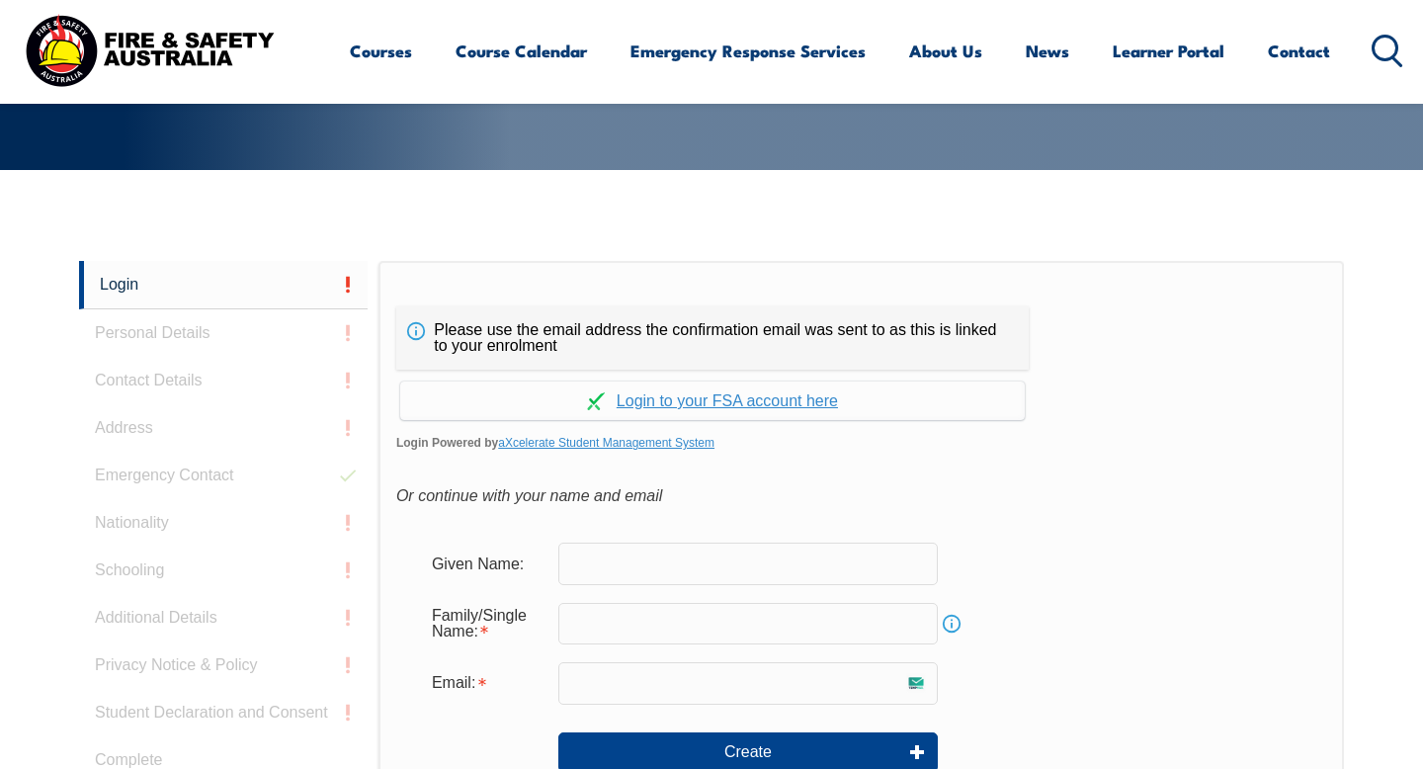
scroll to position [404, 0]
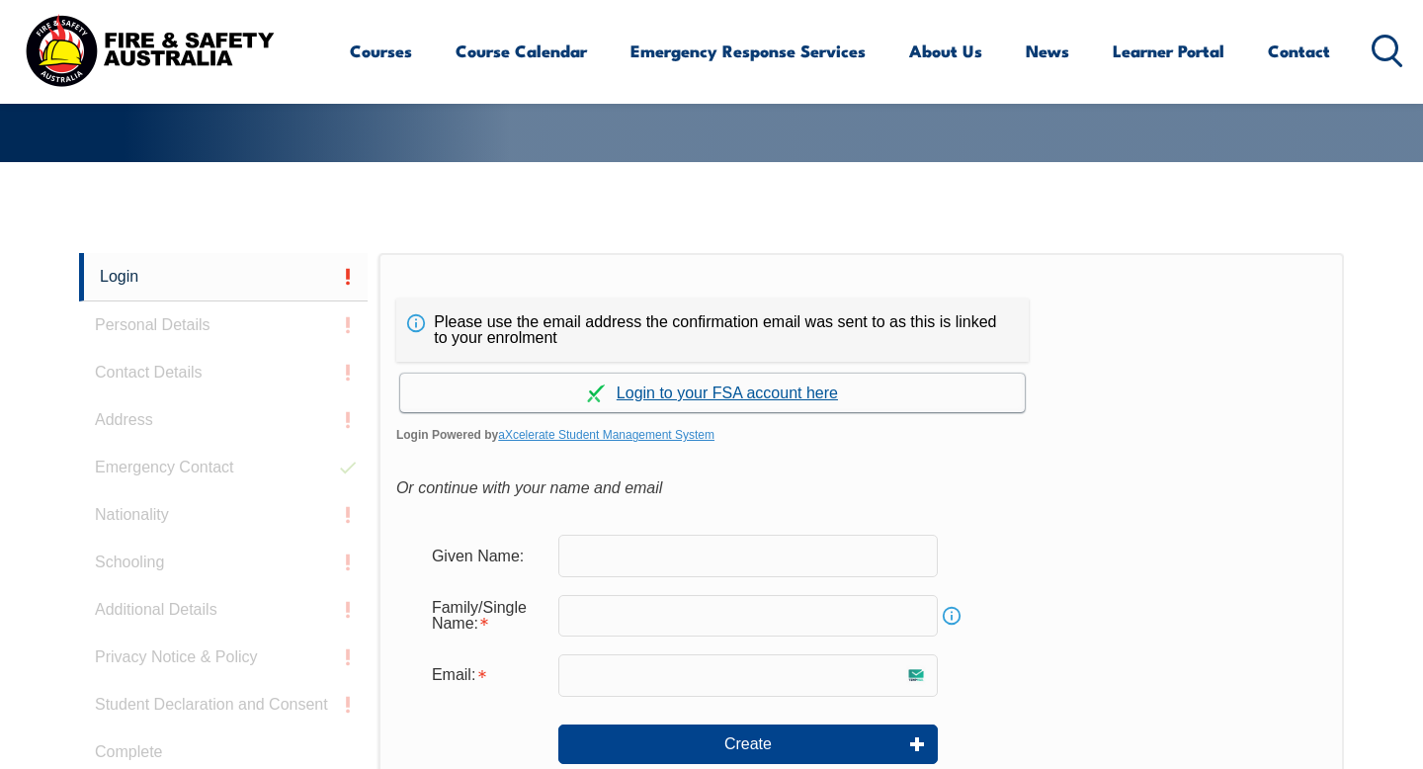
click at [644, 392] on link "Continue with aXcelerate" at bounding box center [712, 393] width 625 height 39
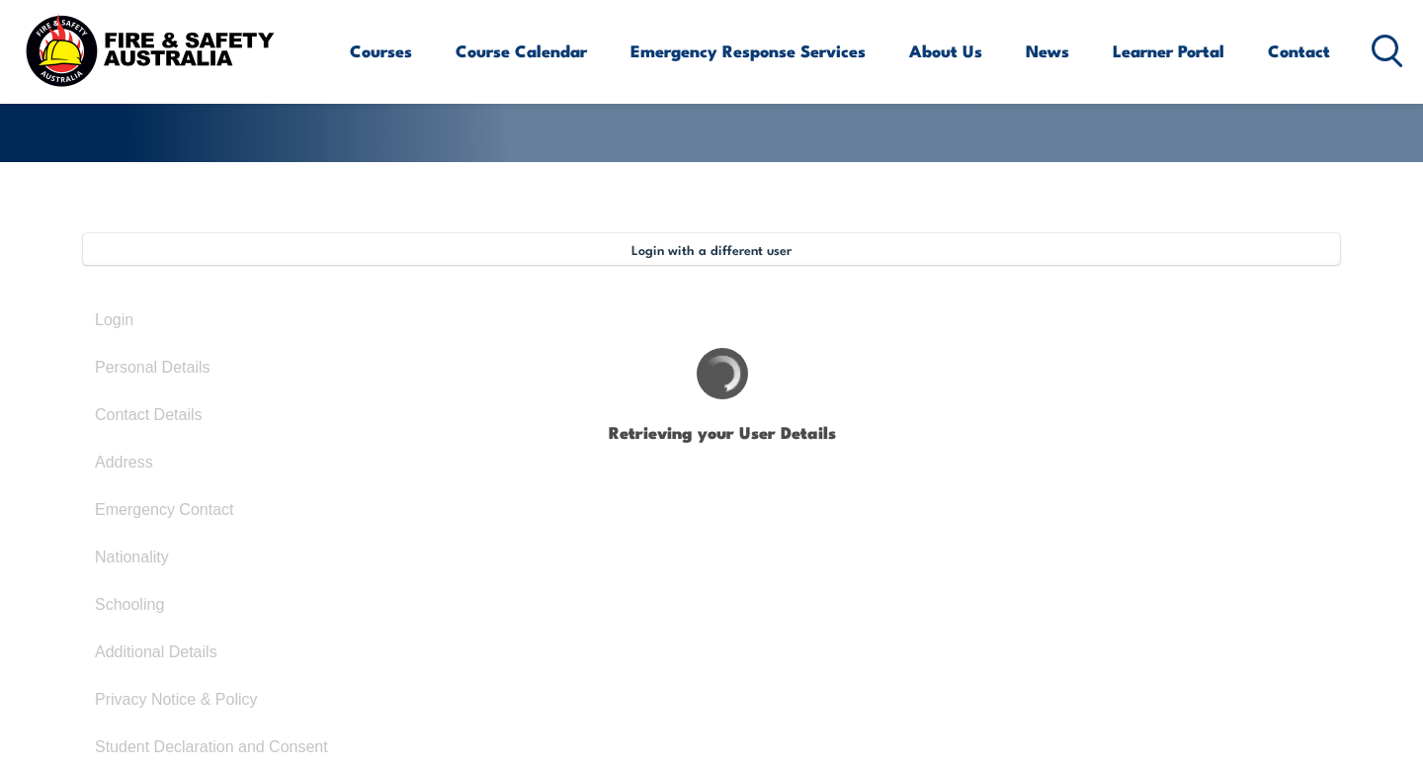
type input "Rohan"
type input "March 21, 2000"
type input "FQSM6V55LV"
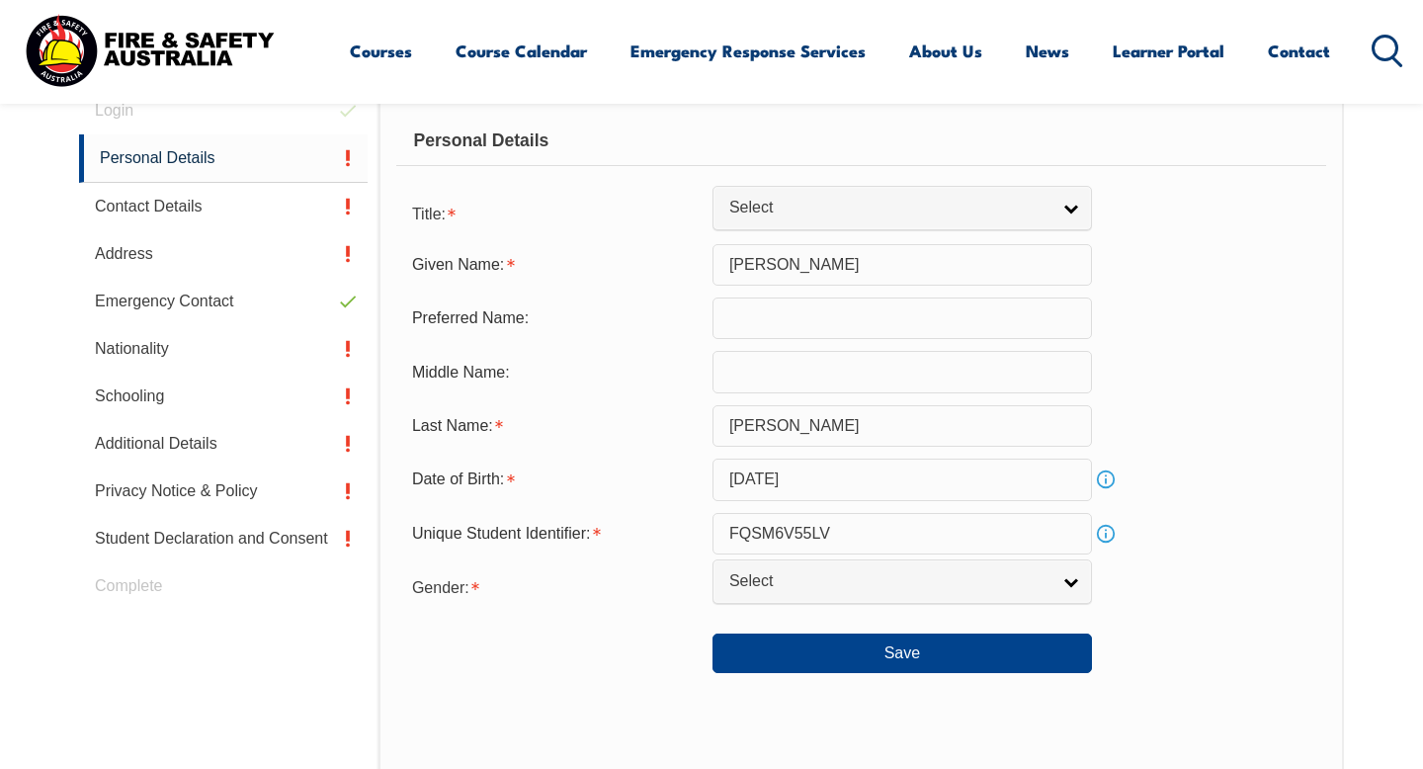
scroll to position [621, 0]
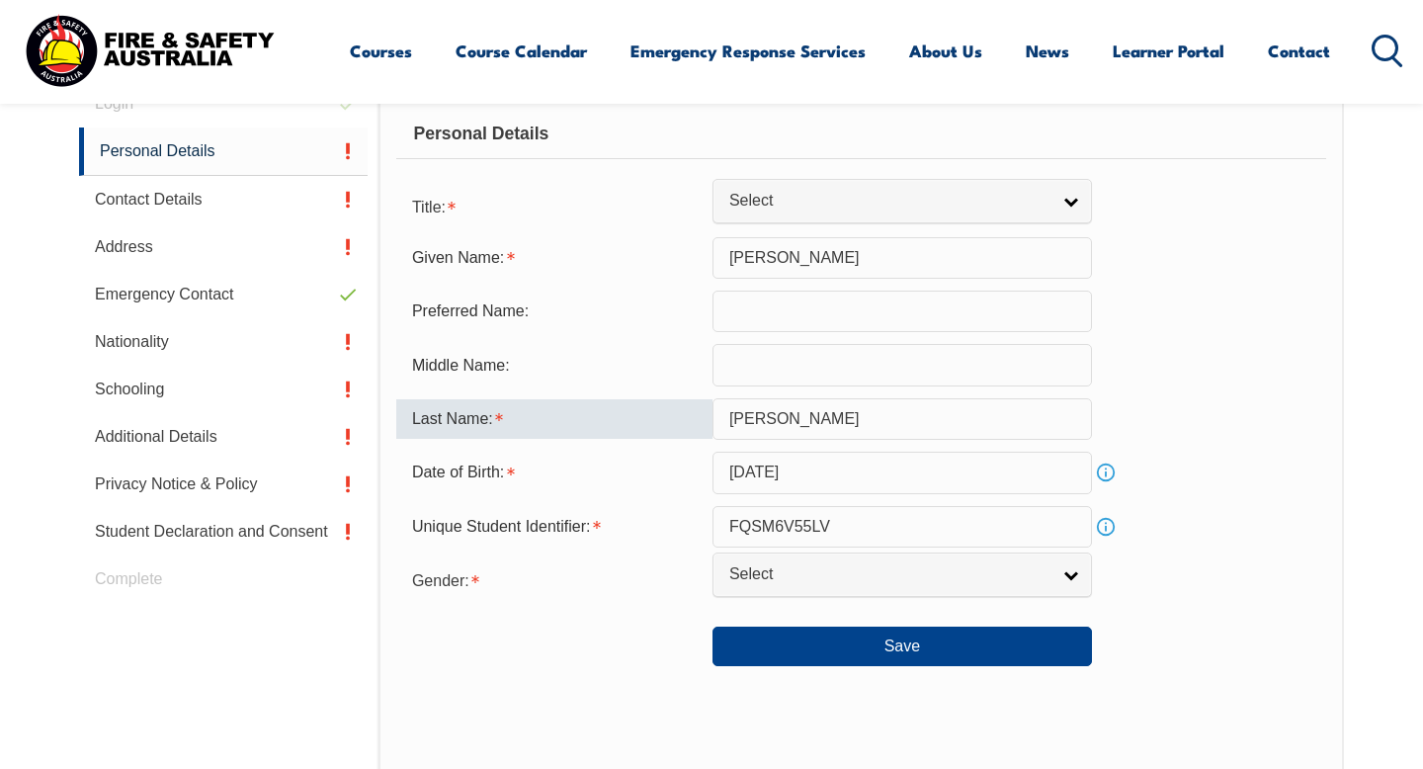
drag, startPoint x: 789, startPoint y: 418, endPoint x: 702, endPoint y: 408, distance: 87.5
click at [703, 408] on div "Last Name: Rohan" at bounding box center [861, 419] width 930 height 42
type input "-"
click at [1243, 419] on div "Last Name: -" at bounding box center [861, 419] width 930 height 42
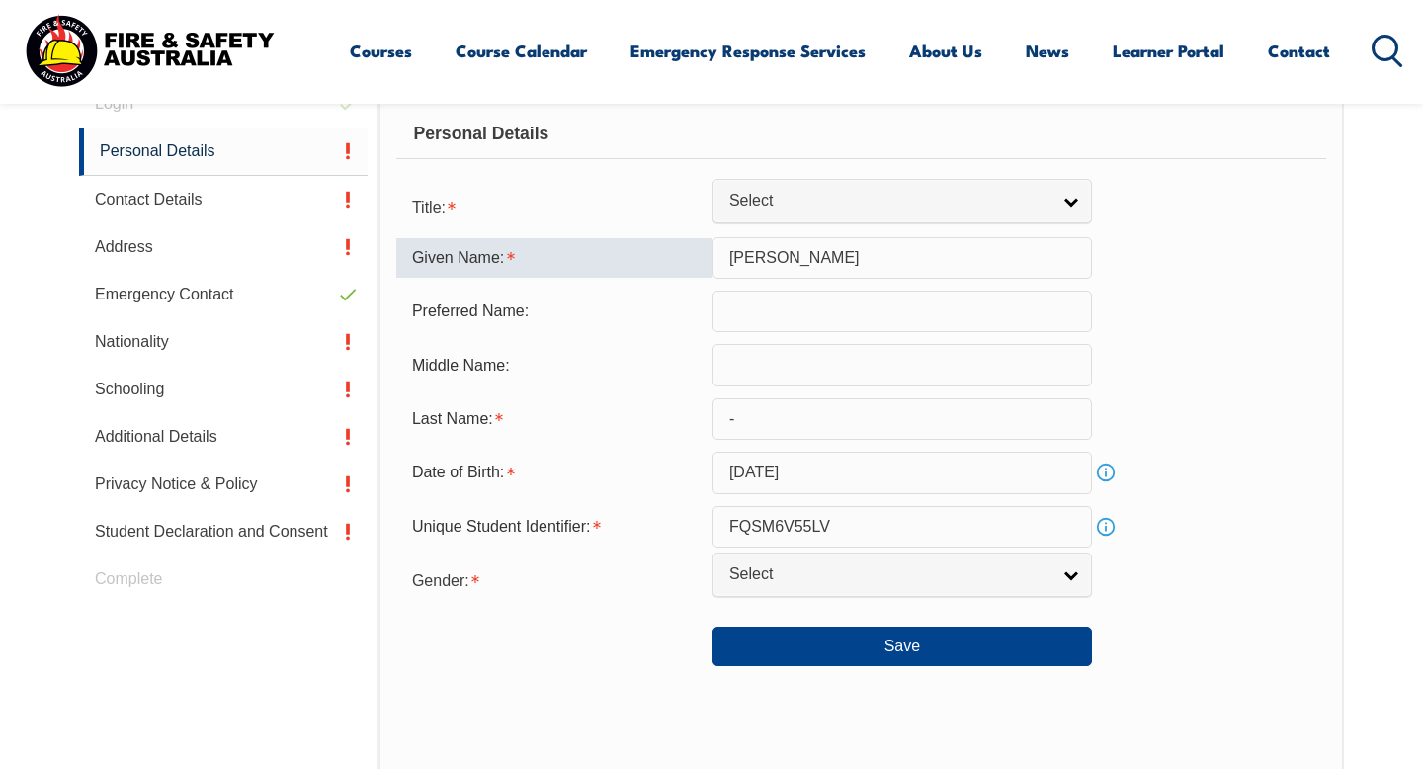
click at [734, 254] on input "Rohan" at bounding box center [903, 258] width 380 height 42
click at [1253, 304] on div "Preferred Name:" at bounding box center [861, 312] width 930 height 42
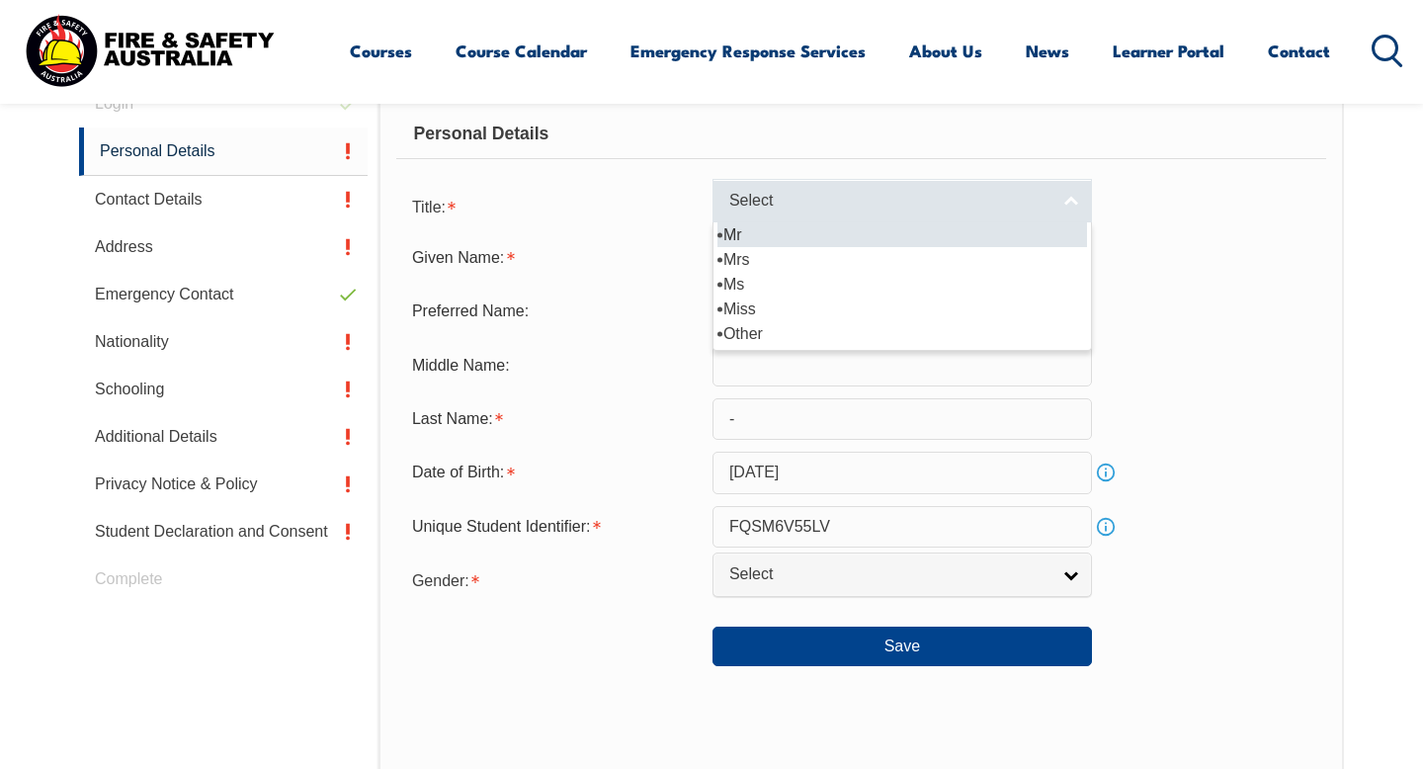
click at [886, 209] on span "Select" at bounding box center [889, 201] width 320 height 21
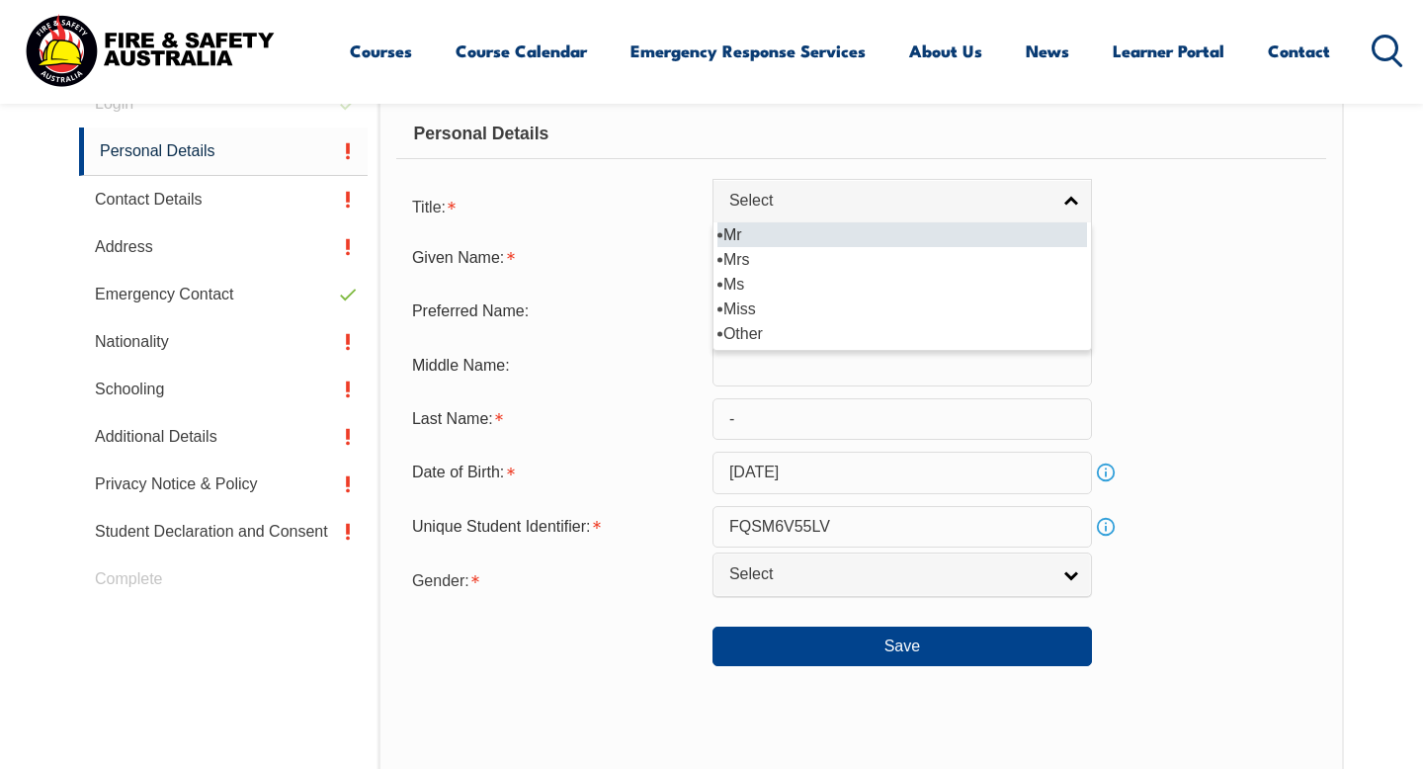
click at [808, 234] on li "Mr" at bounding box center [903, 234] width 370 height 25
select select "Mr"
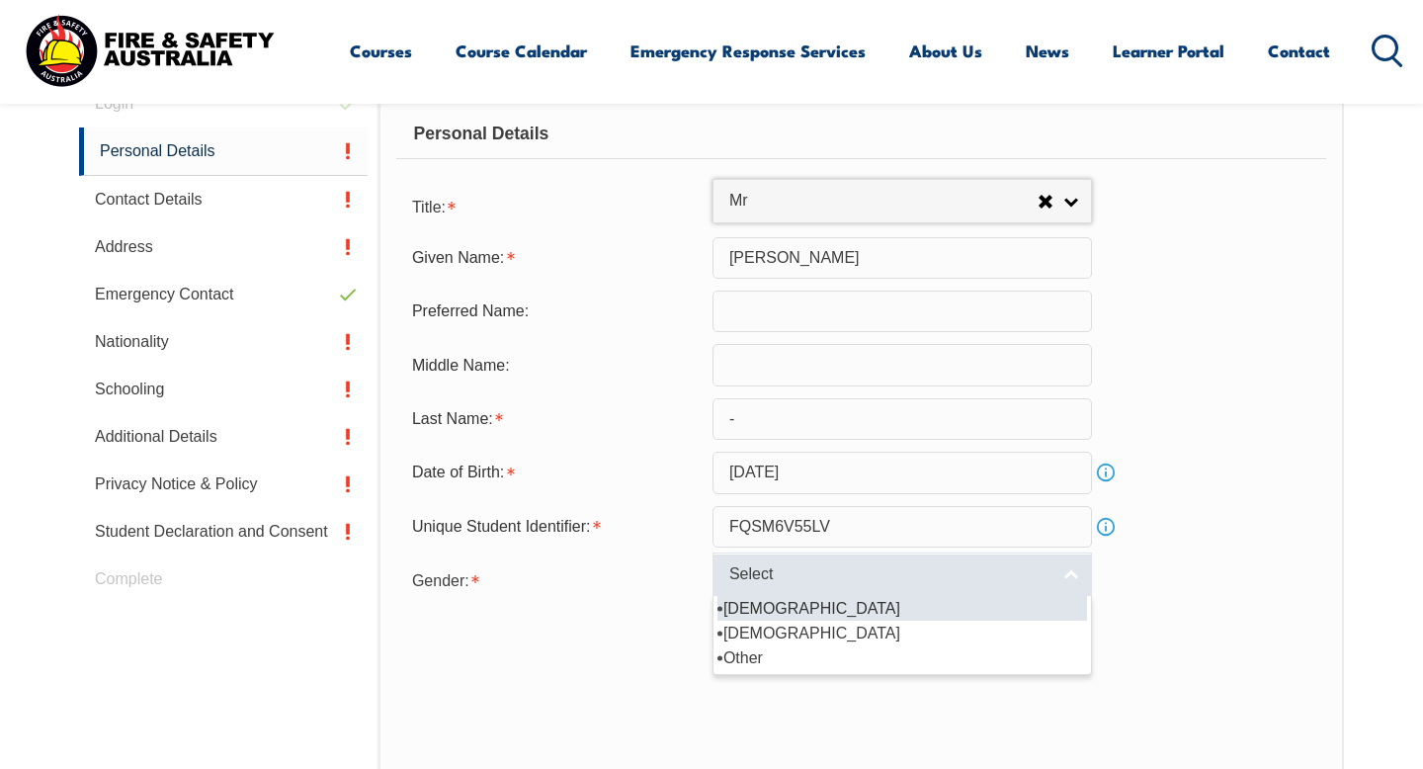
click at [844, 585] on span "Select" at bounding box center [889, 574] width 320 height 21
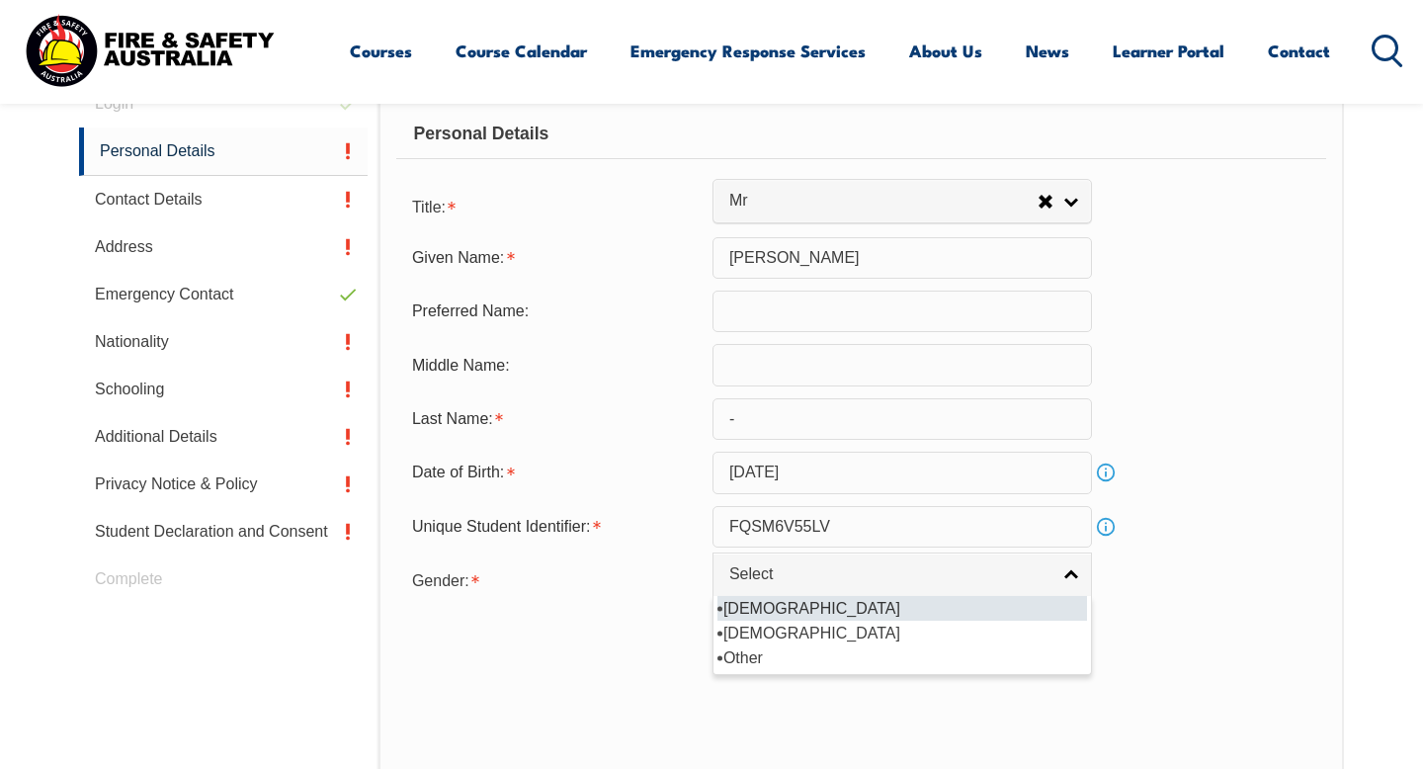
click at [788, 612] on li "Male" at bounding box center [903, 608] width 370 height 25
select select "M"
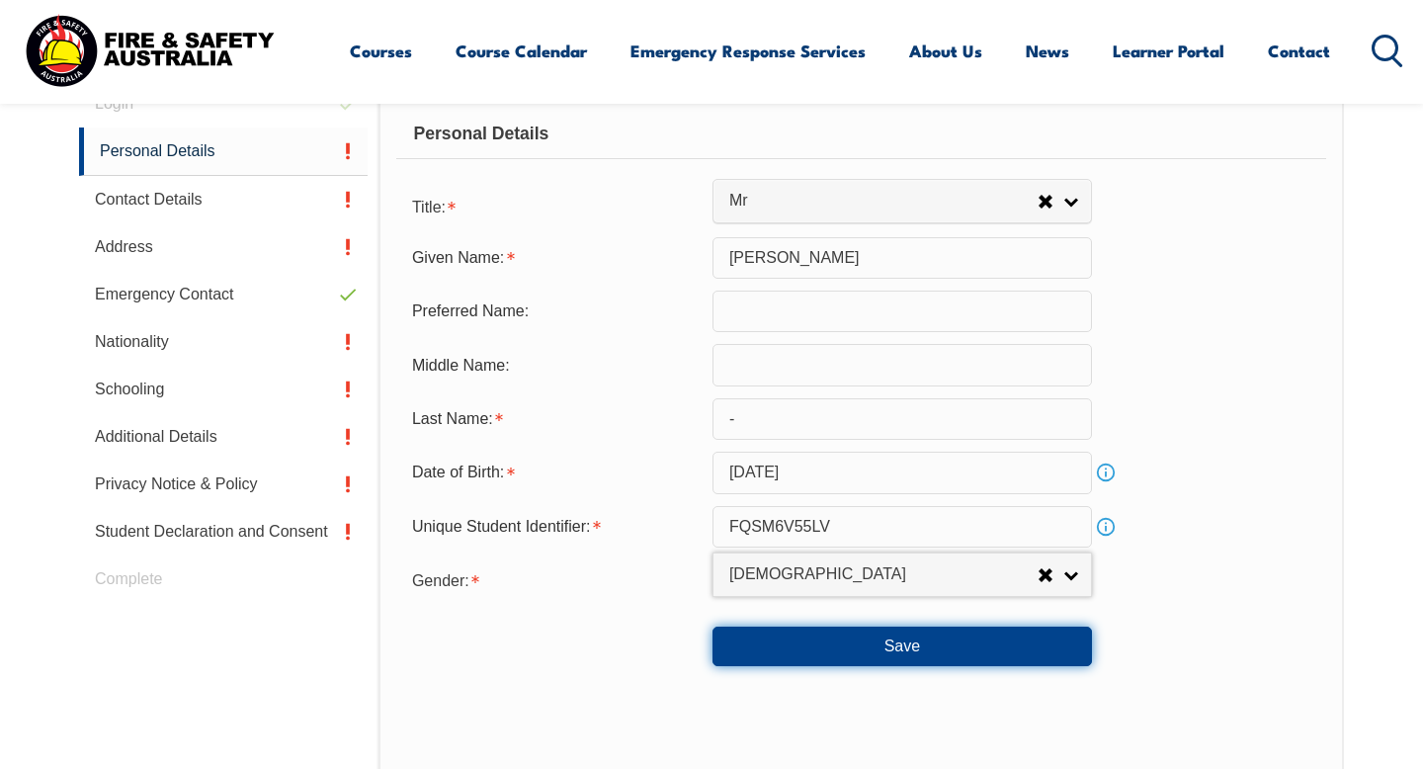
click at [904, 652] on button "Save" at bounding box center [903, 647] width 380 height 40
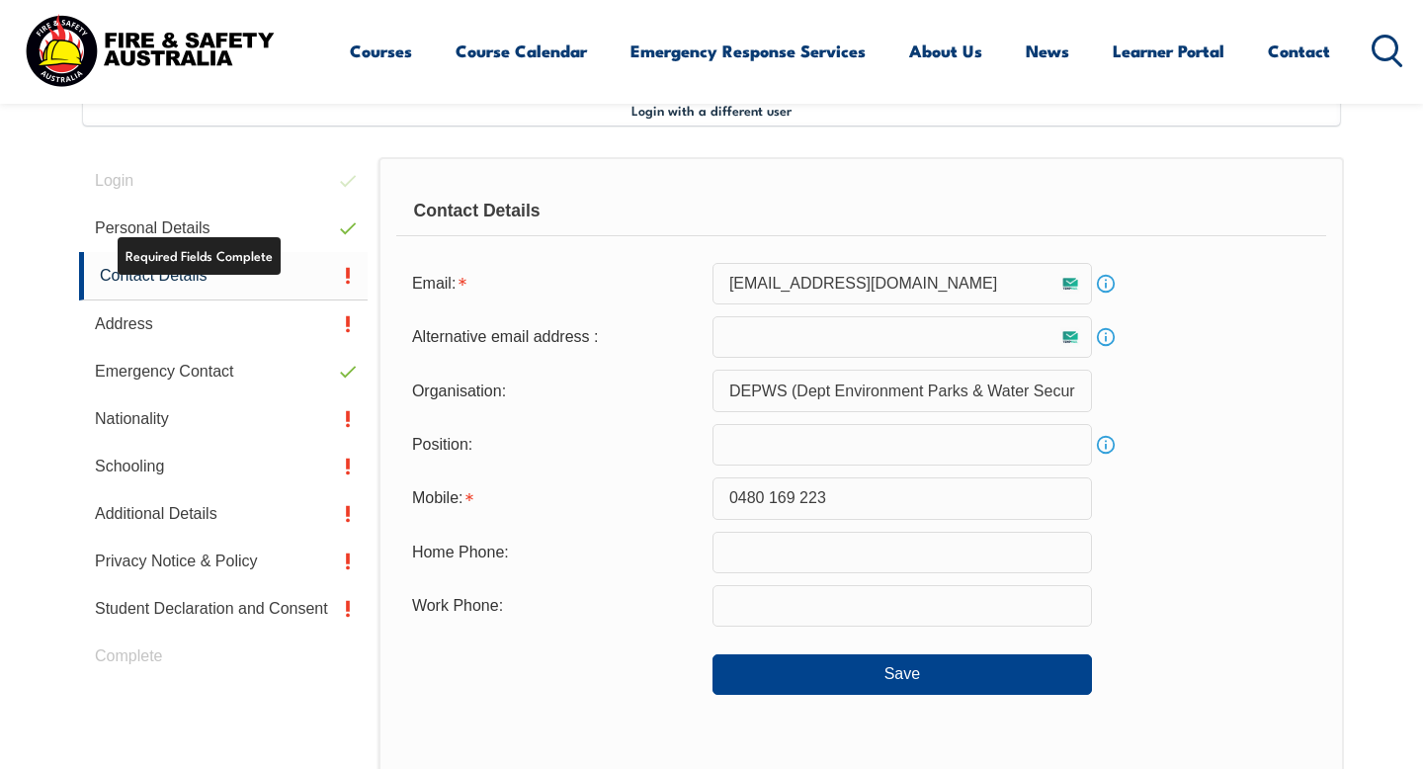
scroll to position [539, 0]
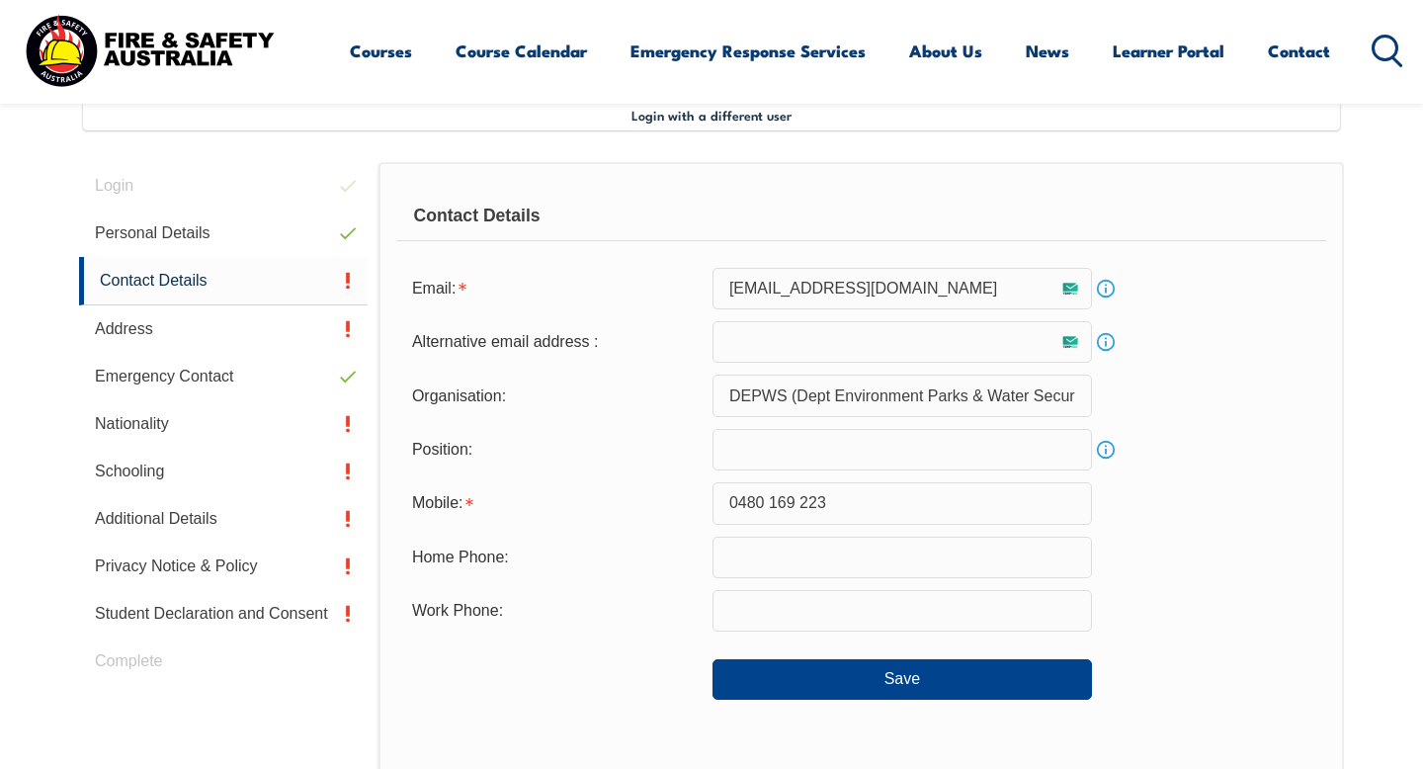
click at [1025, 406] on input "DEPWS (Dept Environment Parks & Water Security)" at bounding box center [903, 396] width 380 height 42
click at [1051, 404] on input "DEPWS (Dept Environment Parks & Water Security)" at bounding box center [903, 396] width 380 height 42
click at [1174, 388] on div "Organisation: DEPWS (Dept Environment Parks & Water Security)" at bounding box center [861, 396] width 930 height 42
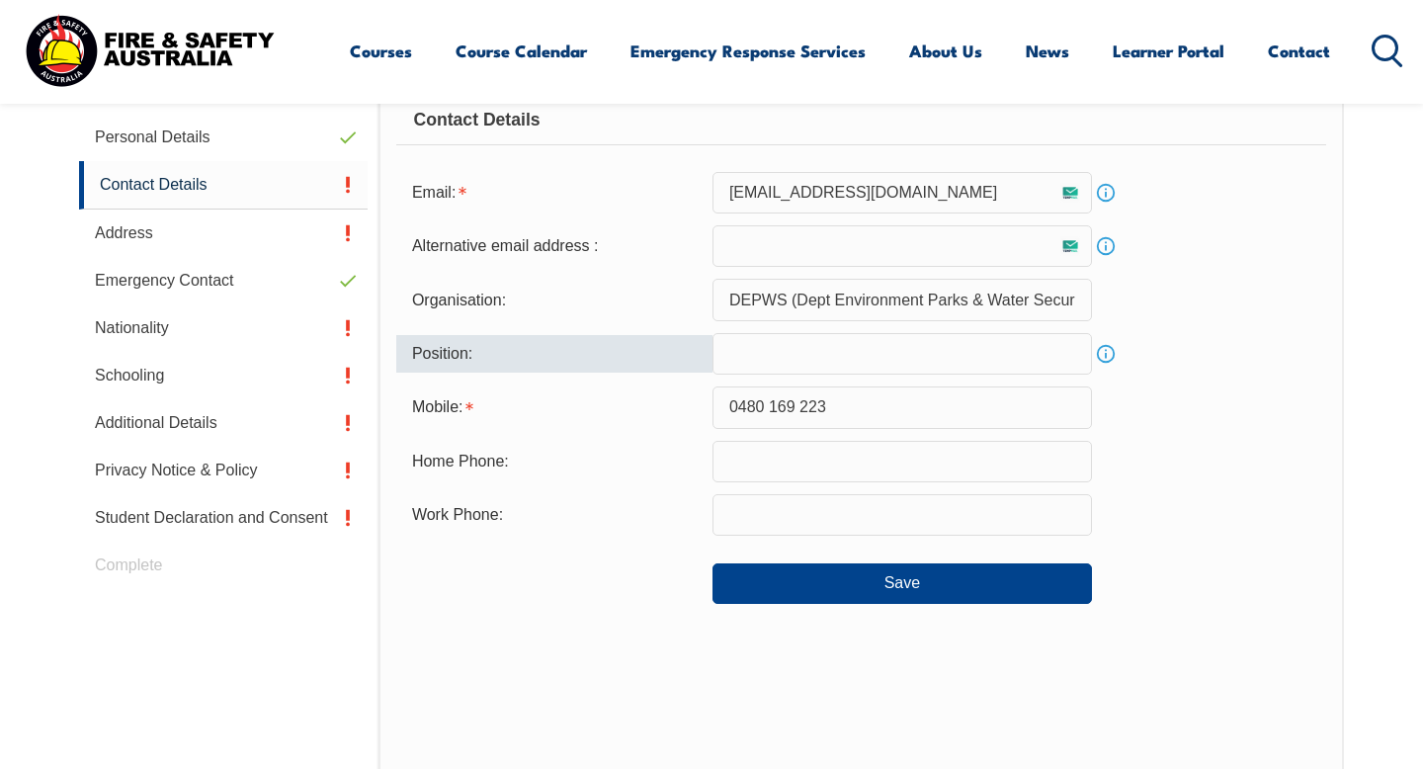
scroll to position [638, 0]
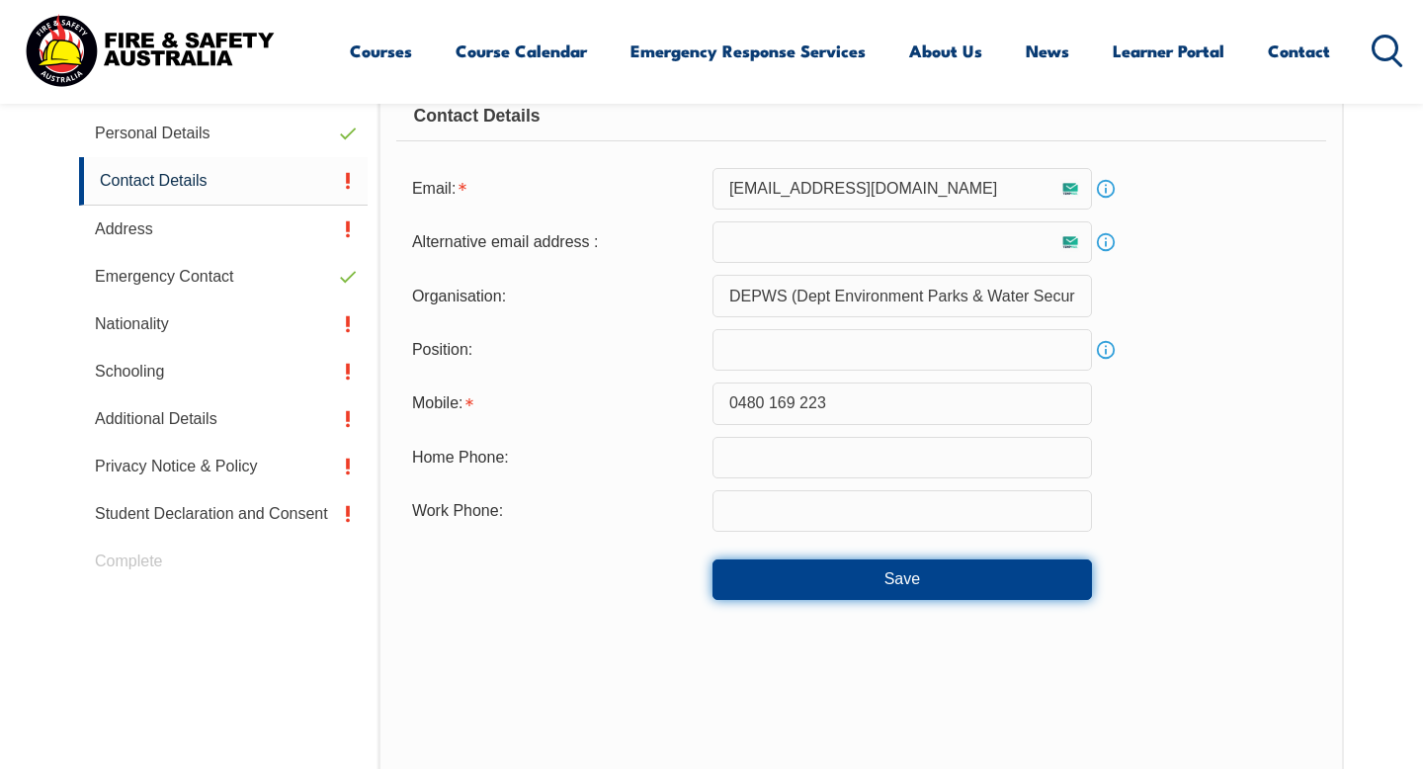
click at [810, 588] on button "Save" at bounding box center [903, 579] width 380 height 40
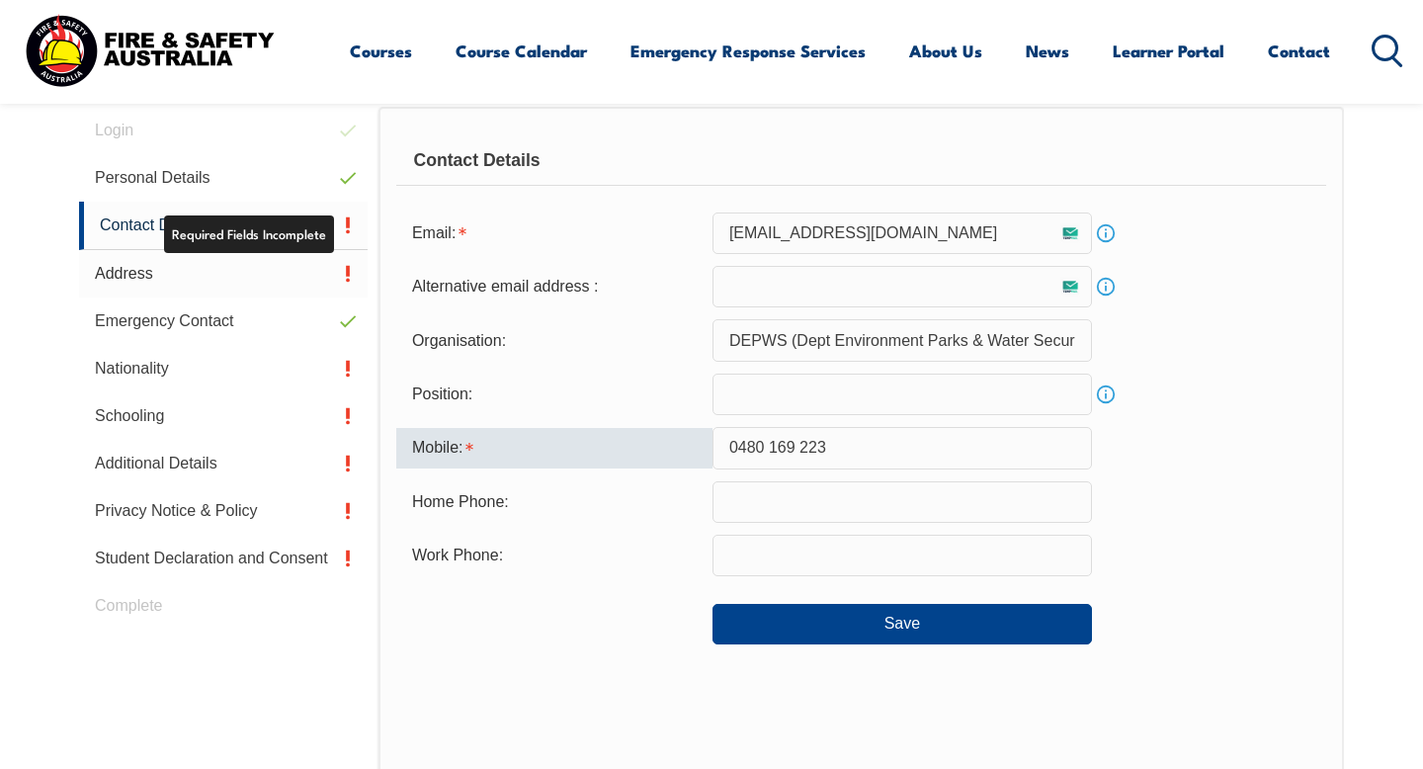
scroll to position [596, 0]
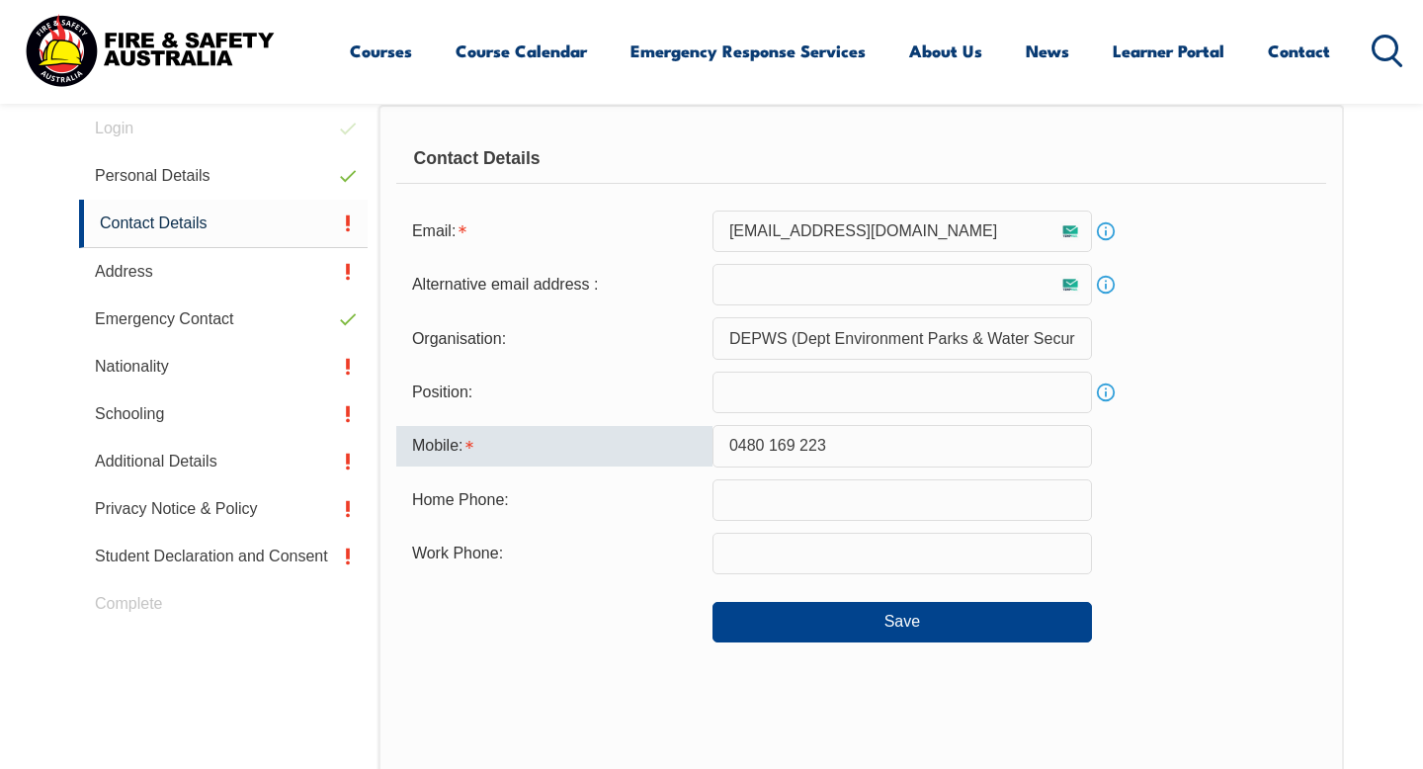
click at [774, 444] on input "0480 169 223" at bounding box center [903, 446] width 380 height 42
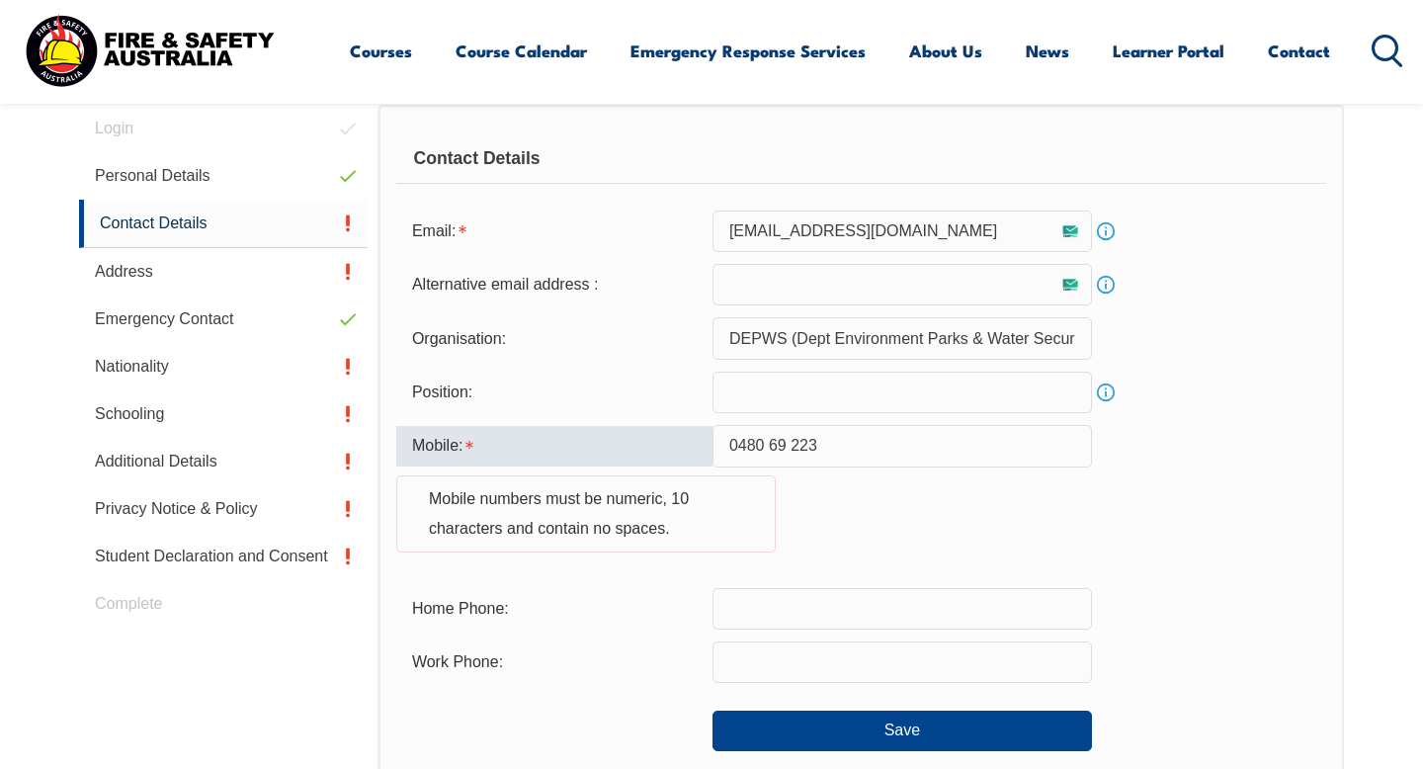
type input "048069 223"
drag, startPoint x: 811, startPoint y: 443, endPoint x: 687, endPoint y: 435, distance: 124.8
click at [687, 435] on div "Mobile: 048069 223 Mobile numbers must be numeric, 10 characters and contain no…" at bounding box center [861, 500] width 930 height 150
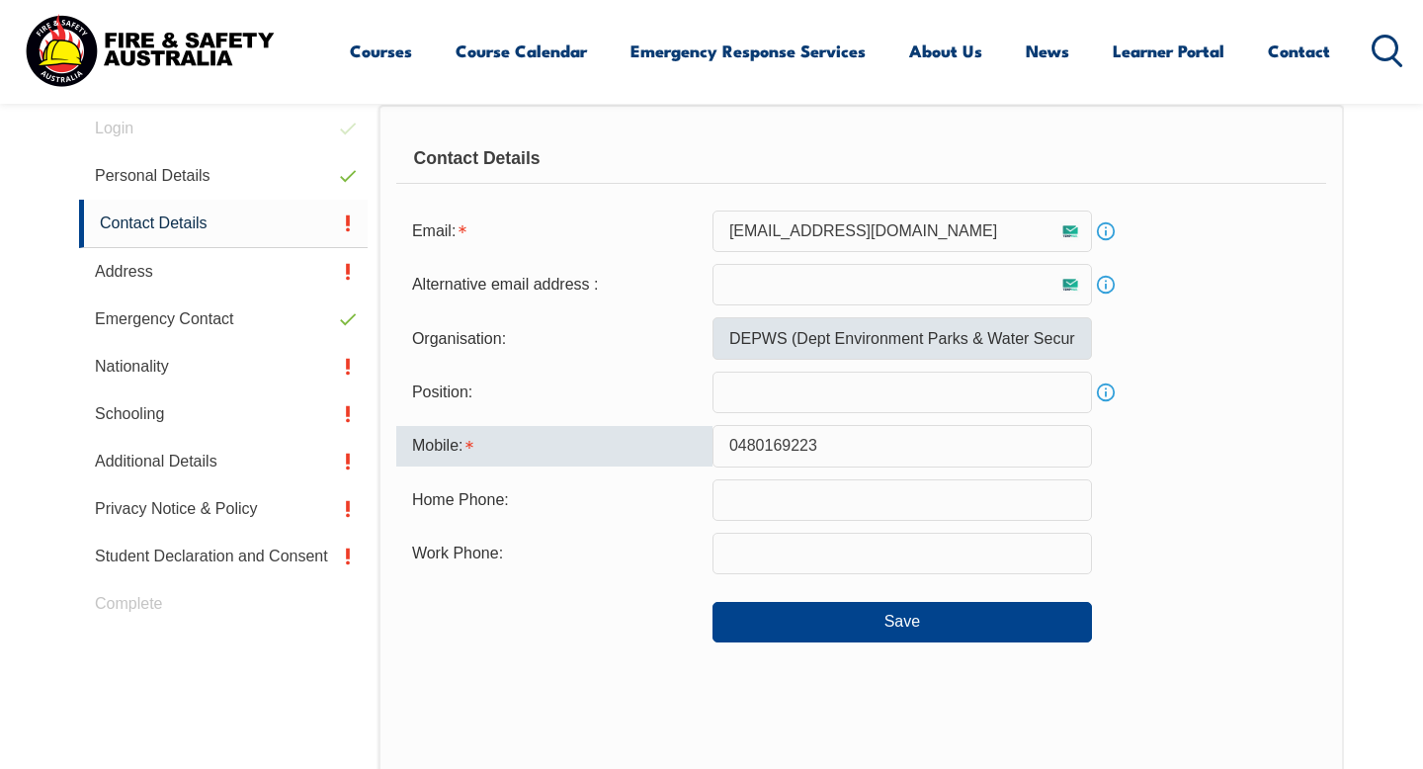
type input "0480169223"
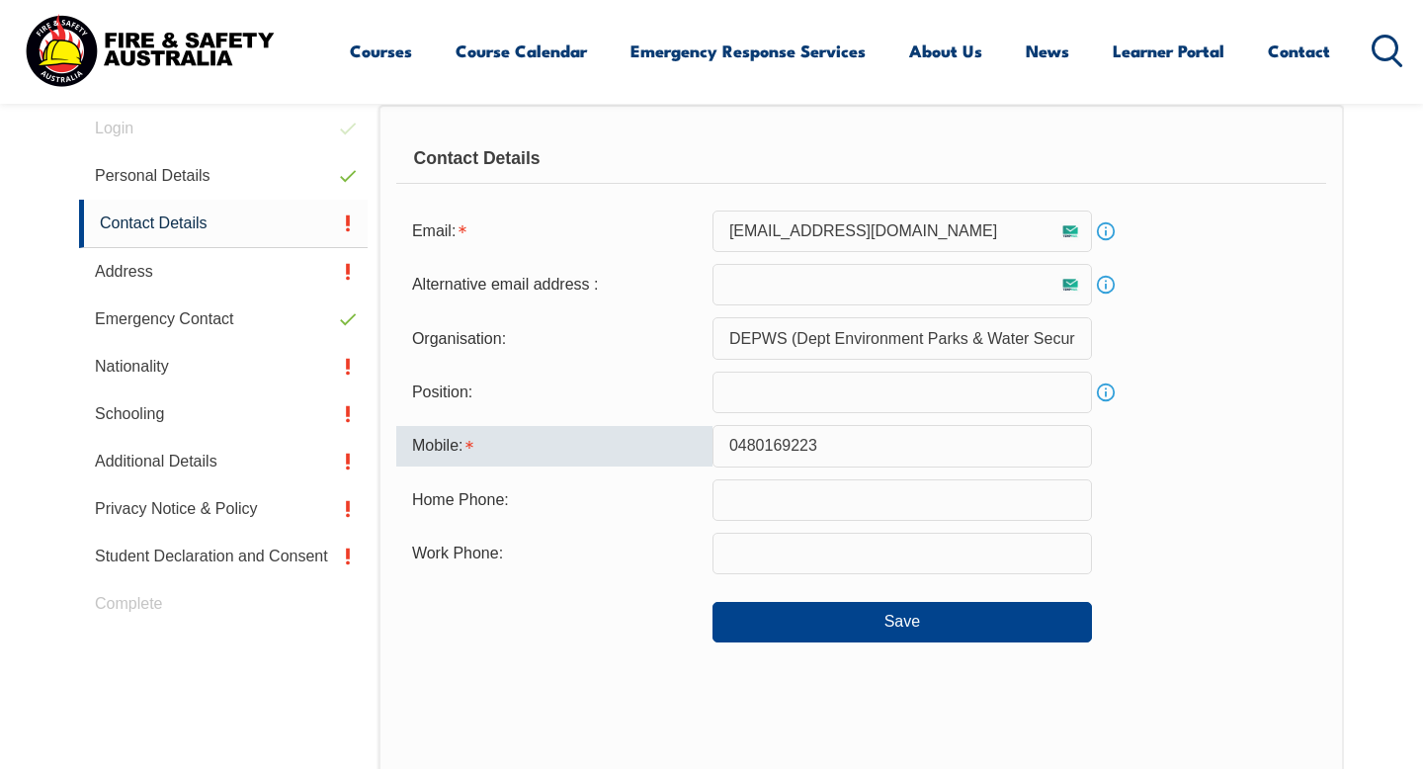
click at [792, 332] on input "DEPWS (Dept Environment Parks & Water Security)" at bounding box center [903, 338] width 380 height 42
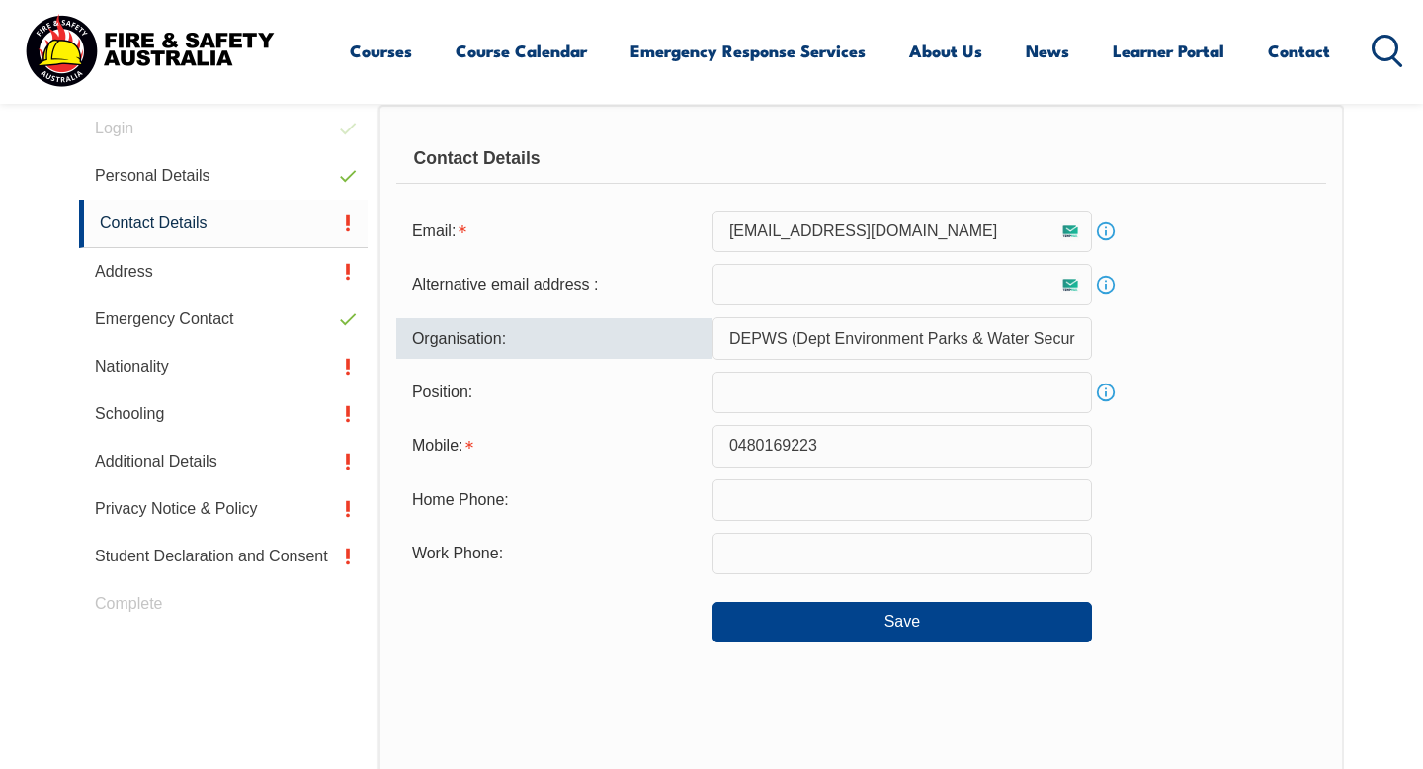
click at [874, 359] on input "DEPWS (Dept Environment Parks & Water Security)" at bounding box center [903, 338] width 380 height 42
click at [722, 323] on input "DEPWS (Dept Environment Parks & Water Security)" at bounding box center [903, 338] width 380 height 42
drag, startPoint x: 733, startPoint y: 339, endPoint x: 1227, endPoint y: 334, distance: 493.2
click at [1227, 334] on div "Organisation: DEPWS (Dept Environment Parks & Water Security)" at bounding box center [861, 338] width 930 height 42
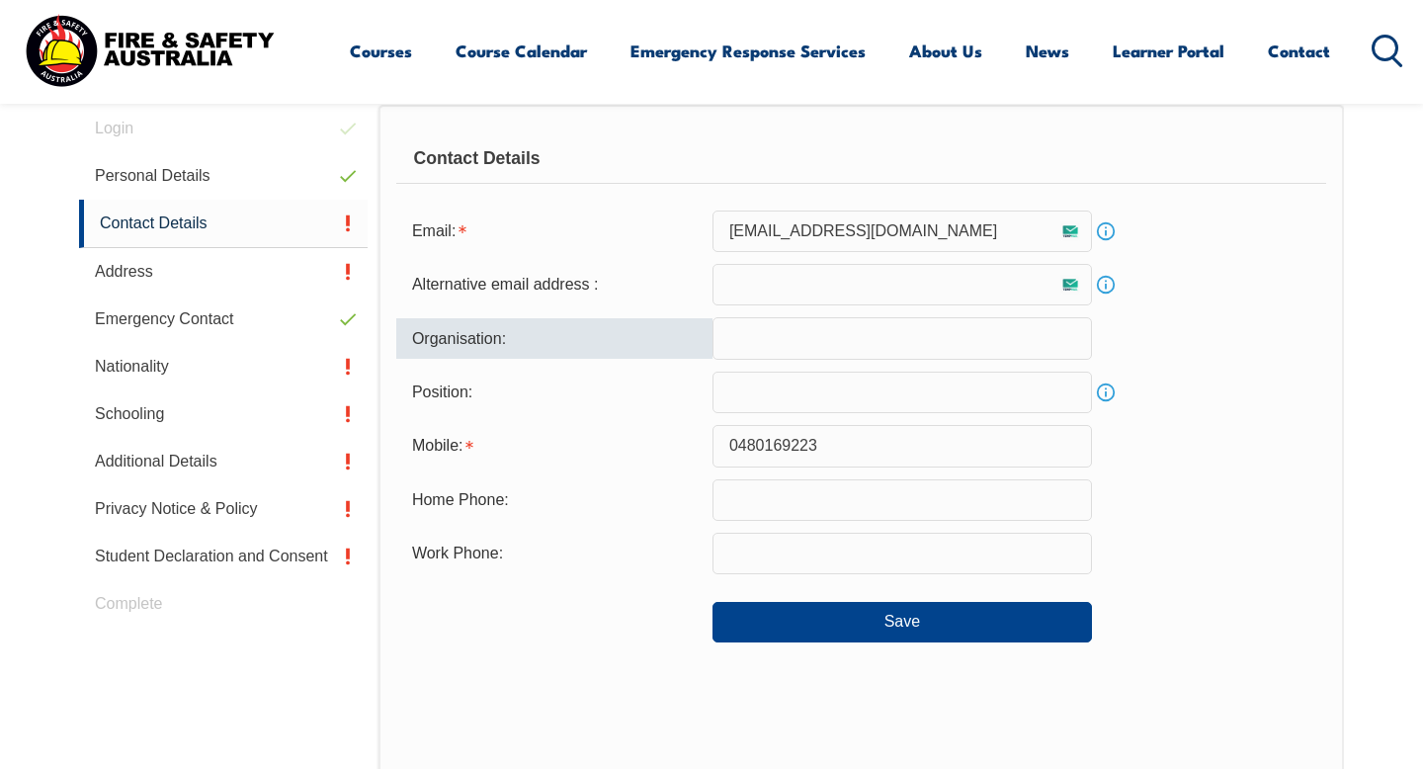
scroll to position [0, 0]
click at [1246, 500] on div "Home Phone:" at bounding box center [861, 500] width 930 height 42
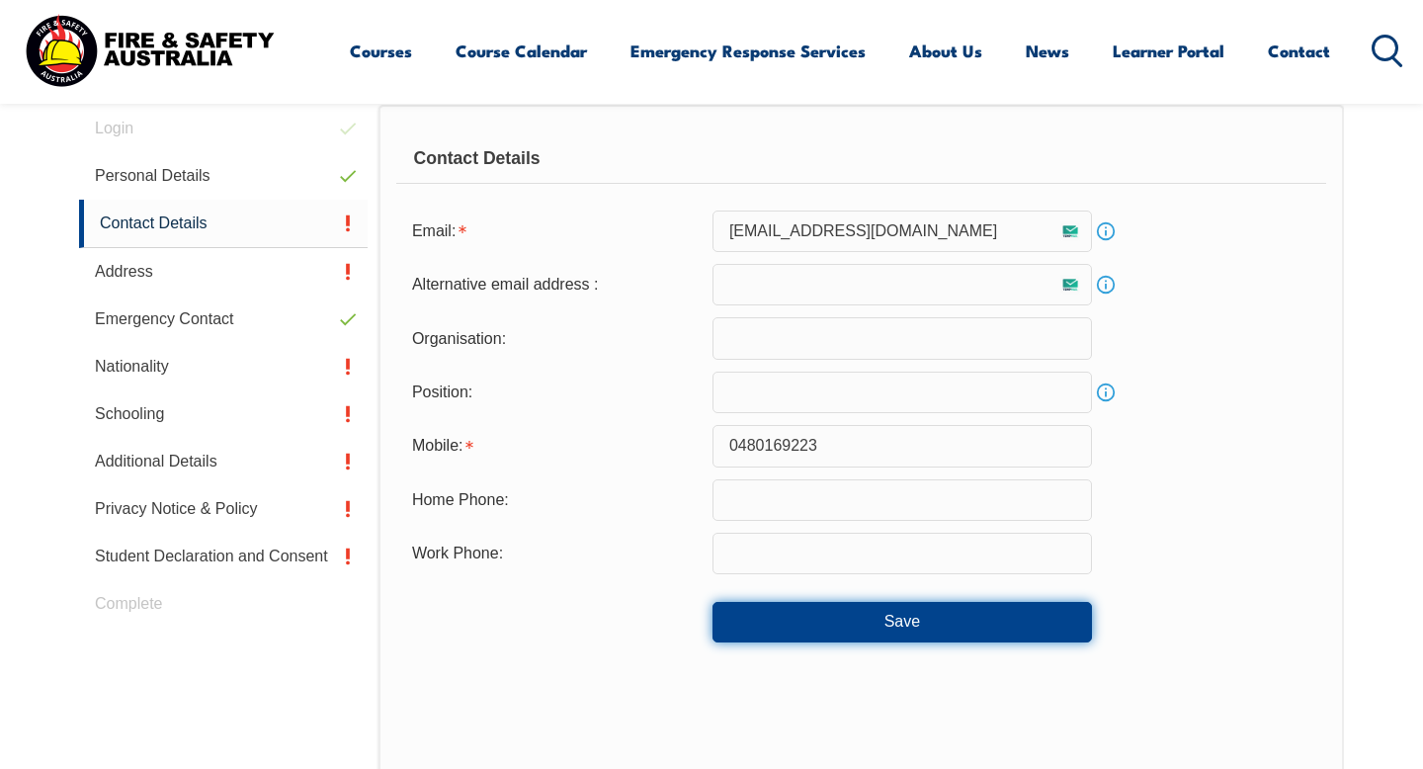
click at [847, 636] on button "Save" at bounding box center [903, 622] width 380 height 40
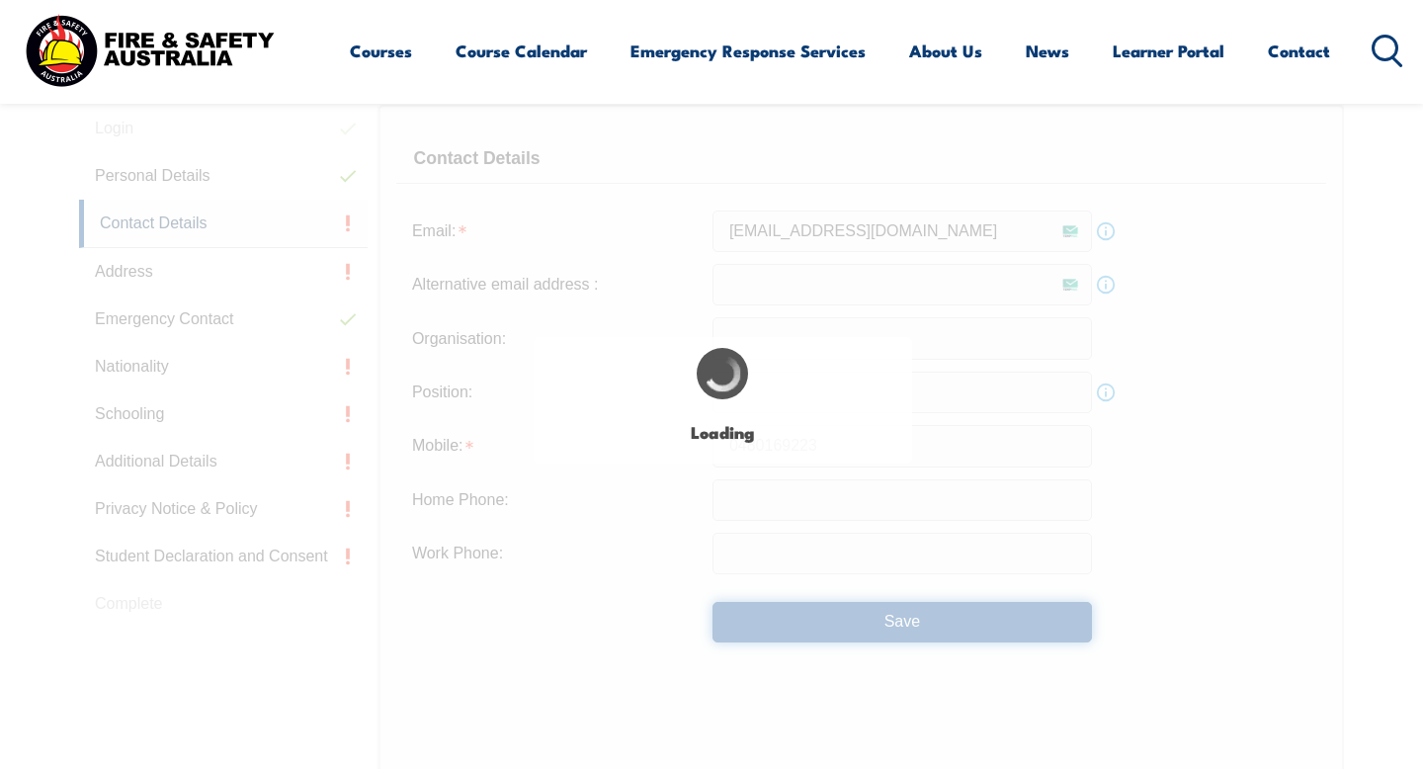
type input "DEPWS (Dept Environment Parks & Water Security)"
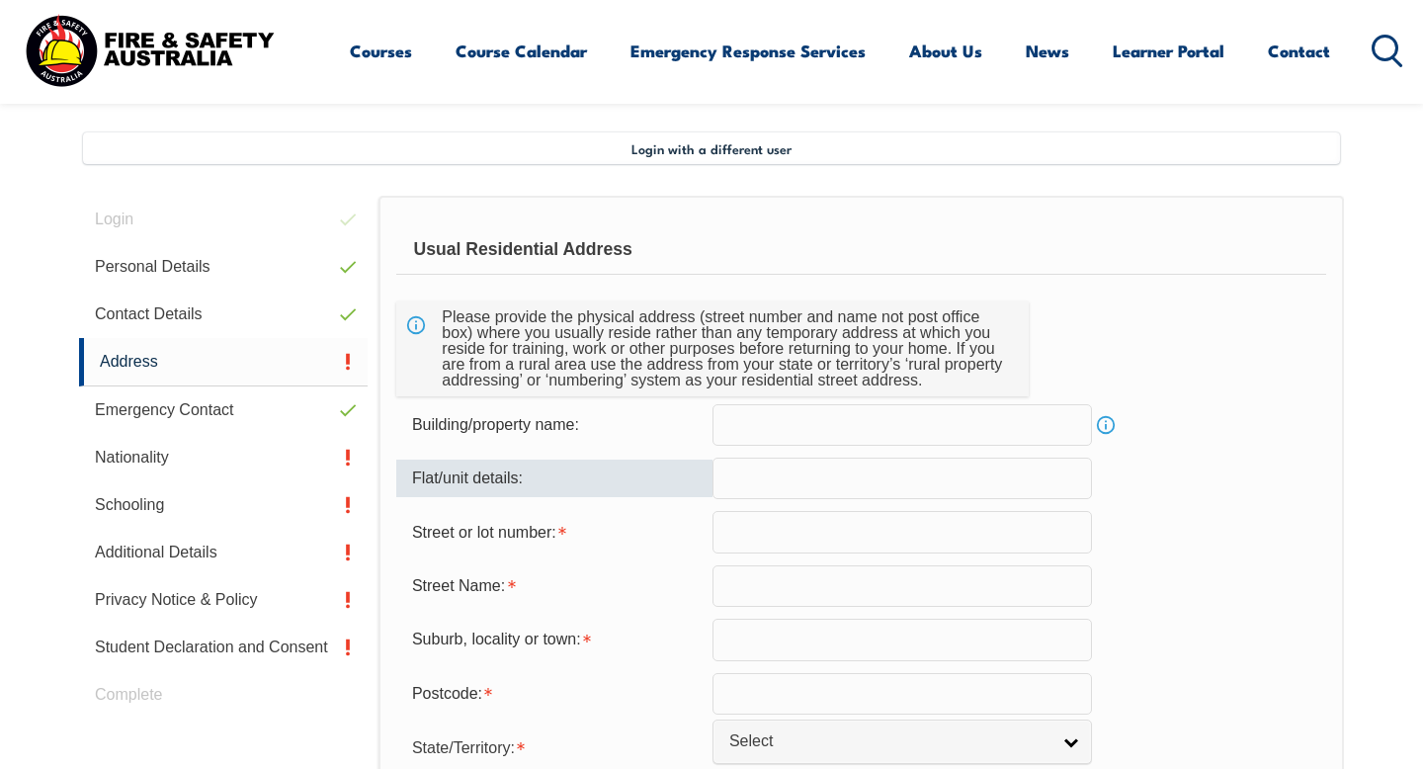
scroll to position [497, 0]
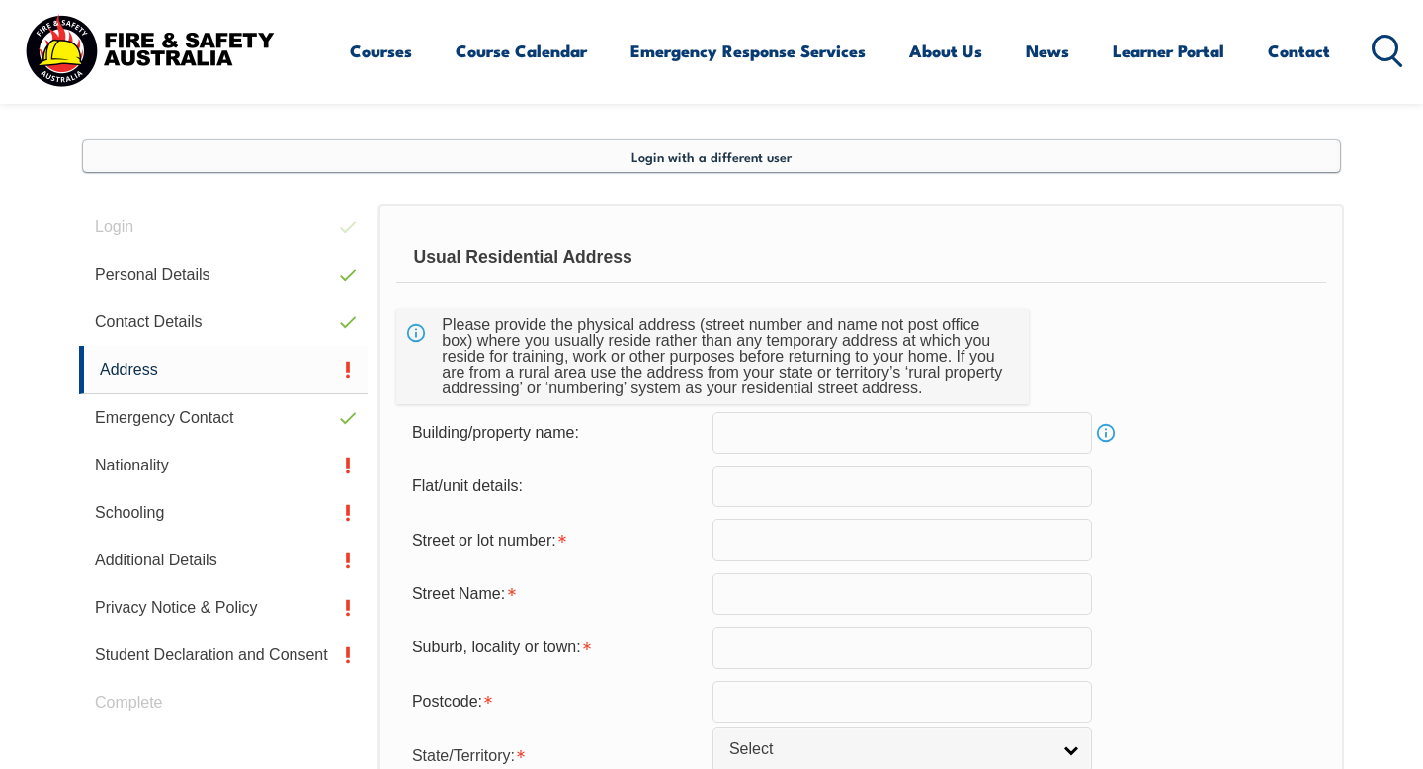
click at [756, 161] on span "Login with a different user" at bounding box center [712, 156] width 160 height 16
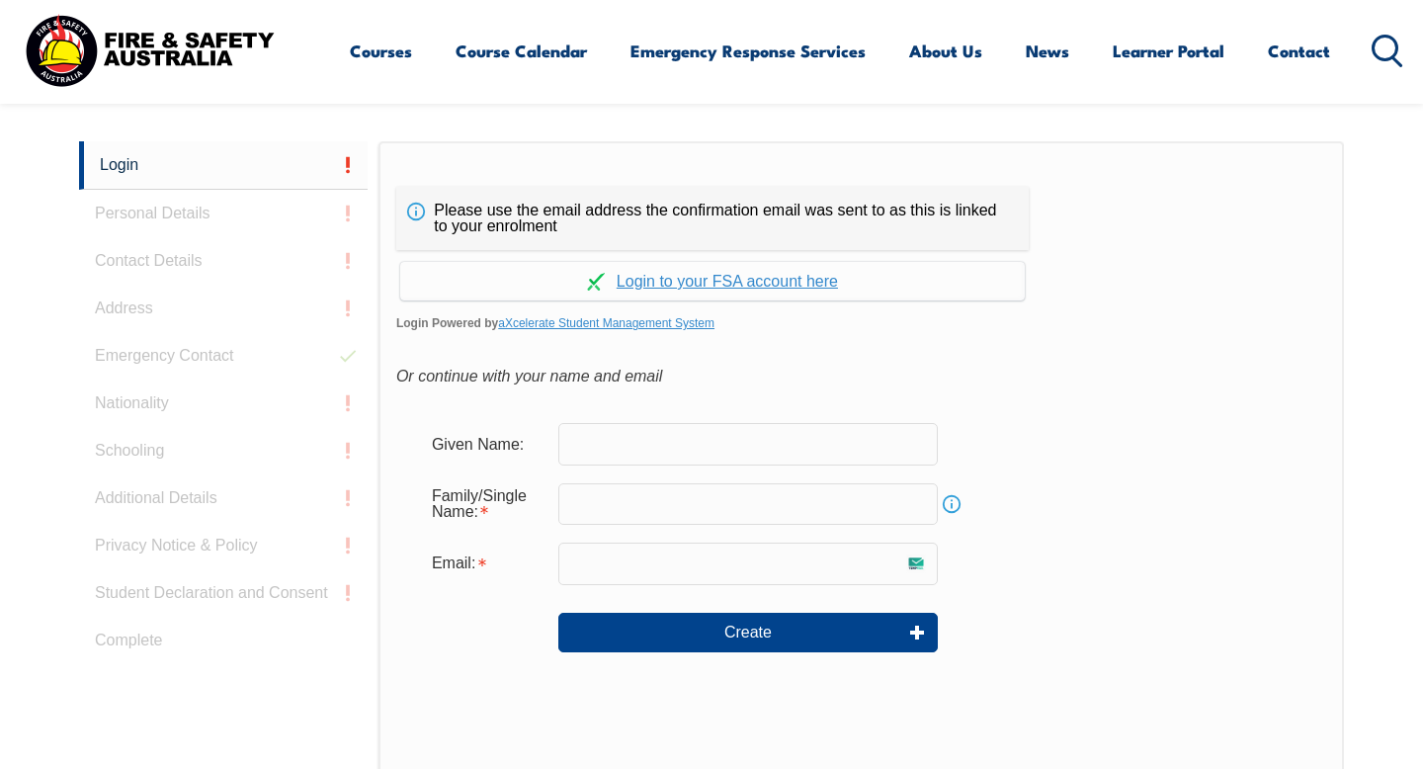
scroll to position [524, 0]
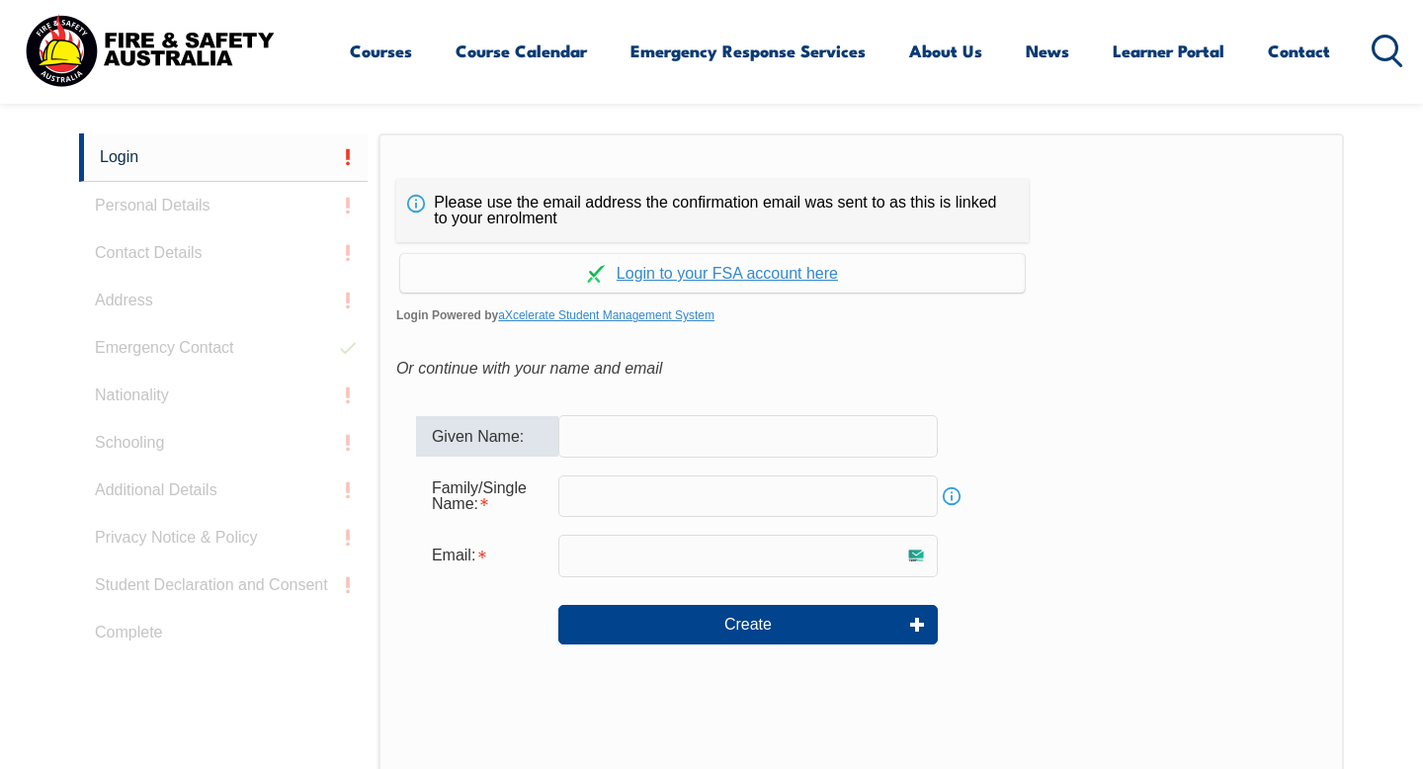
click at [695, 446] on input "text" at bounding box center [748, 436] width 380 height 42
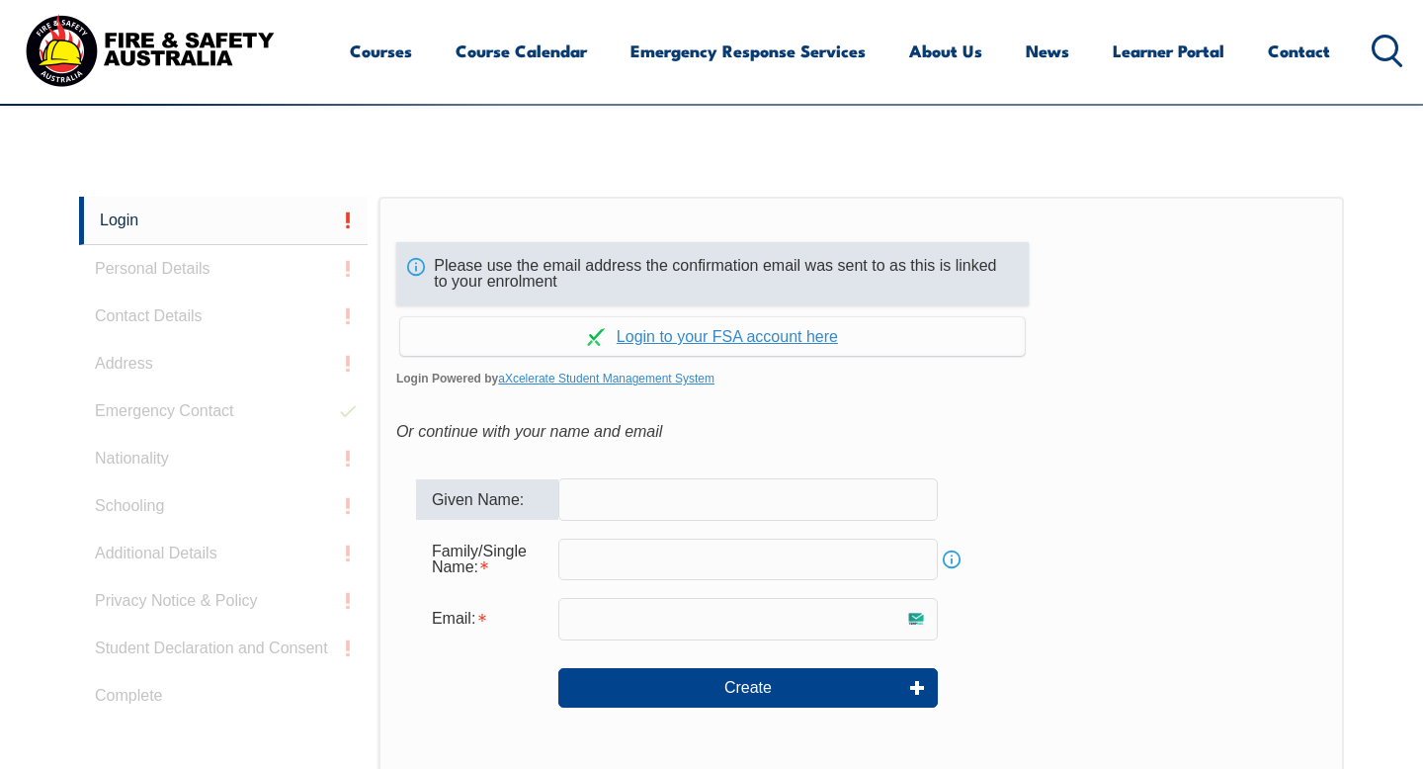
scroll to position [459, 0]
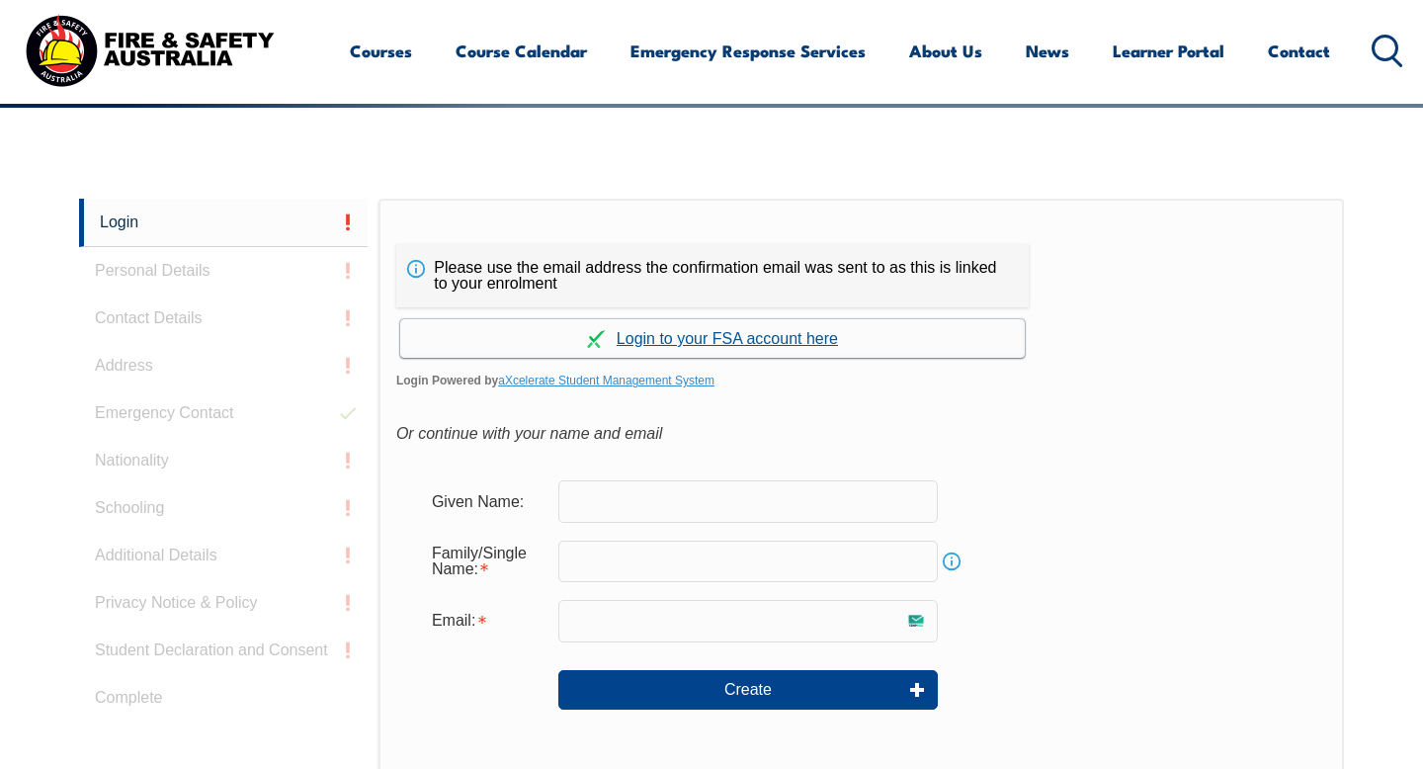
click at [695, 335] on link "Continue with aXcelerate" at bounding box center [712, 338] width 625 height 39
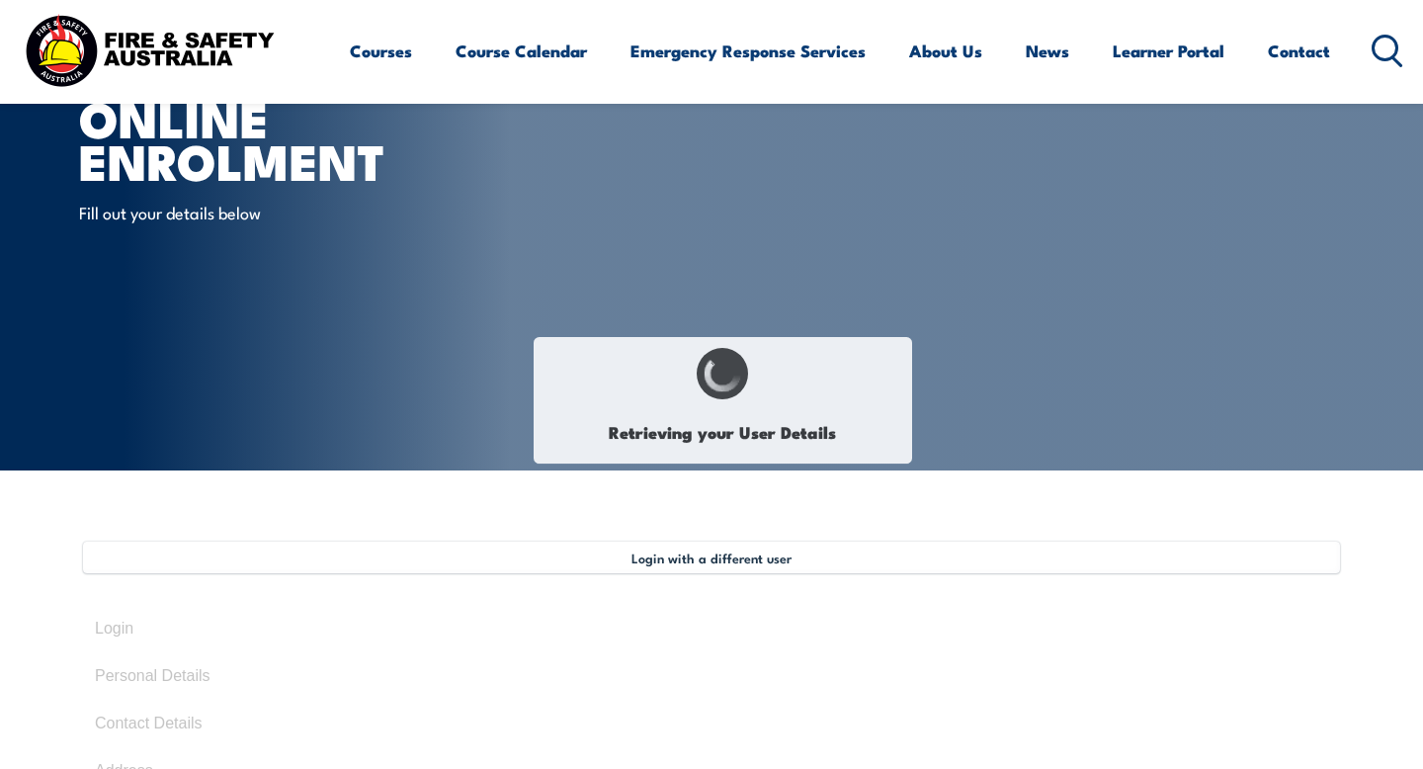
select select "Mr"
type input "Rohan"
type input "-"
type input "March 21, 2000"
type input "FQSM6V55LV"
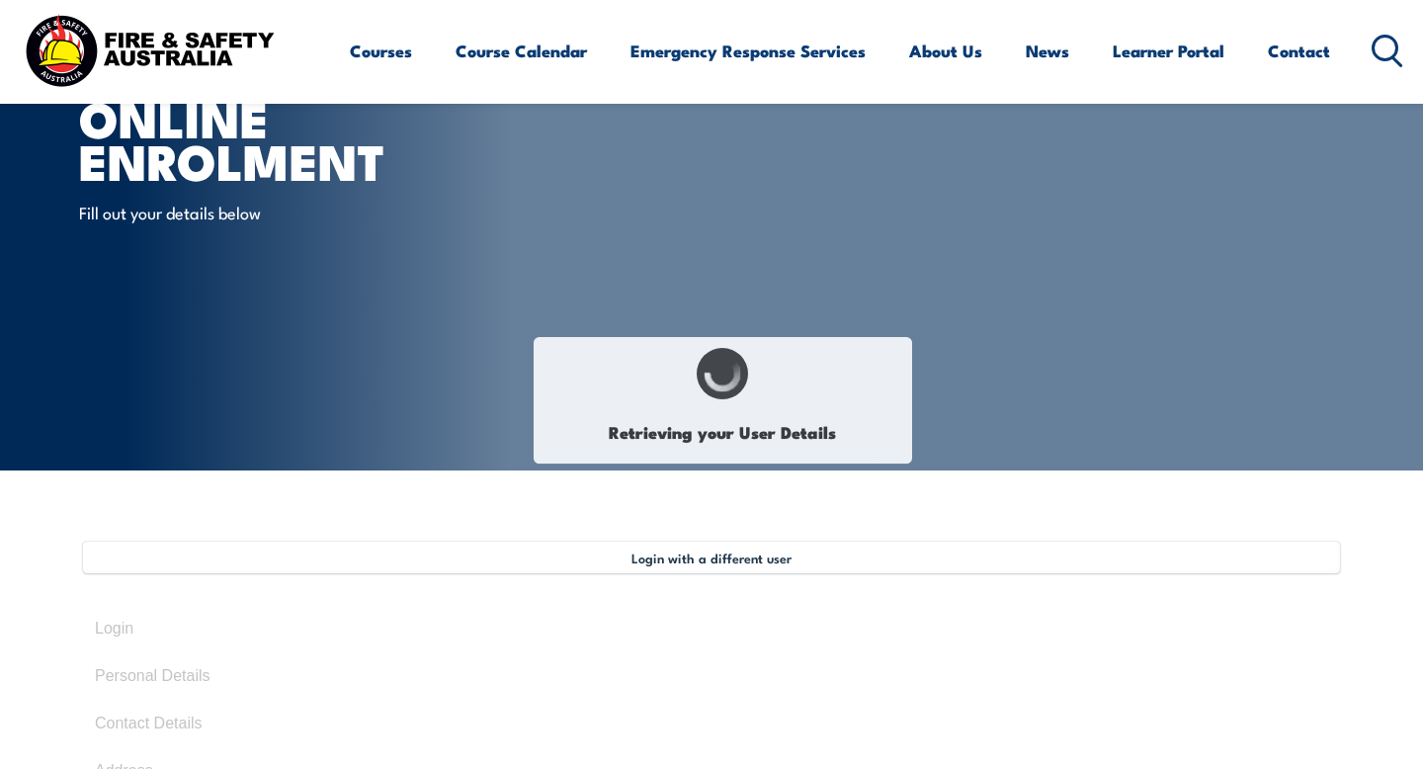
select select "M"
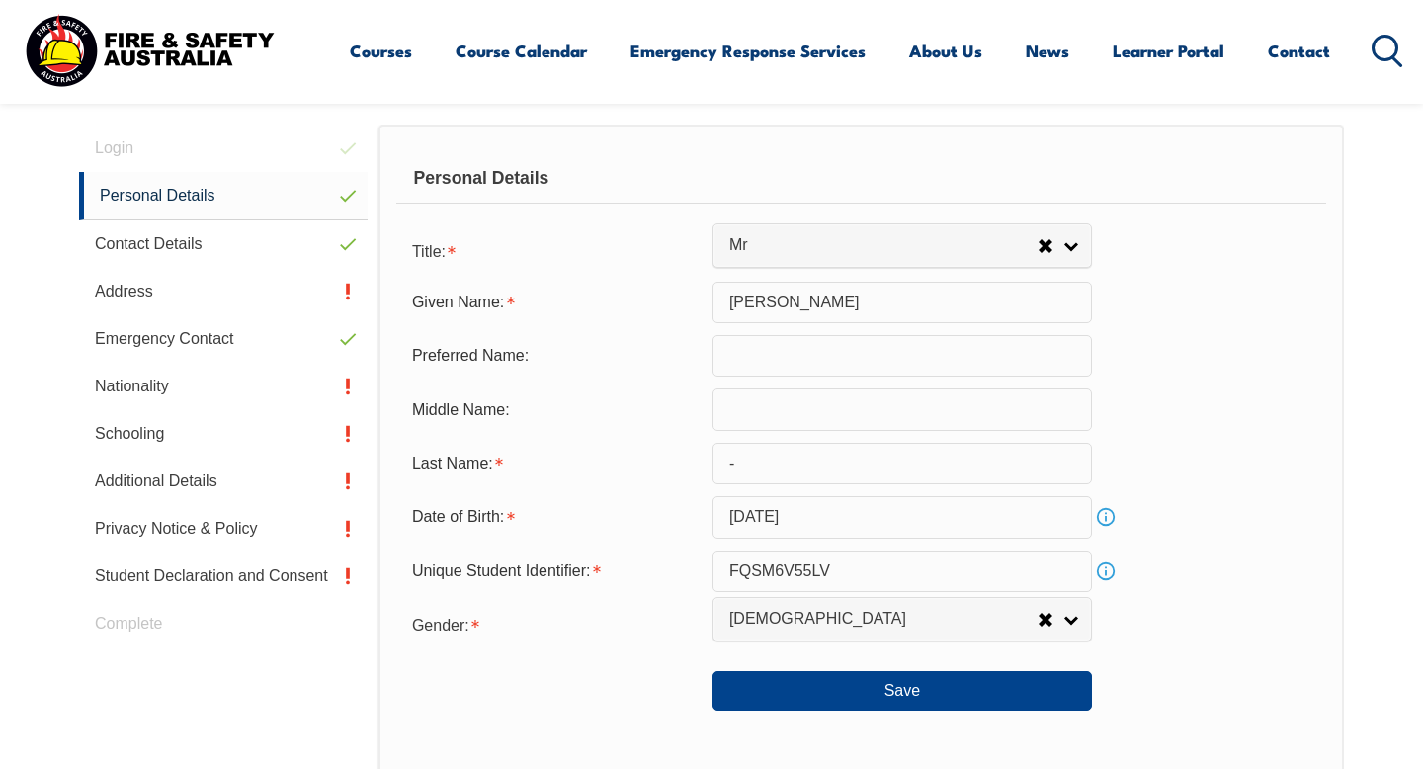
scroll to position [611, 0]
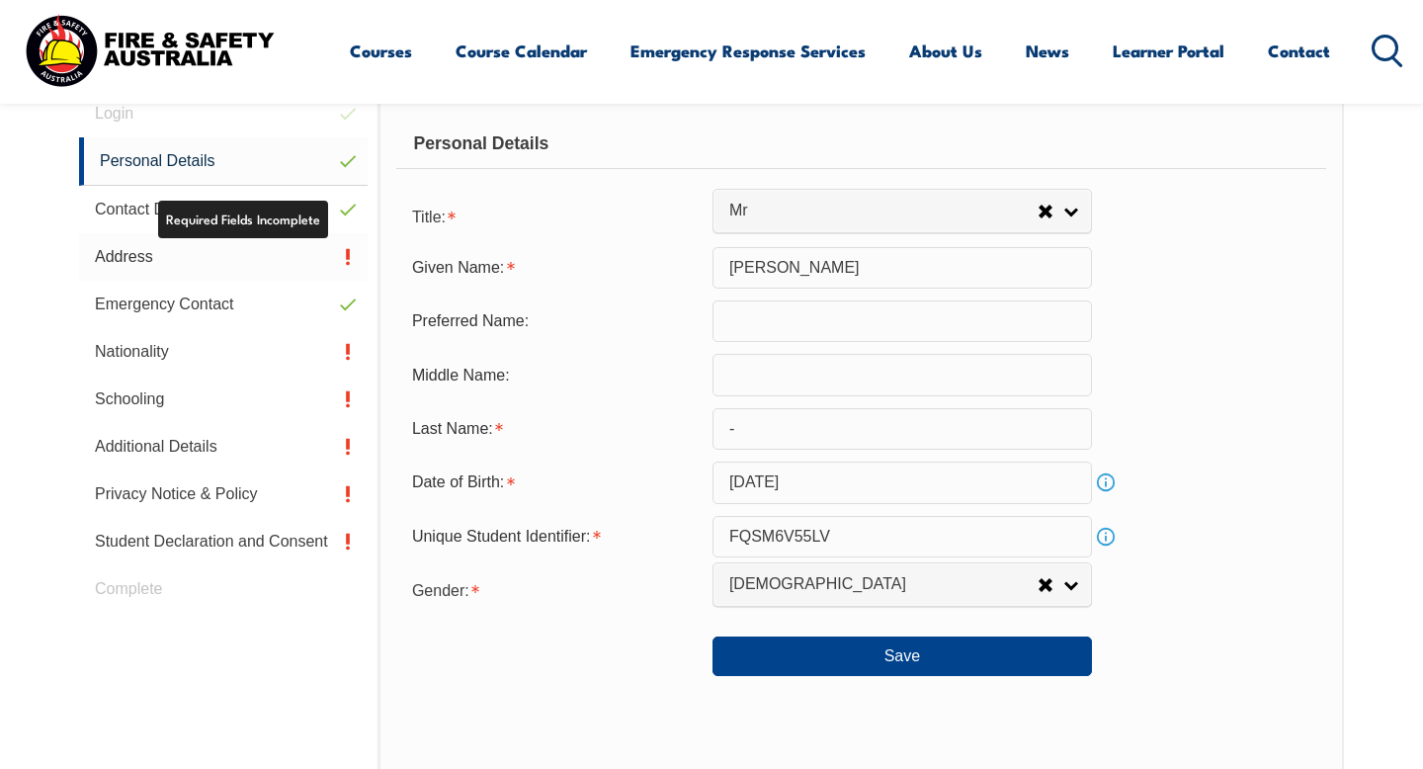
click at [283, 263] on link "Address" at bounding box center [223, 256] width 289 height 47
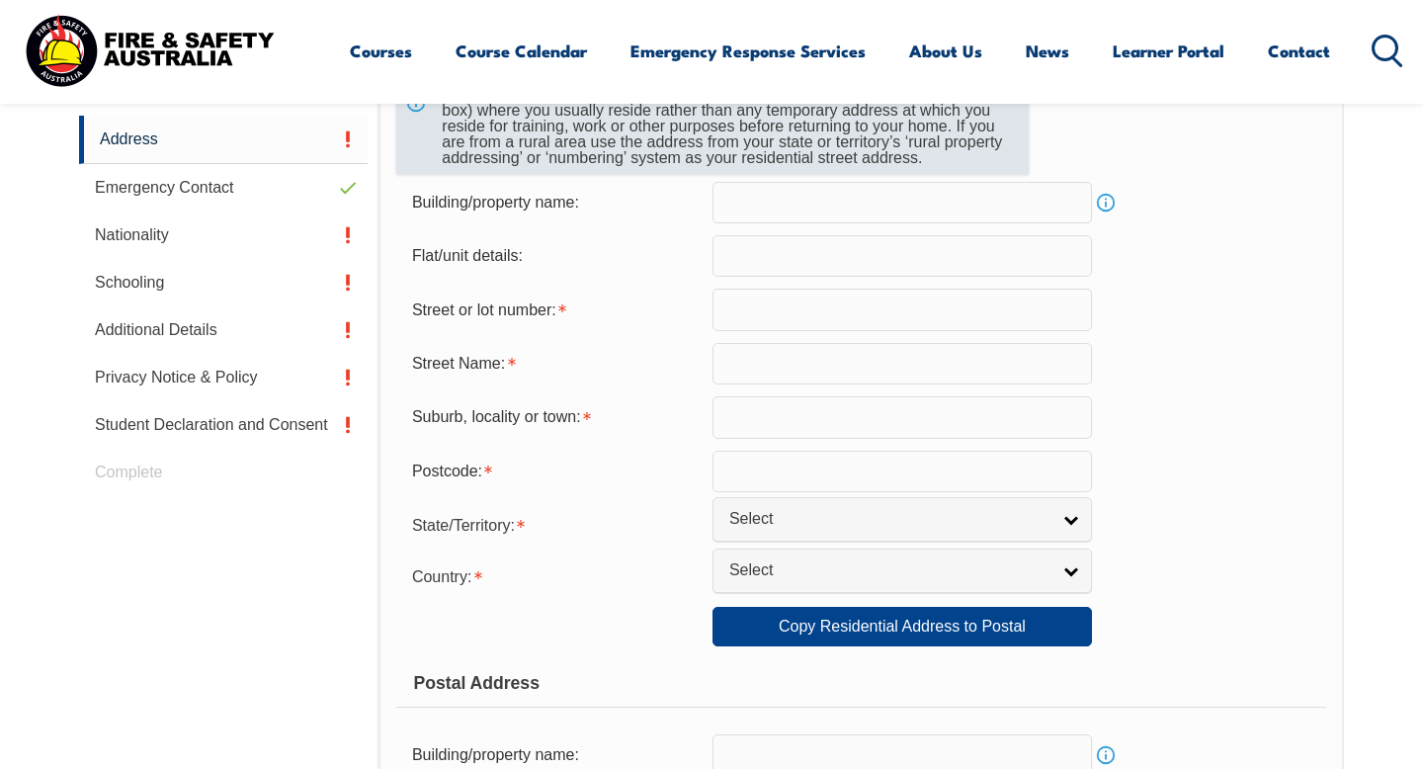
scroll to position [742, 0]
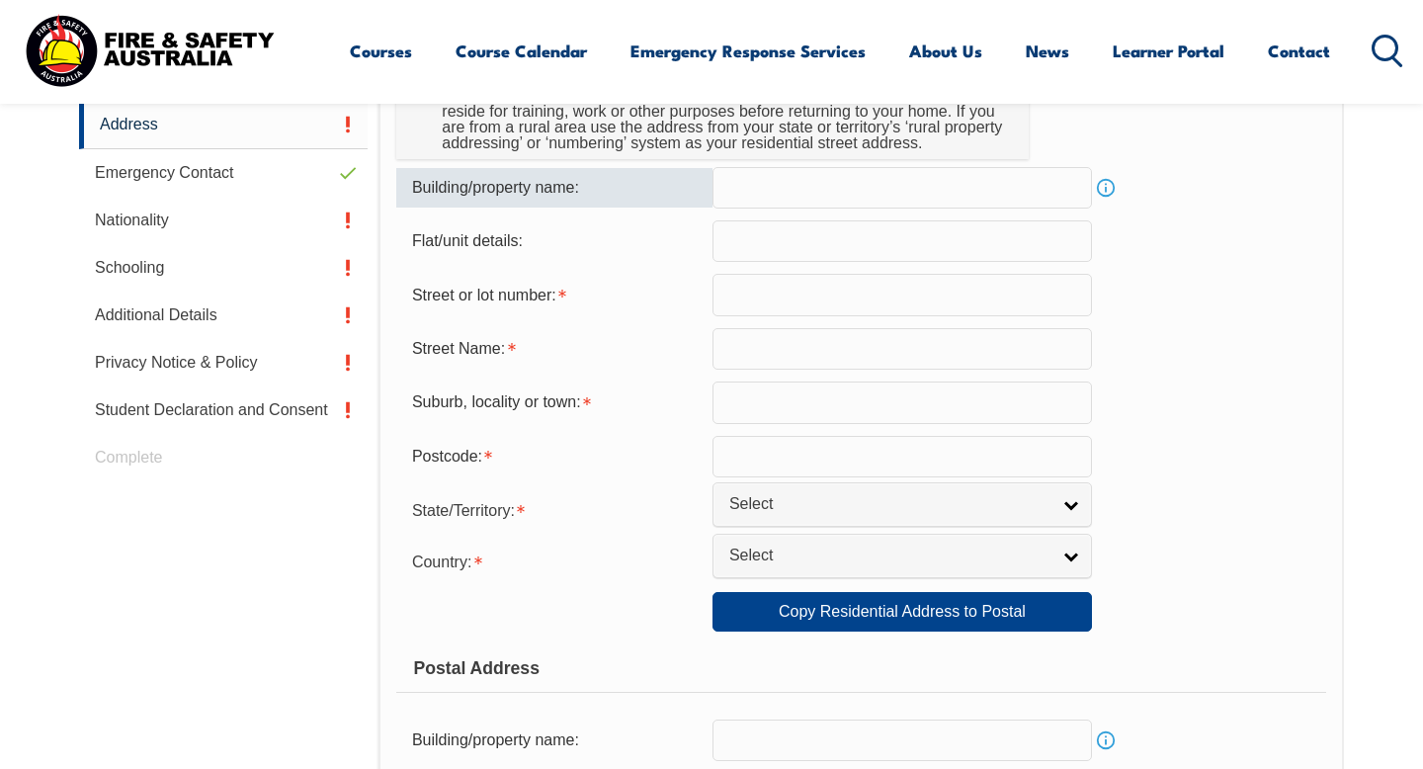
click at [808, 198] on input "text" at bounding box center [903, 188] width 380 height 42
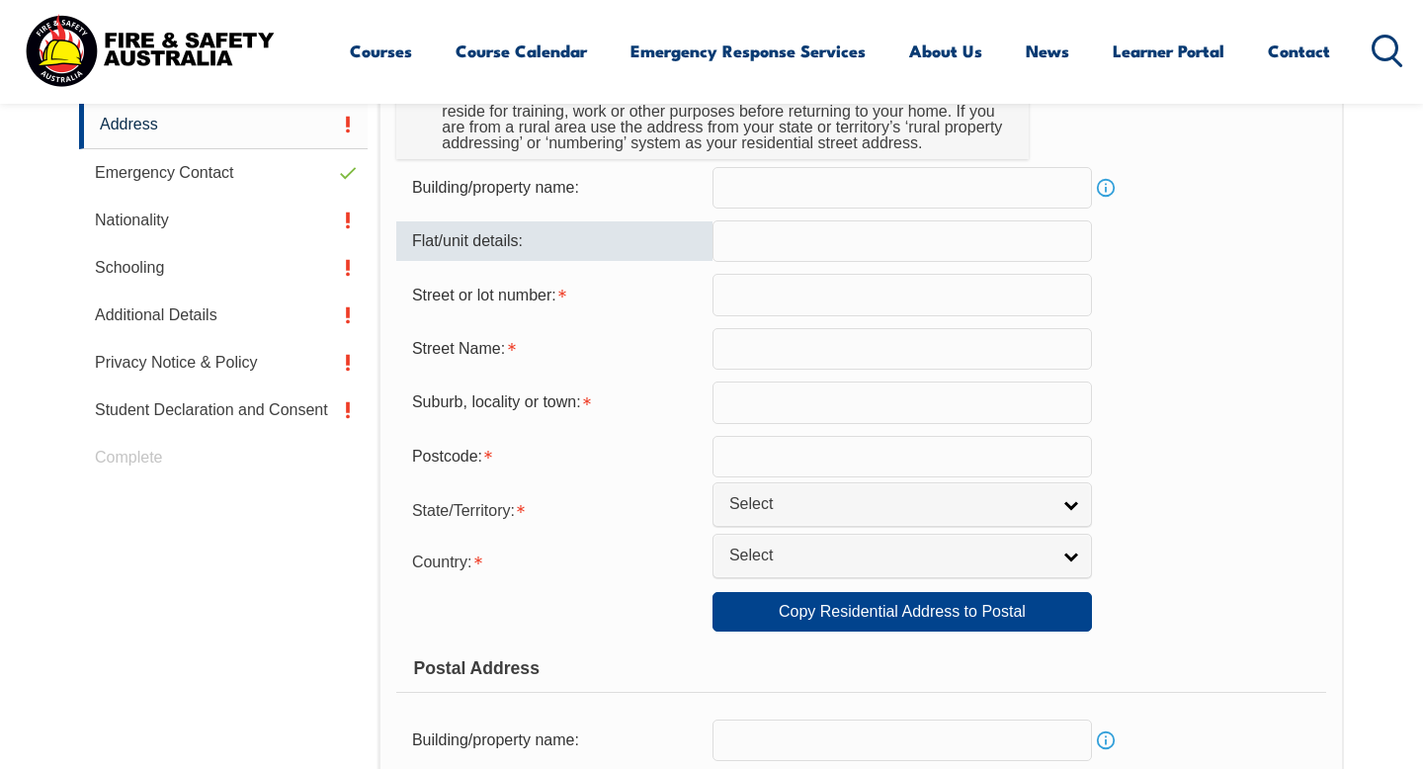
click at [769, 240] on input "text" at bounding box center [903, 241] width 380 height 42
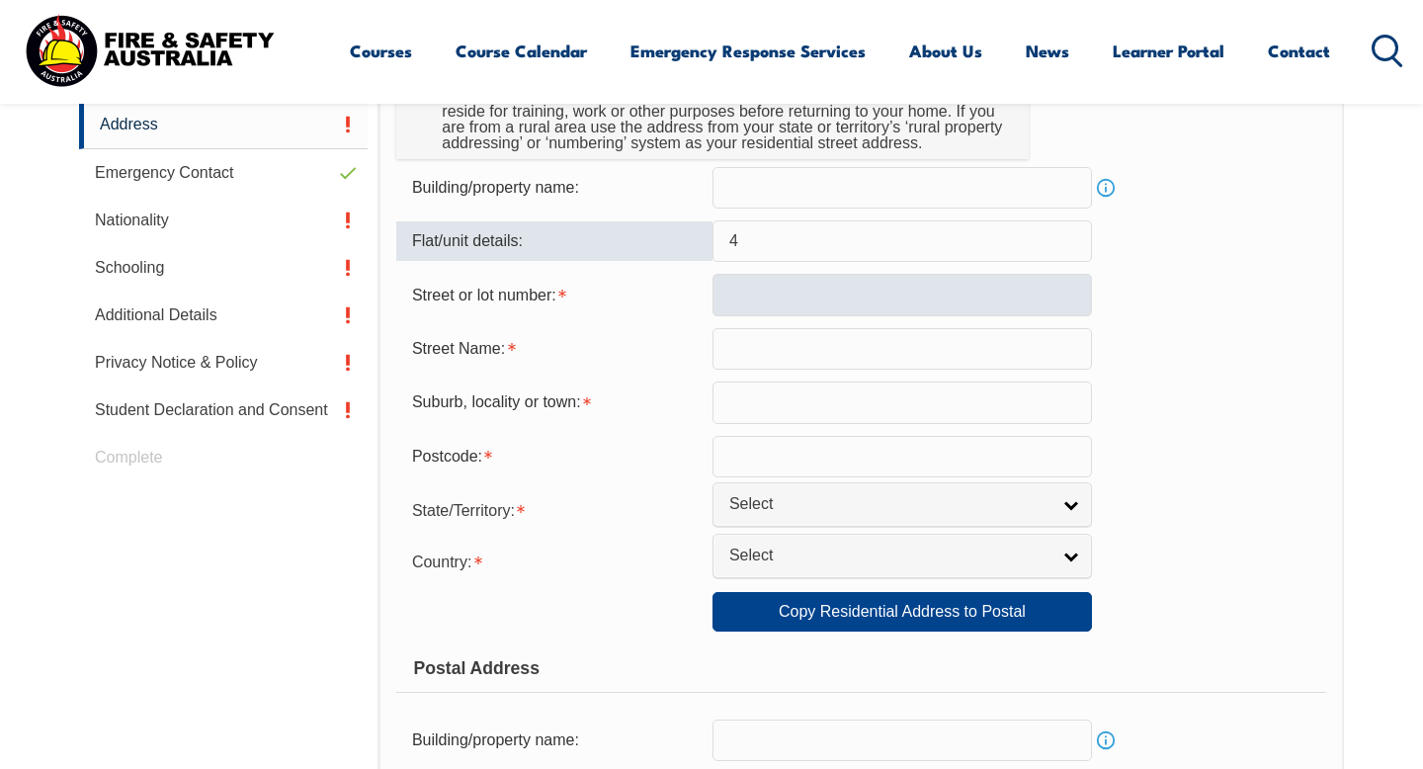
type input "4"
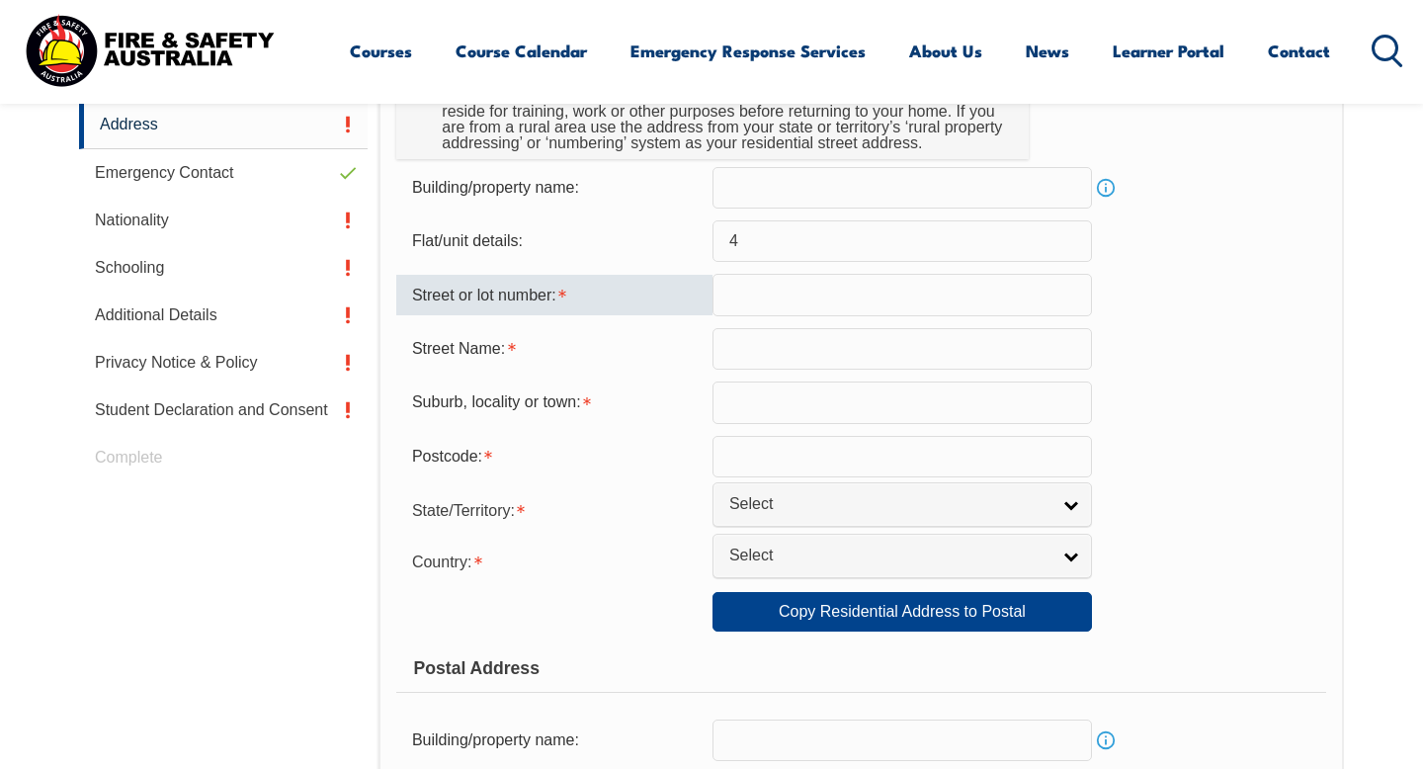
click at [775, 298] on input "text" at bounding box center [903, 295] width 380 height 42
click at [972, 302] on input "text" at bounding box center [903, 295] width 380 height 42
paste input "4/36 Bermingham"
drag, startPoint x: 742, startPoint y: 295, endPoint x: 685, endPoint y: 290, distance: 57.5
click at [685, 290] on div "Street or lot number: 4/36 Bermingham" at bounding box center [861, 295] width 930 height 42
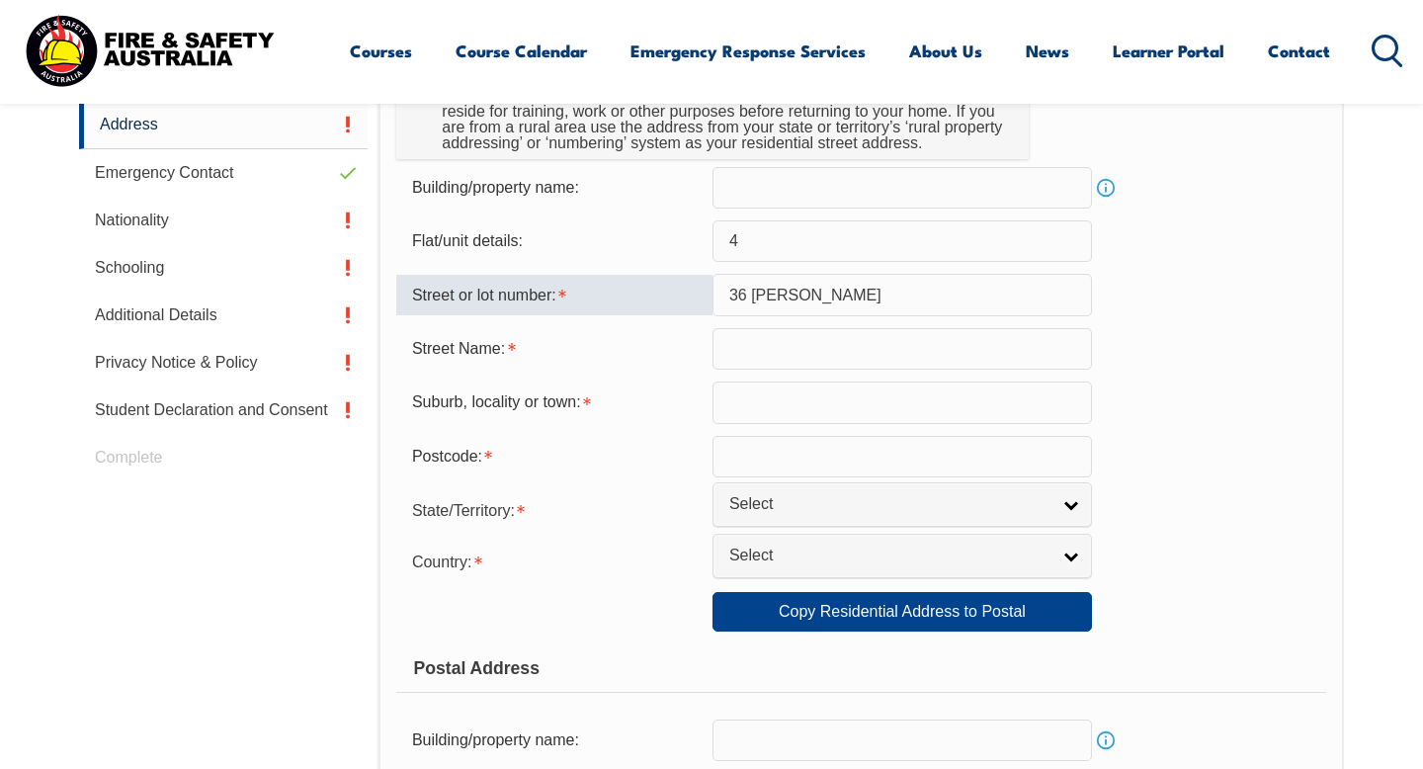
drag, startPoint x: 915, startPoint y: 294, endPoint x: 750, endPoint y: 293, distance: 165.1
click at [750, 293] on input "36 Bermingham" at bounding box center [903, 295] width 380 height 42
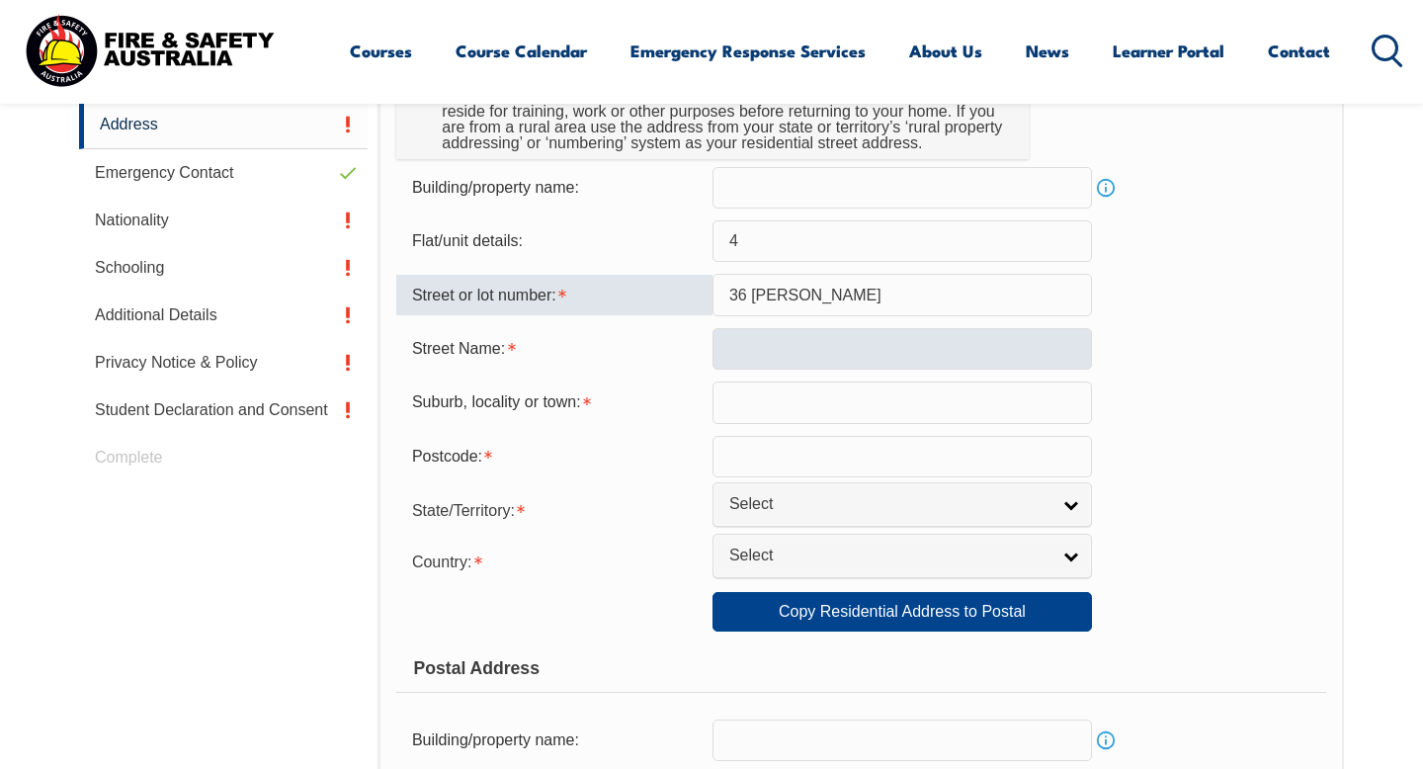
type input "36 Bermingham"
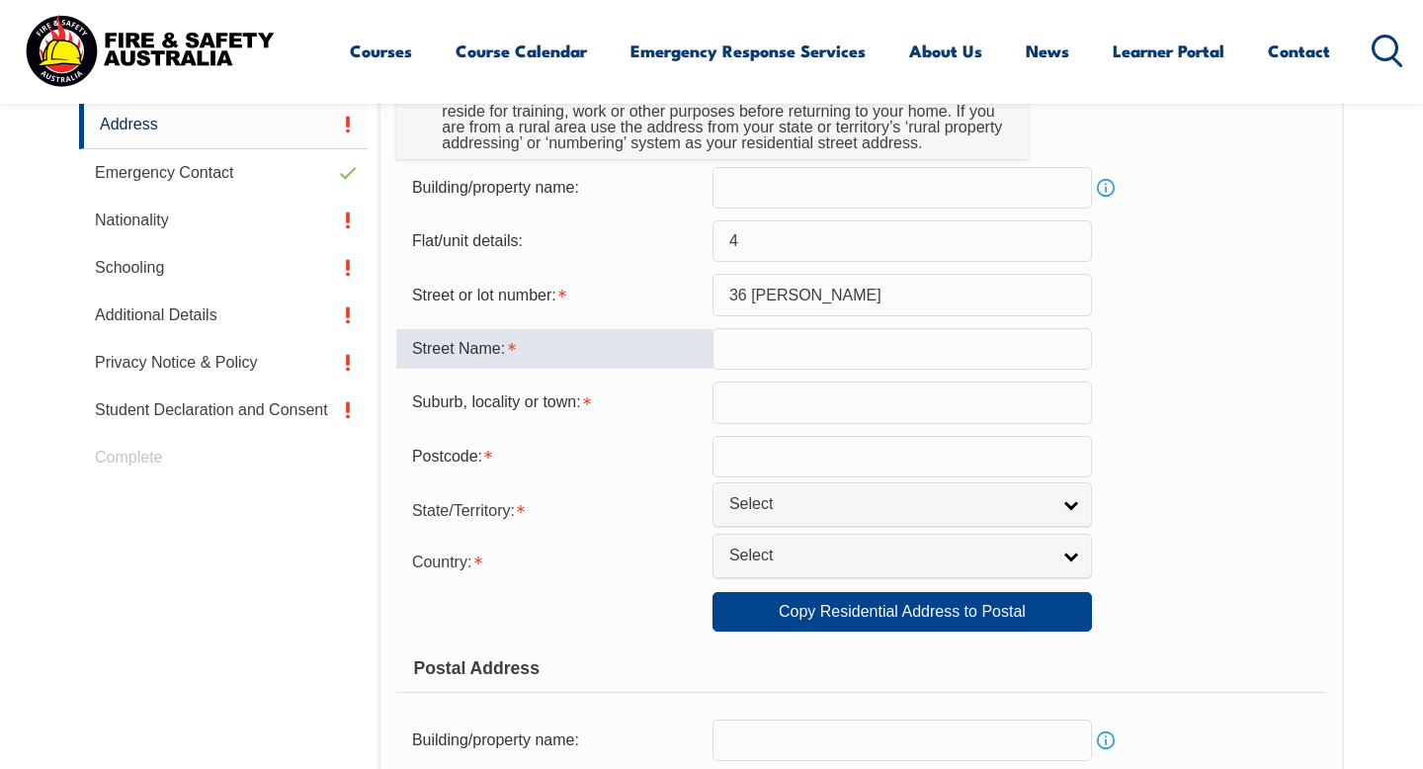
click at [765, 363] on input "text" at bounding box center [903, 349] width 380 height 42
paste input "Bermingham"
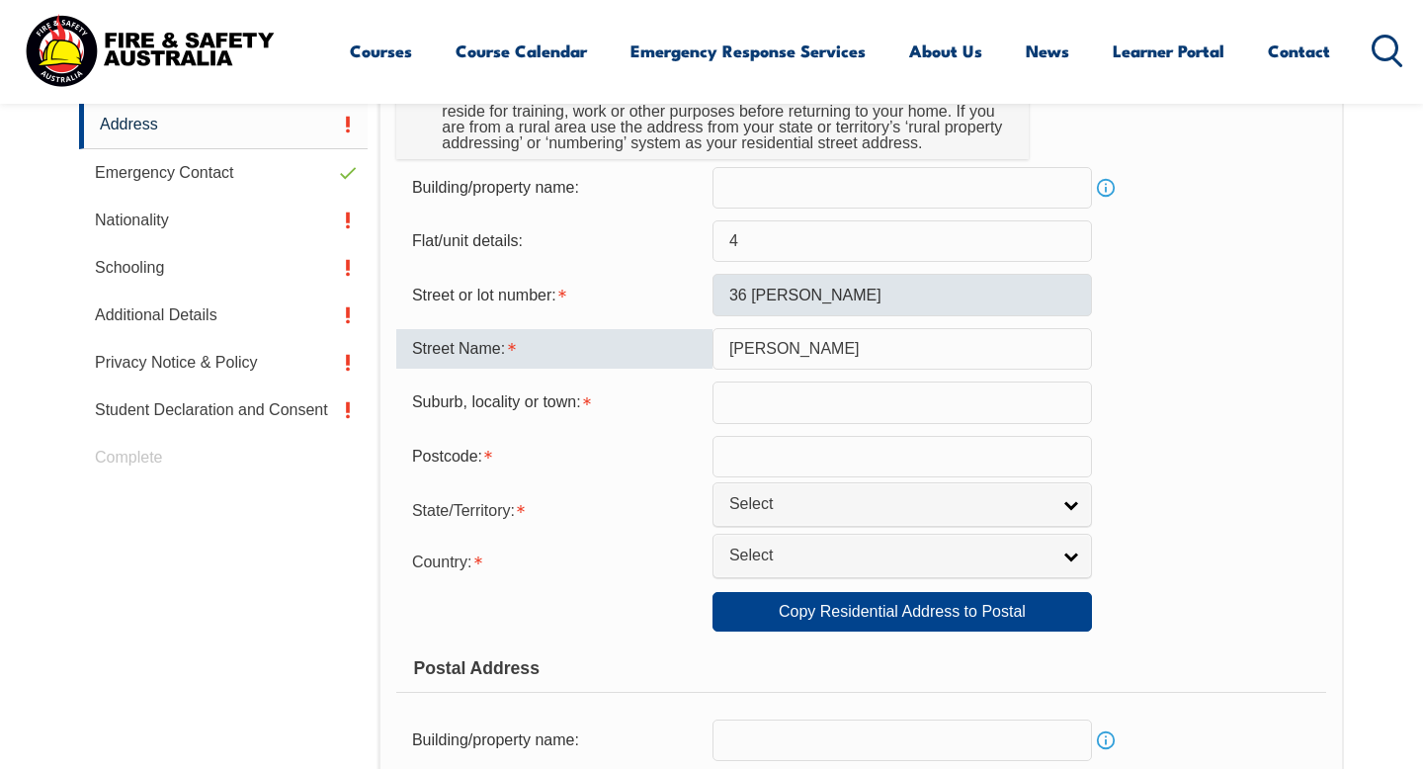
type input "Bermingham"
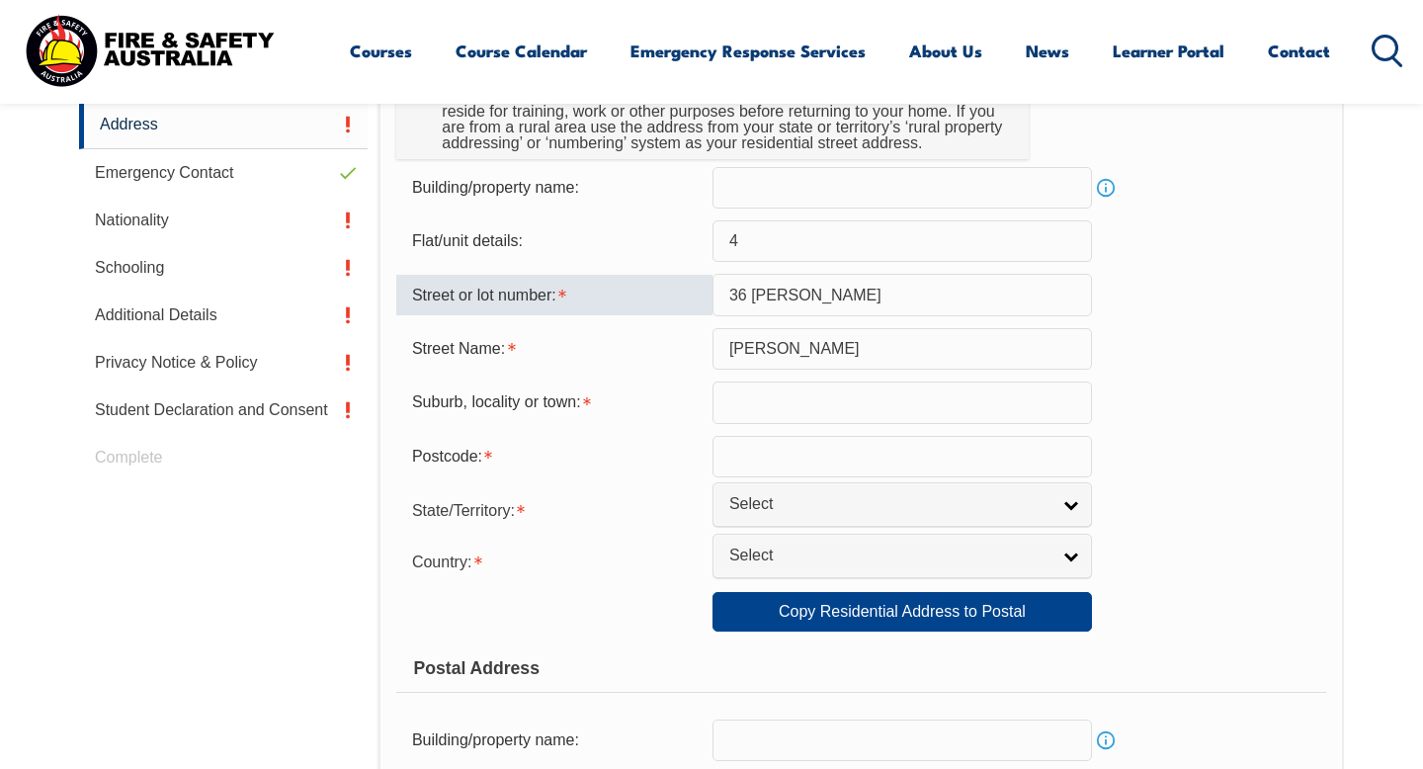
drag, startPoint x: 857, startPoint y: 298, endPoint x: 755, endPoint y: 298, distance: 101.8
click at [755, 299] on input "36 Bermingham" at bounding box center [903, 295] width 380 height 42
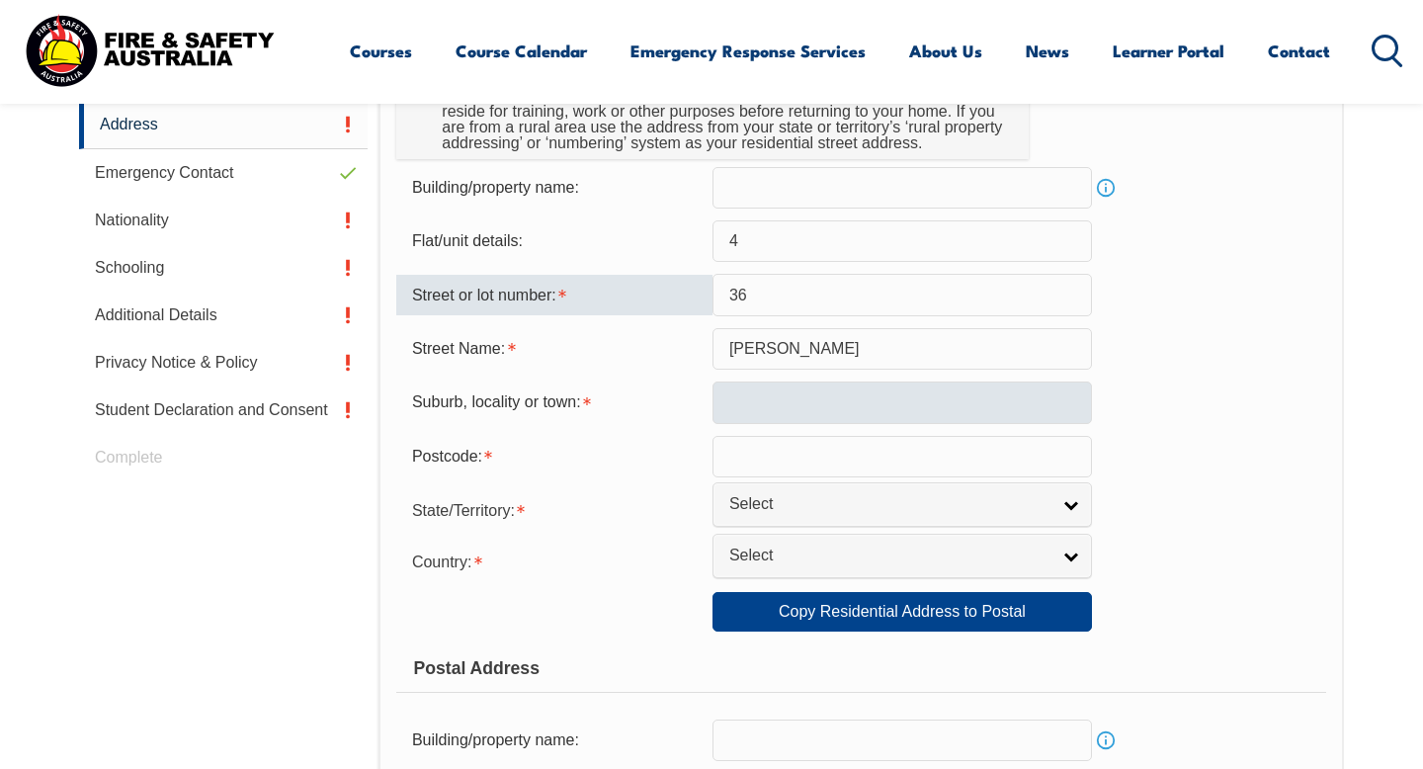
type input "36"
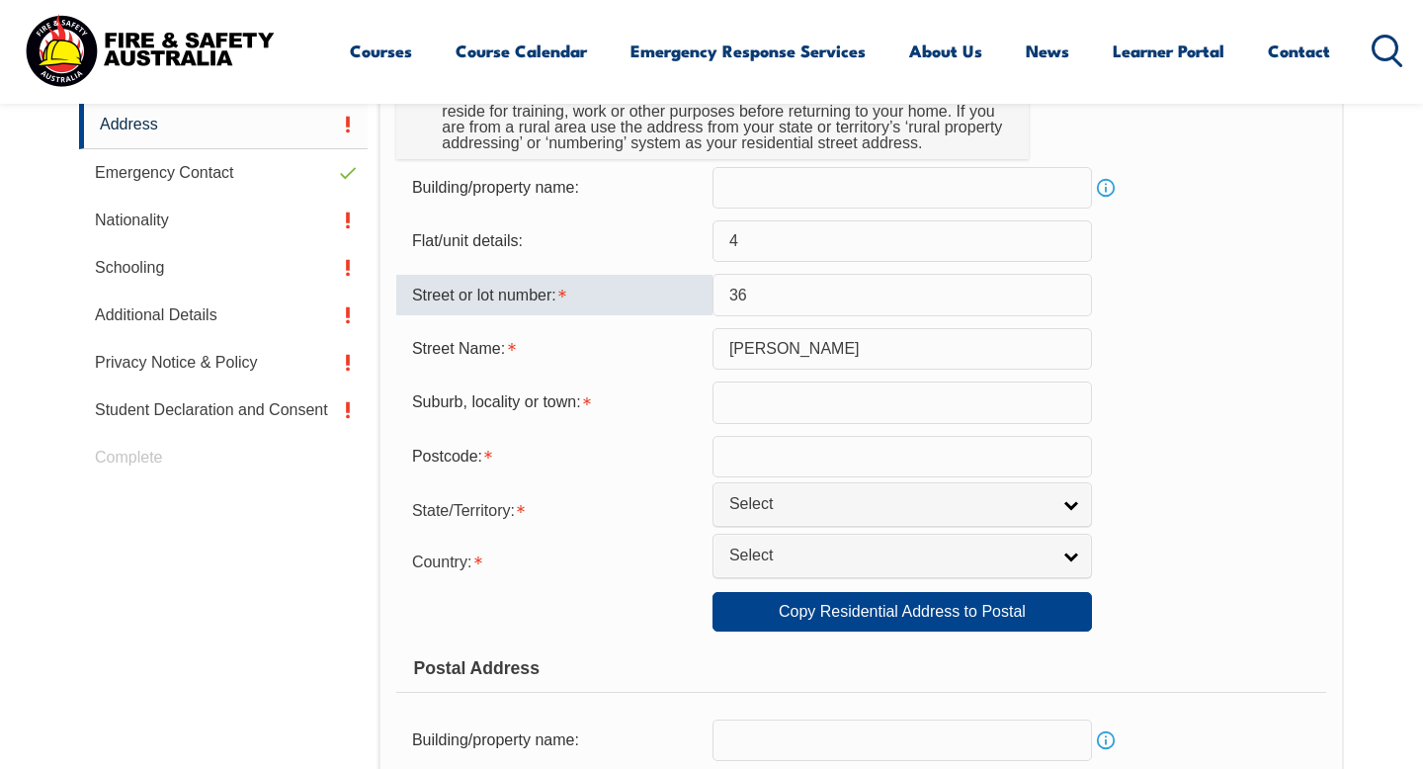
click at [782, 405] on input "text" at bounding box center [903, 403] width 380 height 42
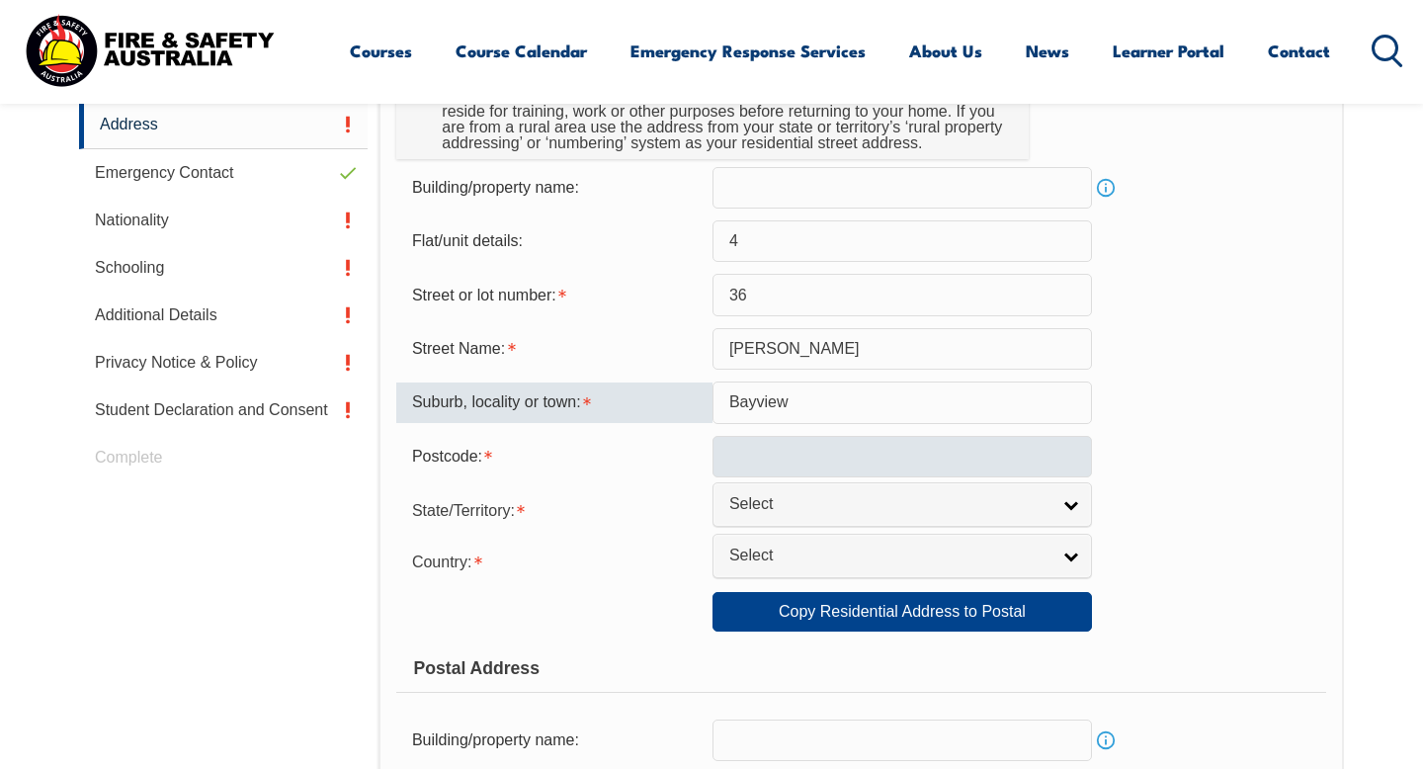
type input "Bayview"
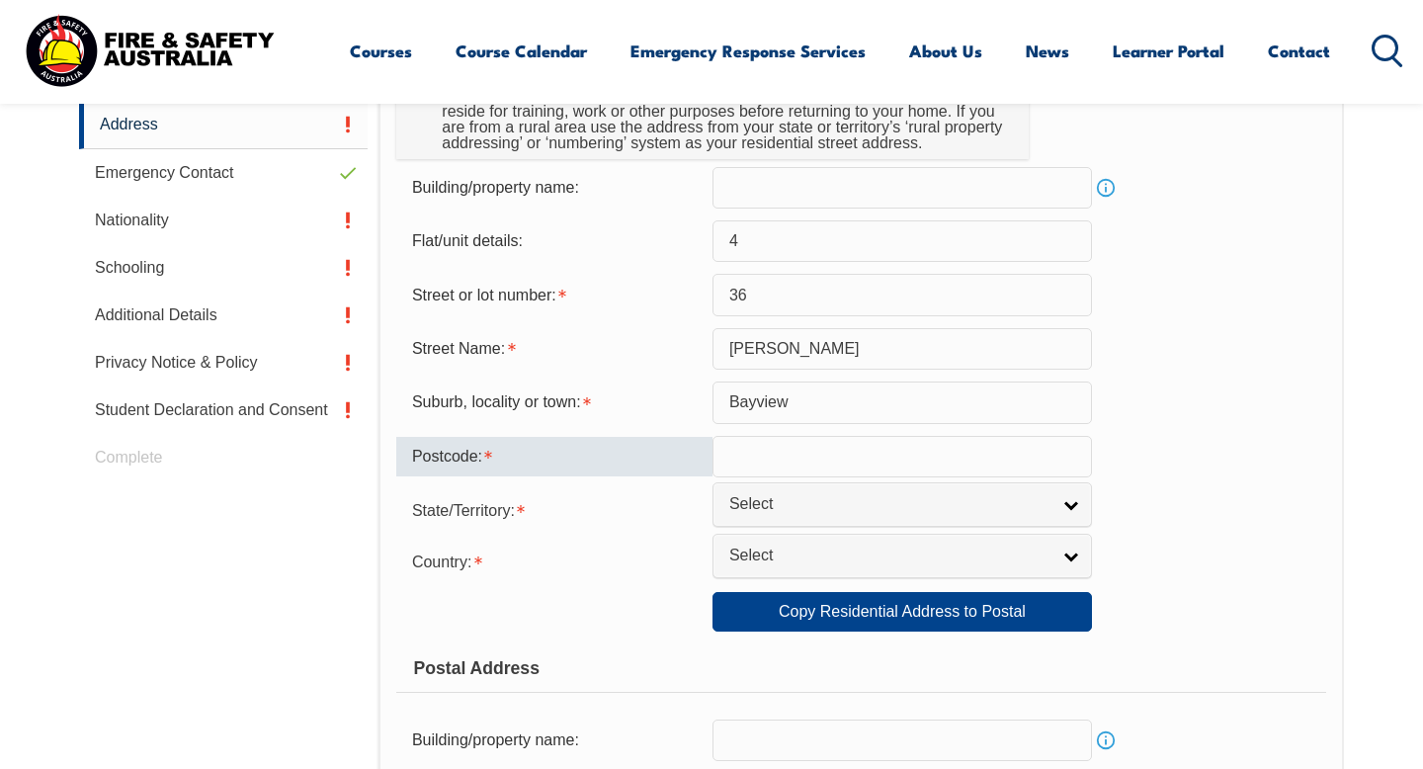
click at [784, 465] on input "text" at bounding box center [903, 457] width 380 height 42
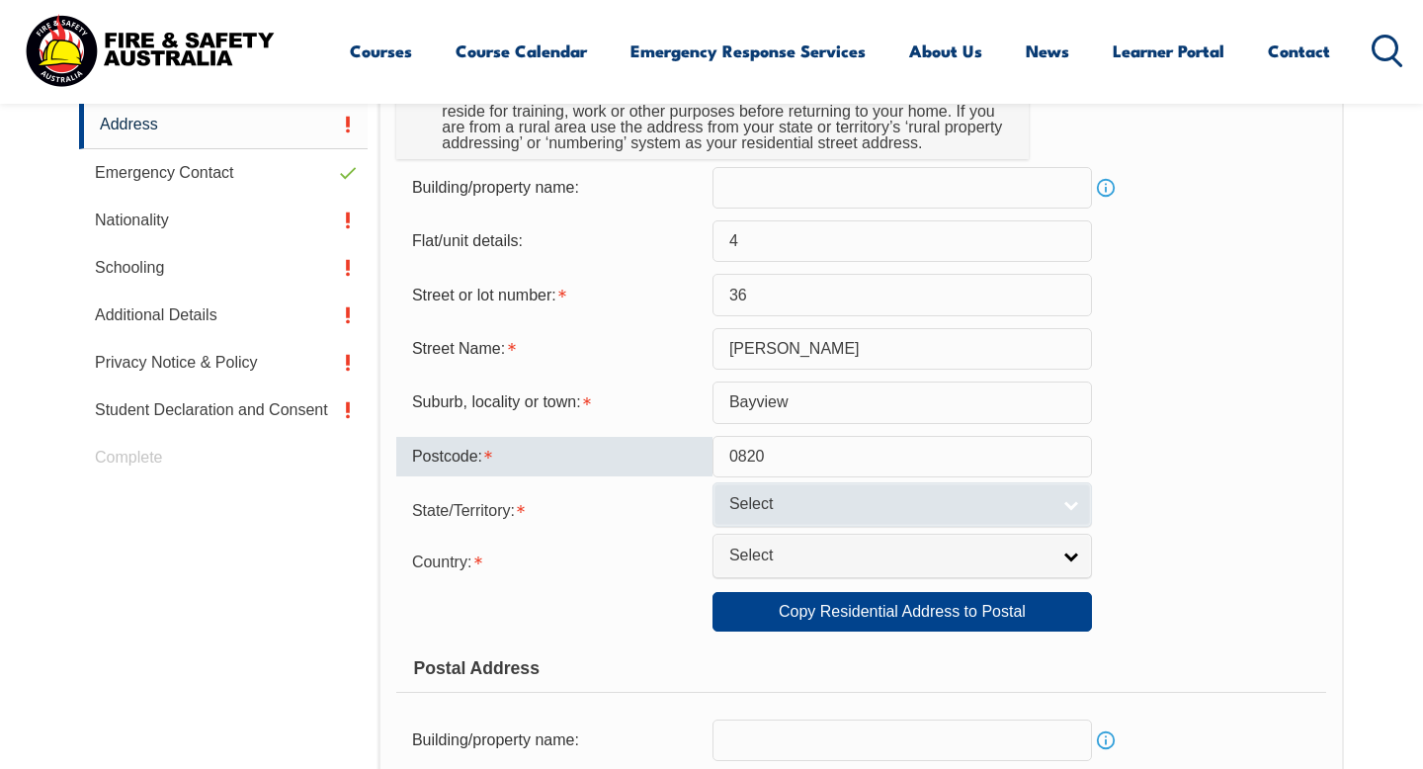
type input "0820"
click at [743, 514] on span "Select" at bounding box center [889, 504] width 320 height 21
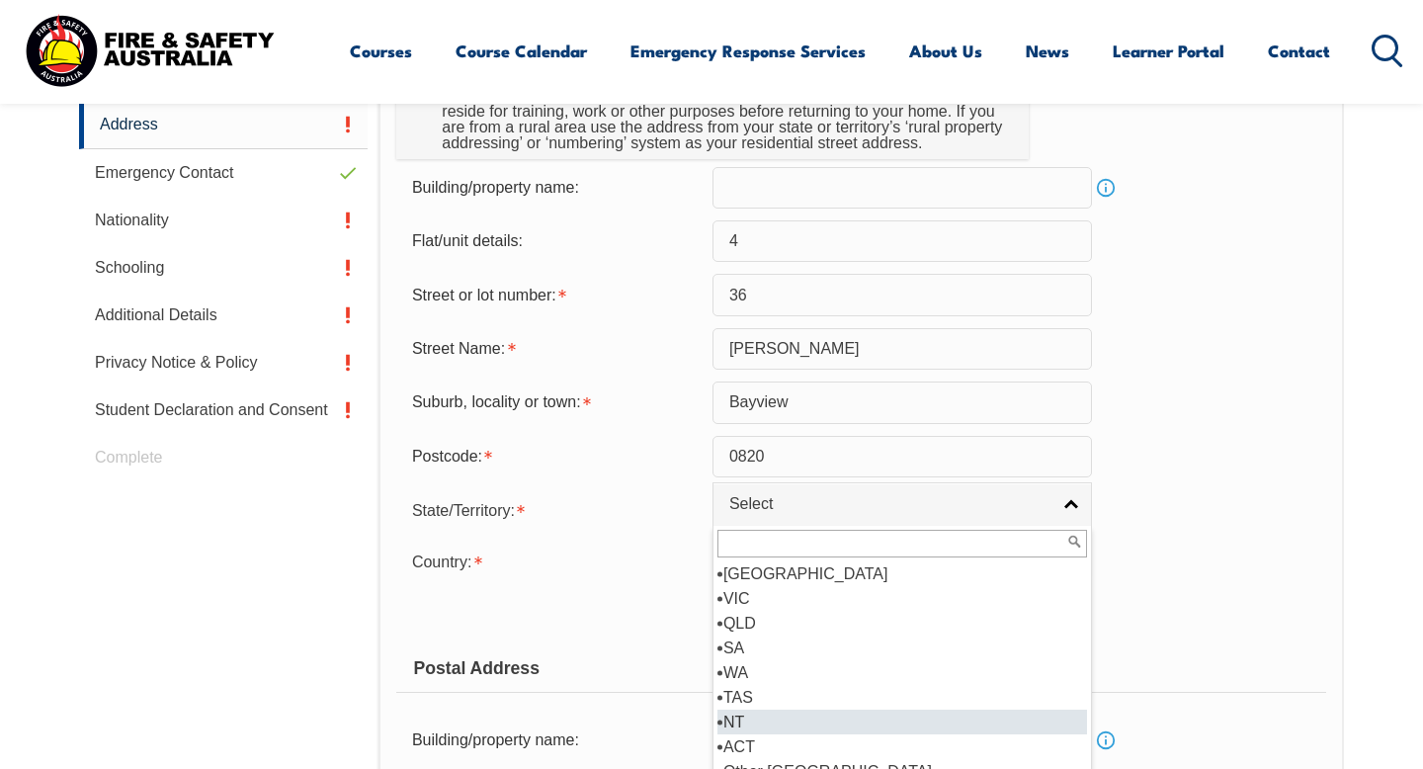
click at [737, 724] on li "NT" at bounding box center [903, 722] width 370 height 25
select select "NT"
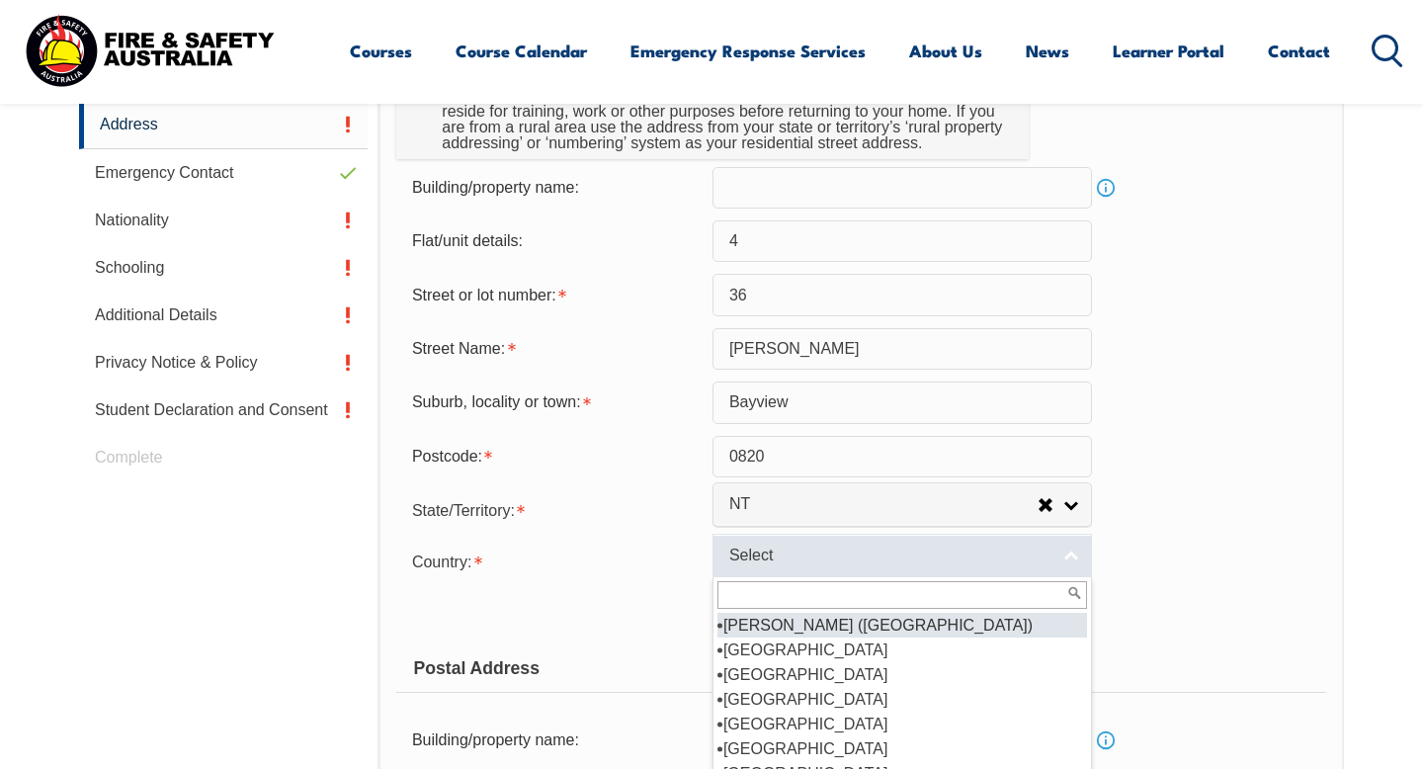
click at [770, 561] on span "Select" at bounding box center [889, 556] width 320 height 21
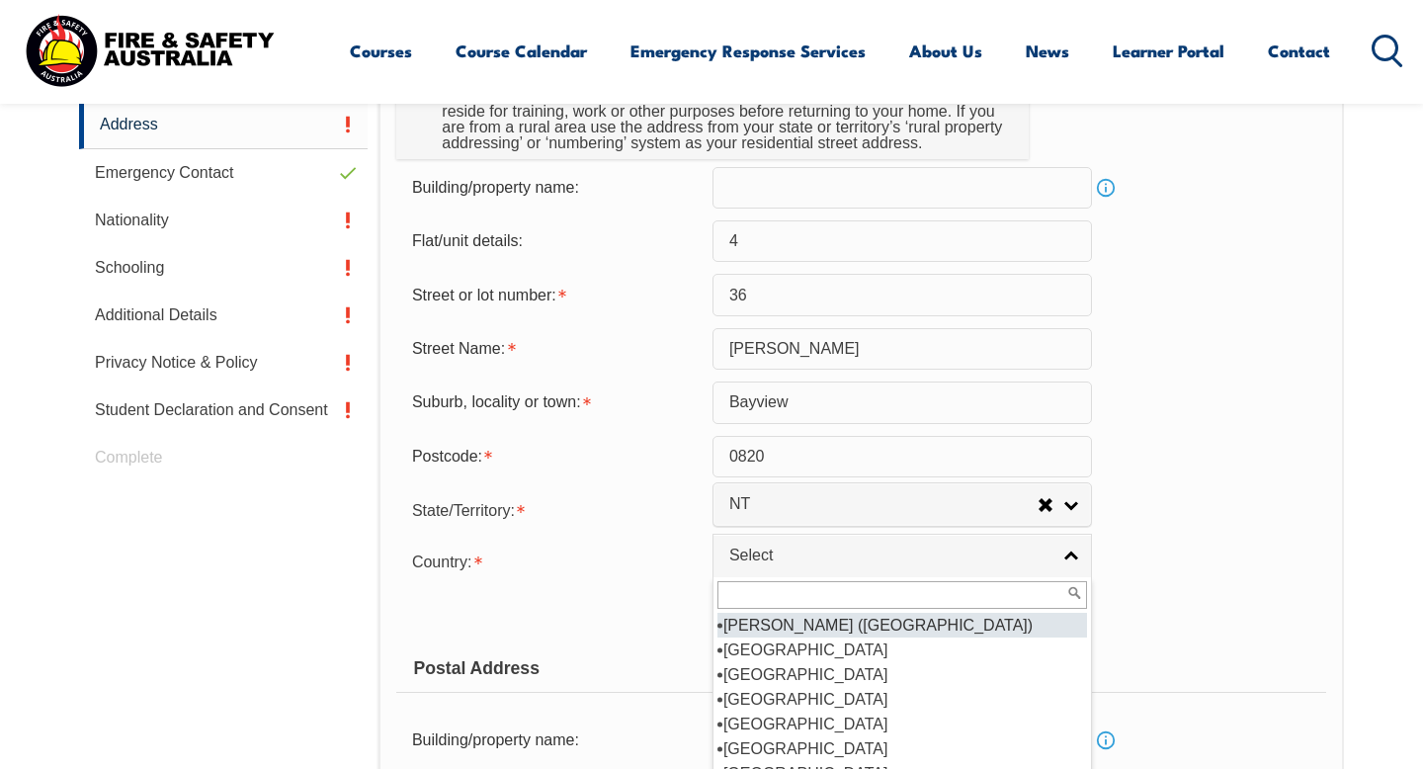
click at [746, 597] on input "text" at bounding box center [903, 595] width 370 height 28
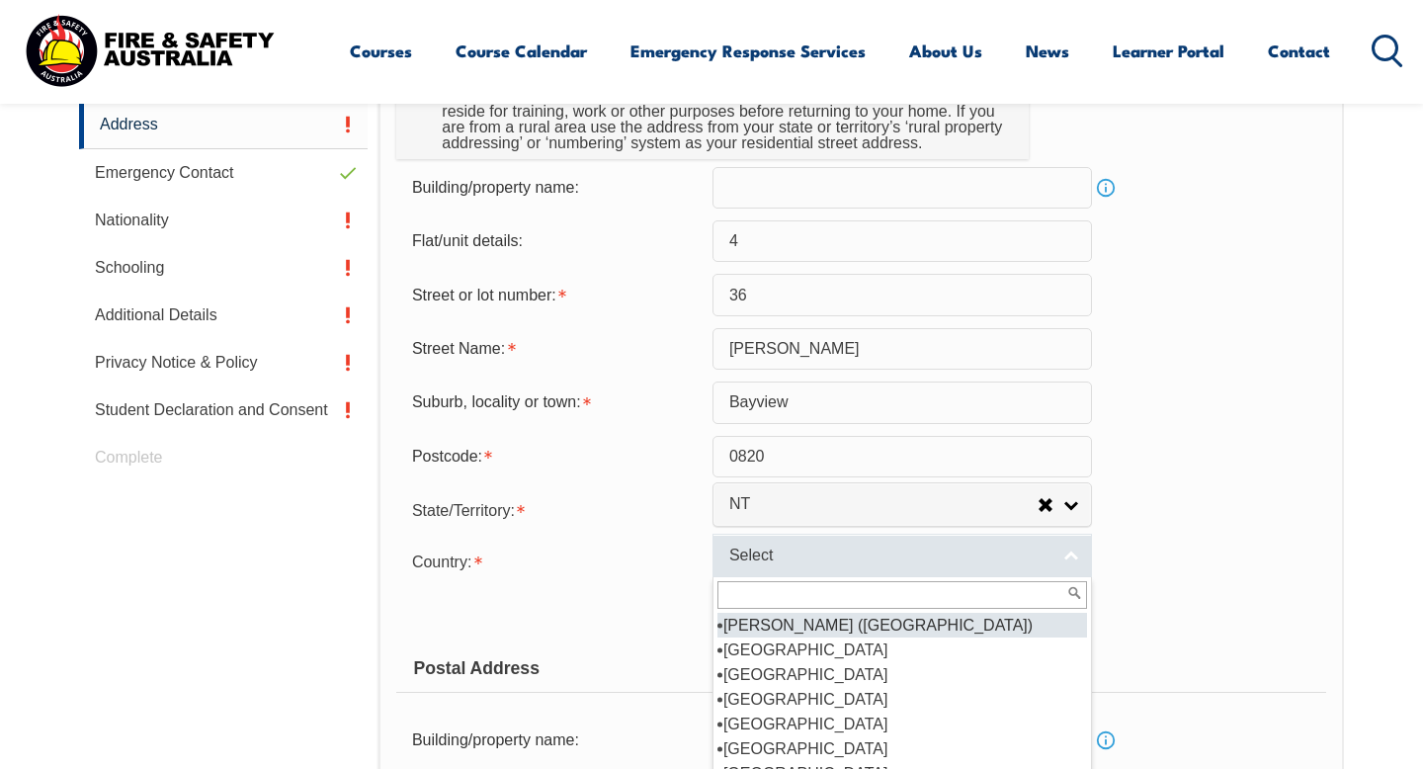
click at [759, 573] on link "Select" at bounding box center [903, 556] width 380 height 44
click at [760, 569] on link "Select" at bounding box center [903, 556] width 380 height 44
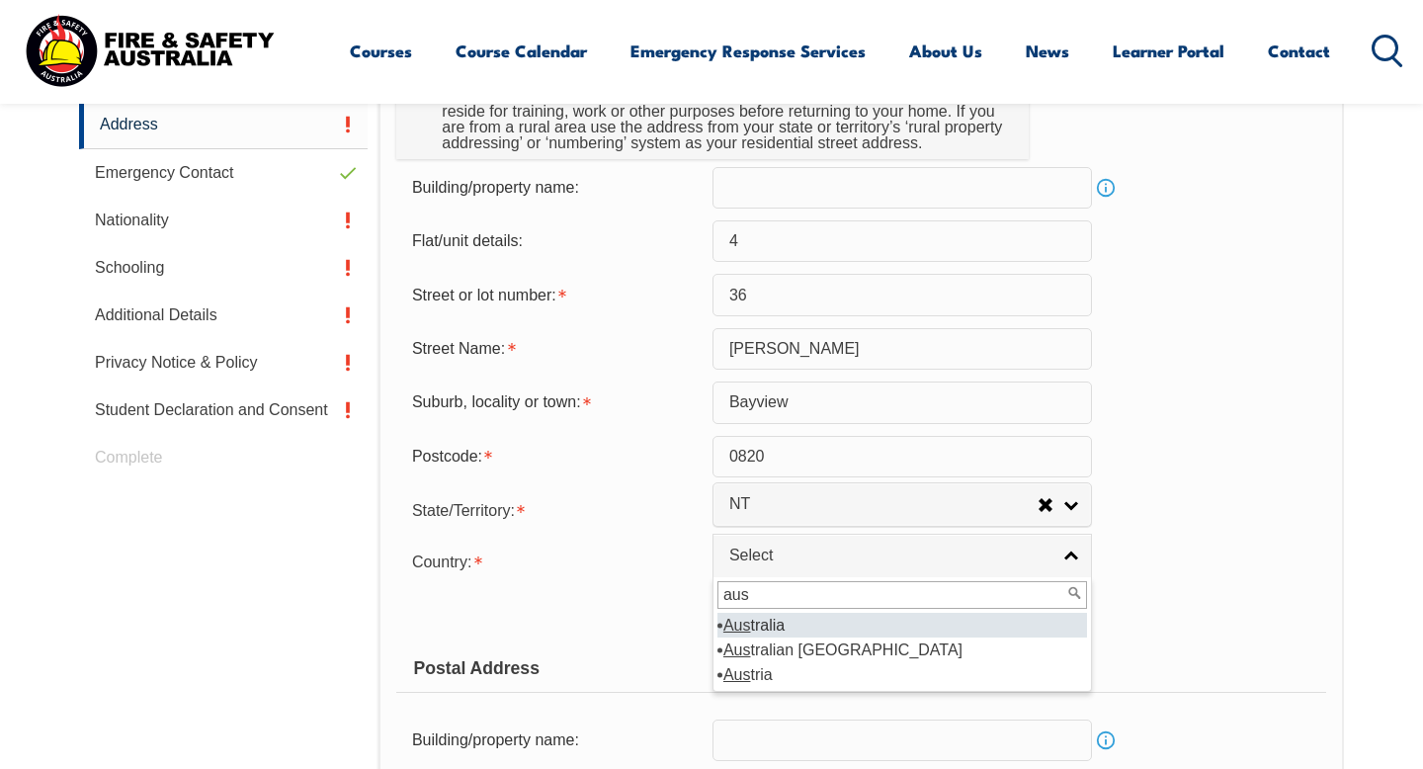
type input "aus"
click at [767, 625] on li "Aus tralia" at bounding box center [903, 625] width 370 height 25
select select "1101"
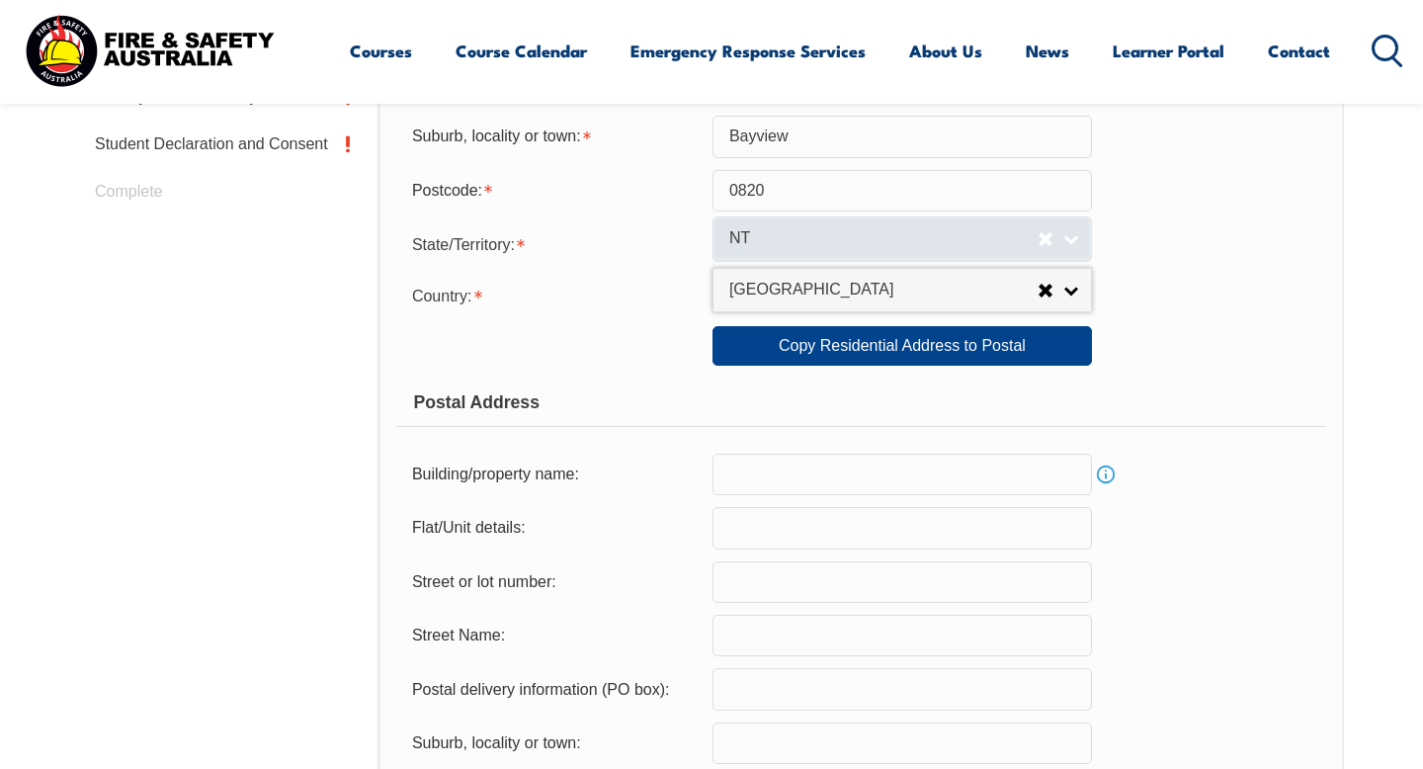
scroll to position [1025, 0]
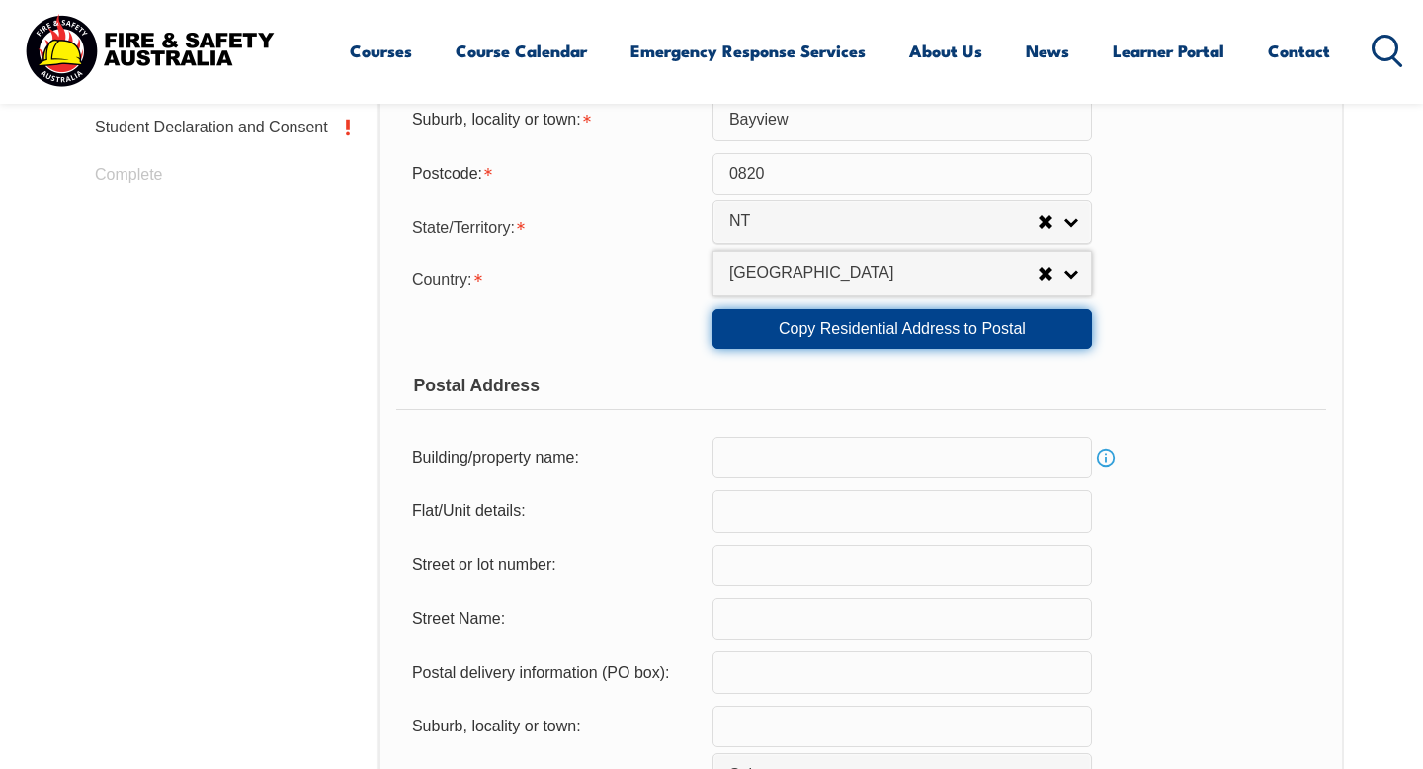
click at [909, 349] on link "Copy Residential Address to Postal" at bounding box center [903, 329] width 380 height 40
type input "4"
type input "36"
type input "Bermingham"
type input "Bayview"
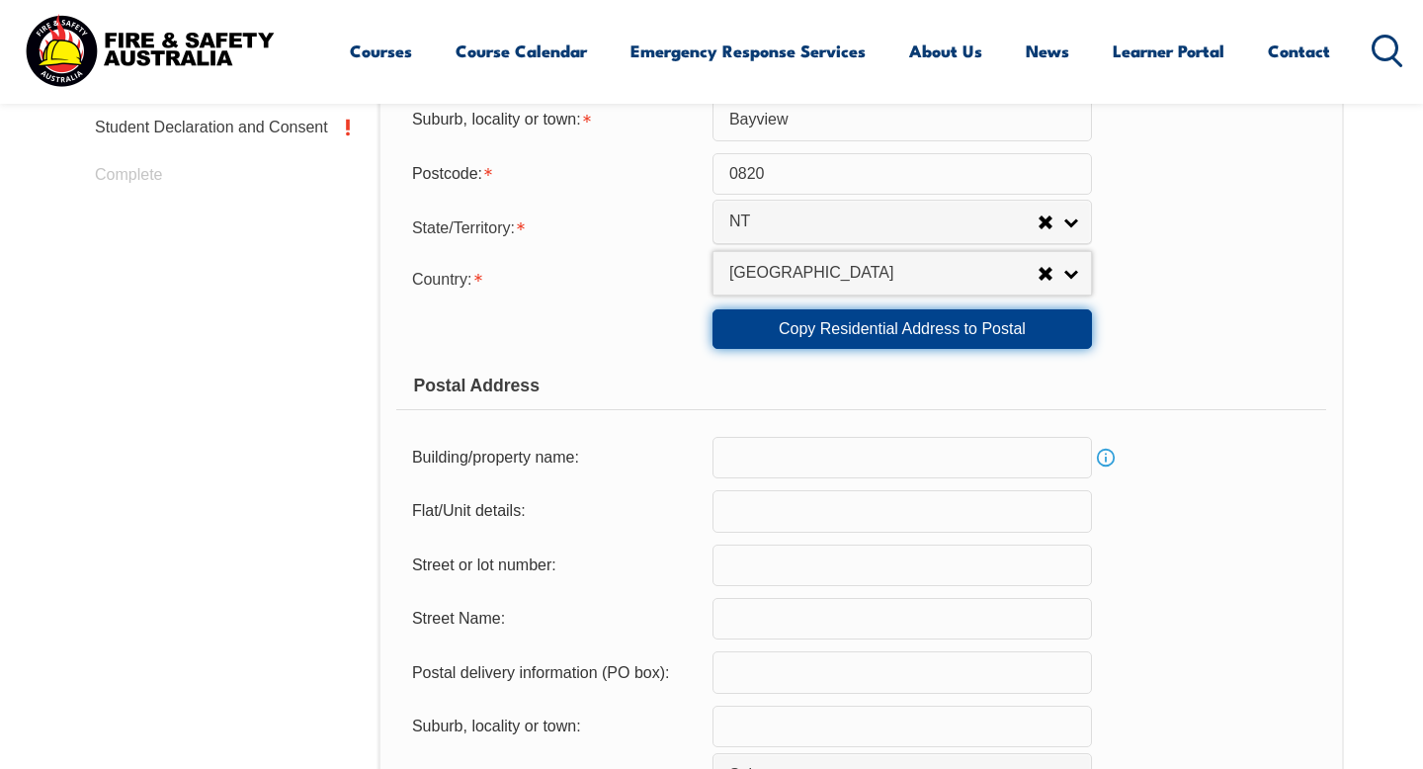
select select "NT"
type input "0820"
select select "1101"
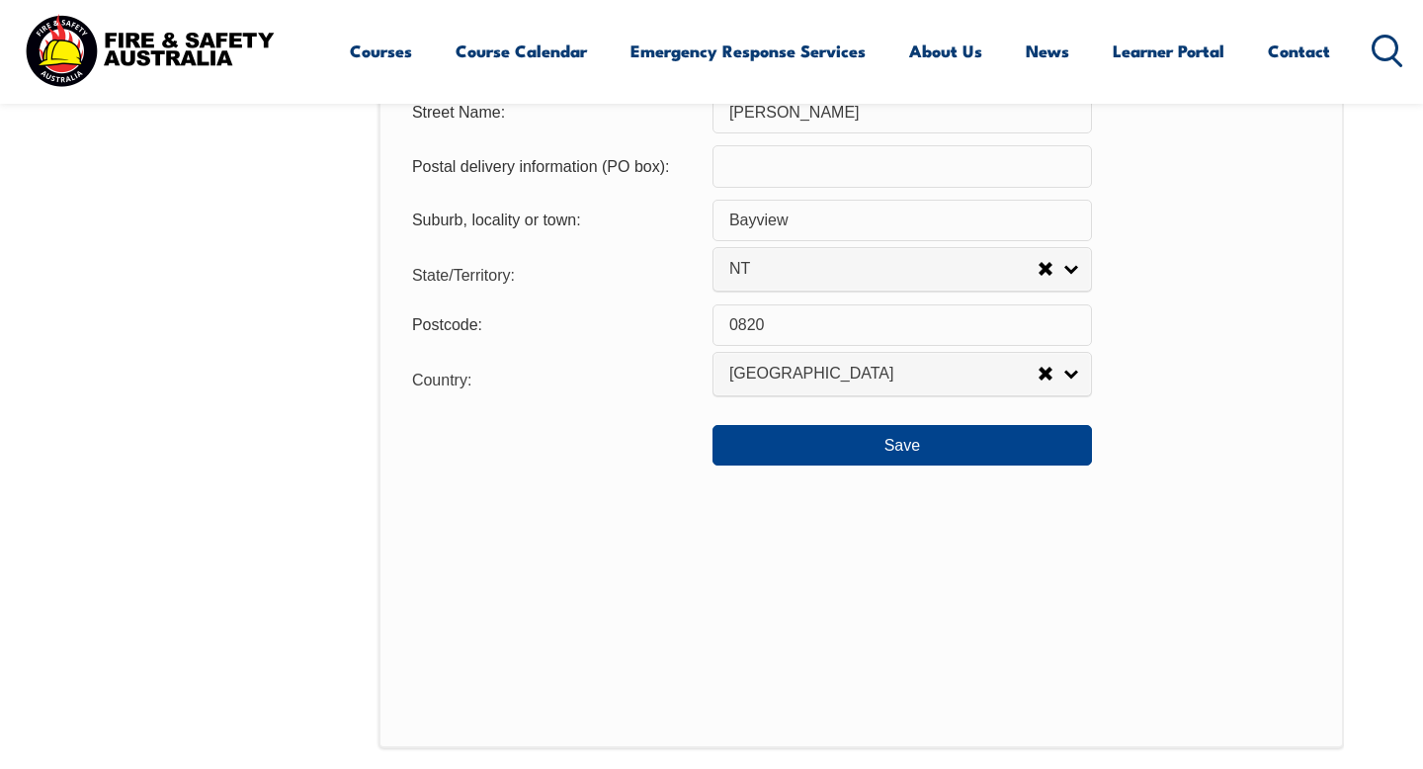
scroll to position [1547, 0]
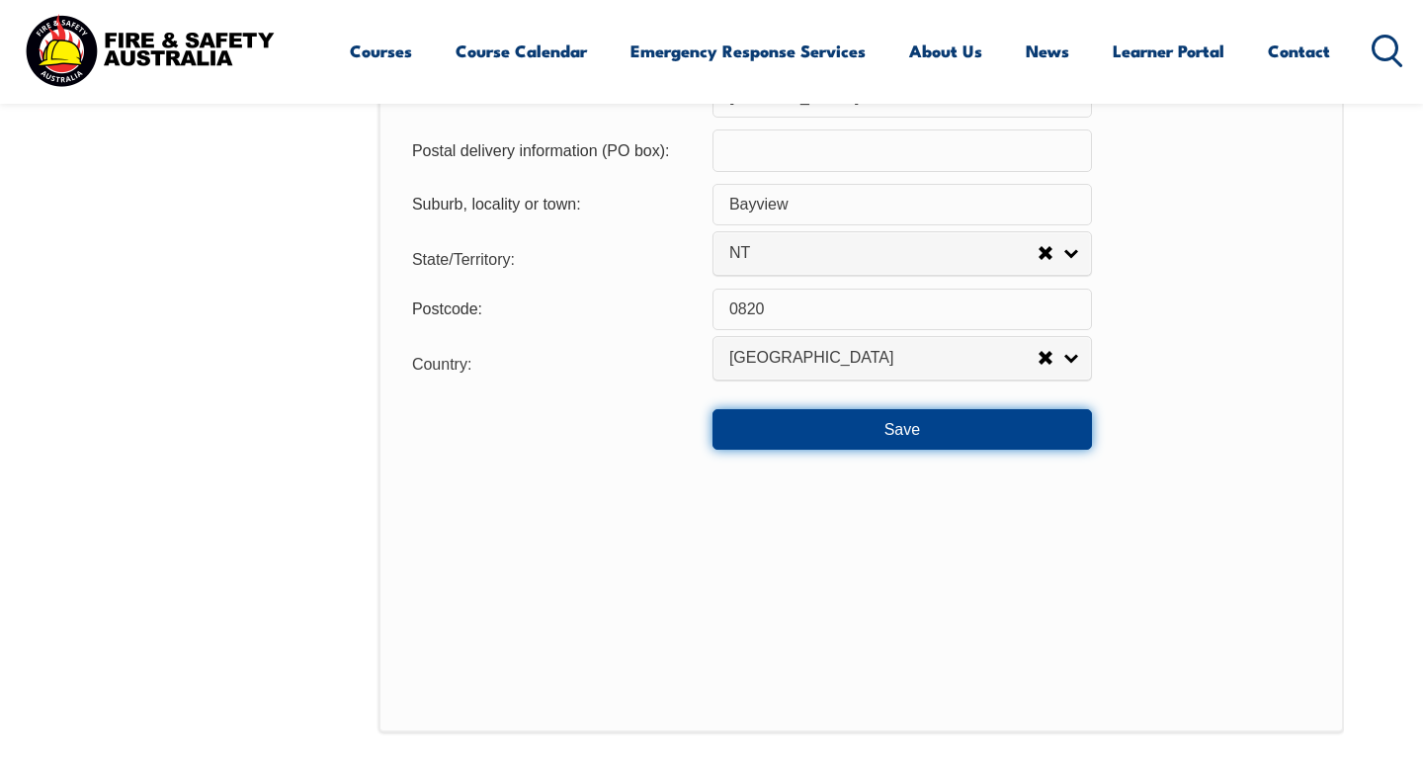
click at [905, 444] on button "Save" at bounding box center [903, 429] width 380 height 40
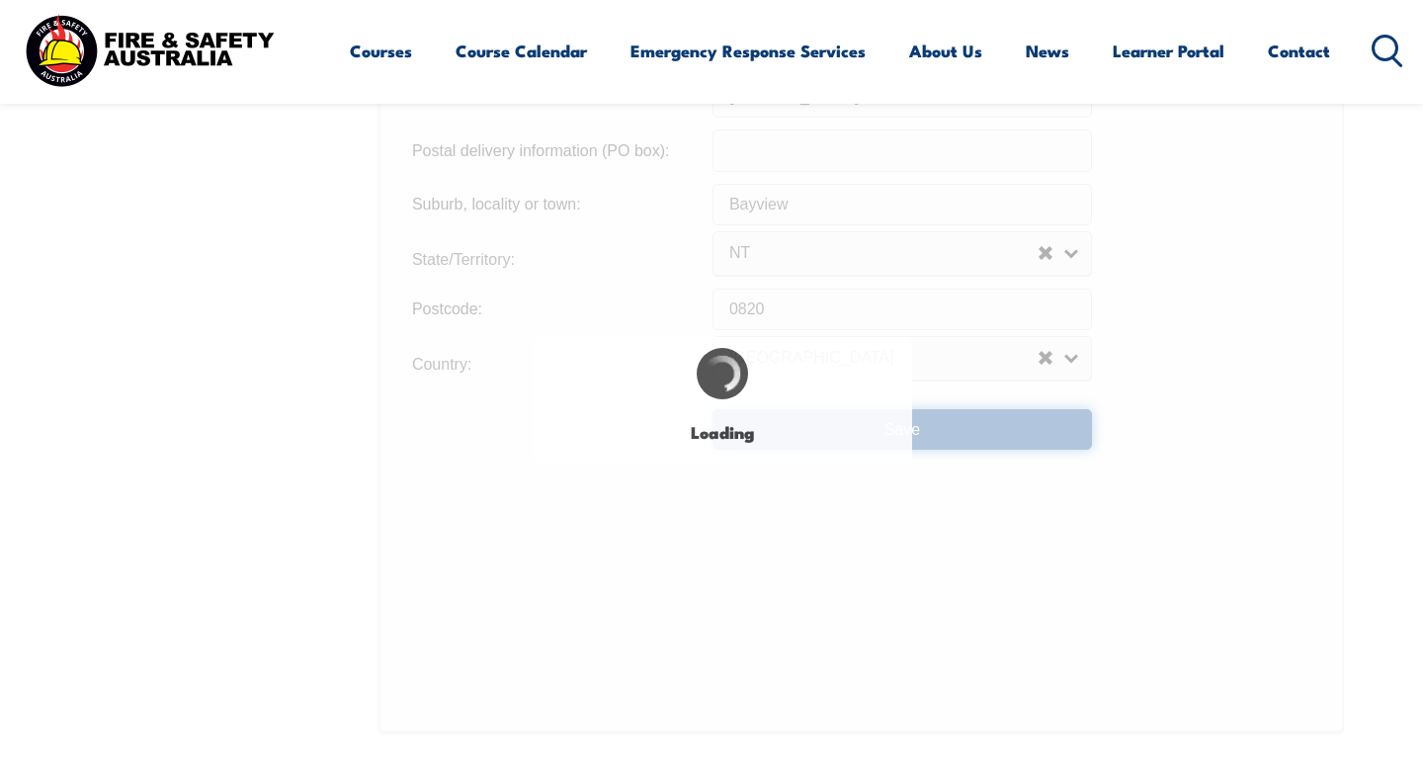
type input "36"
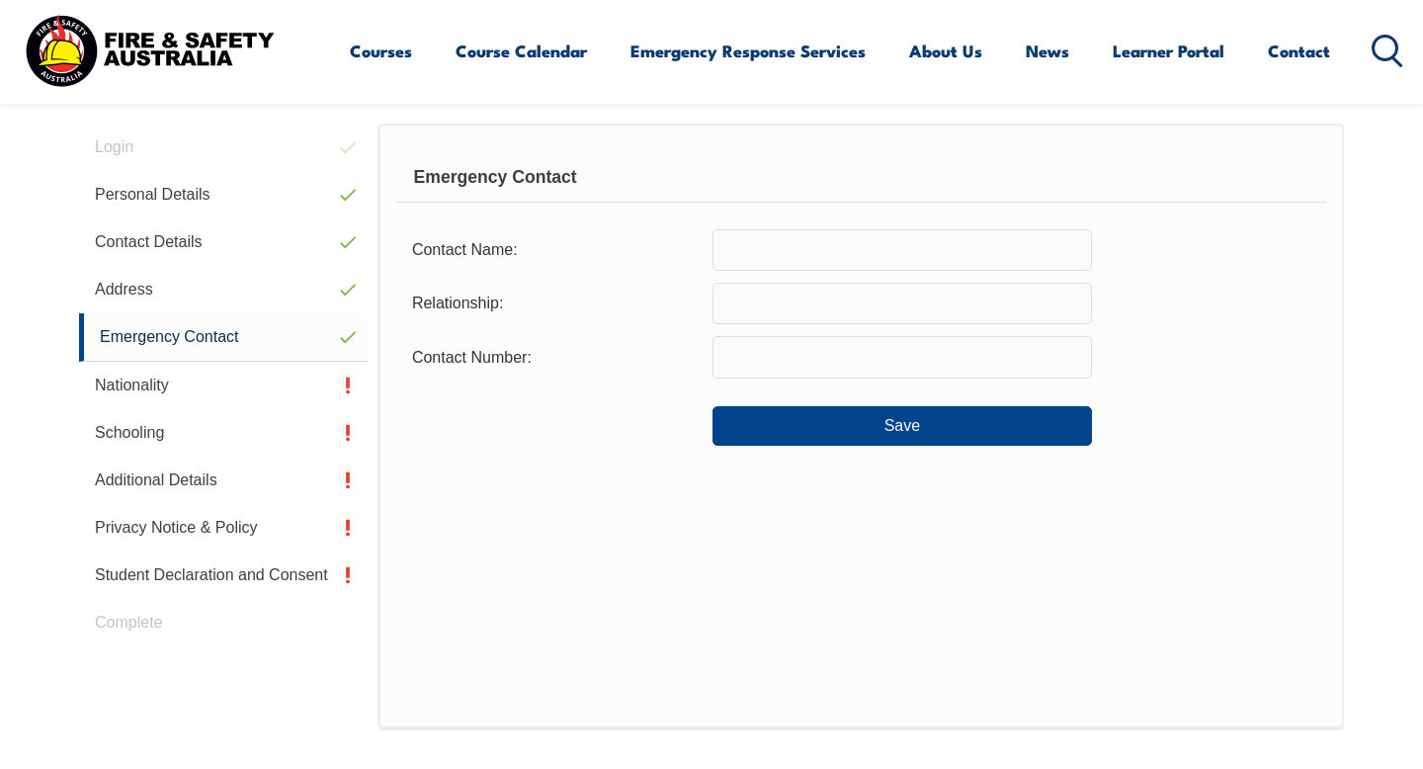
scroll to position [539, 0]
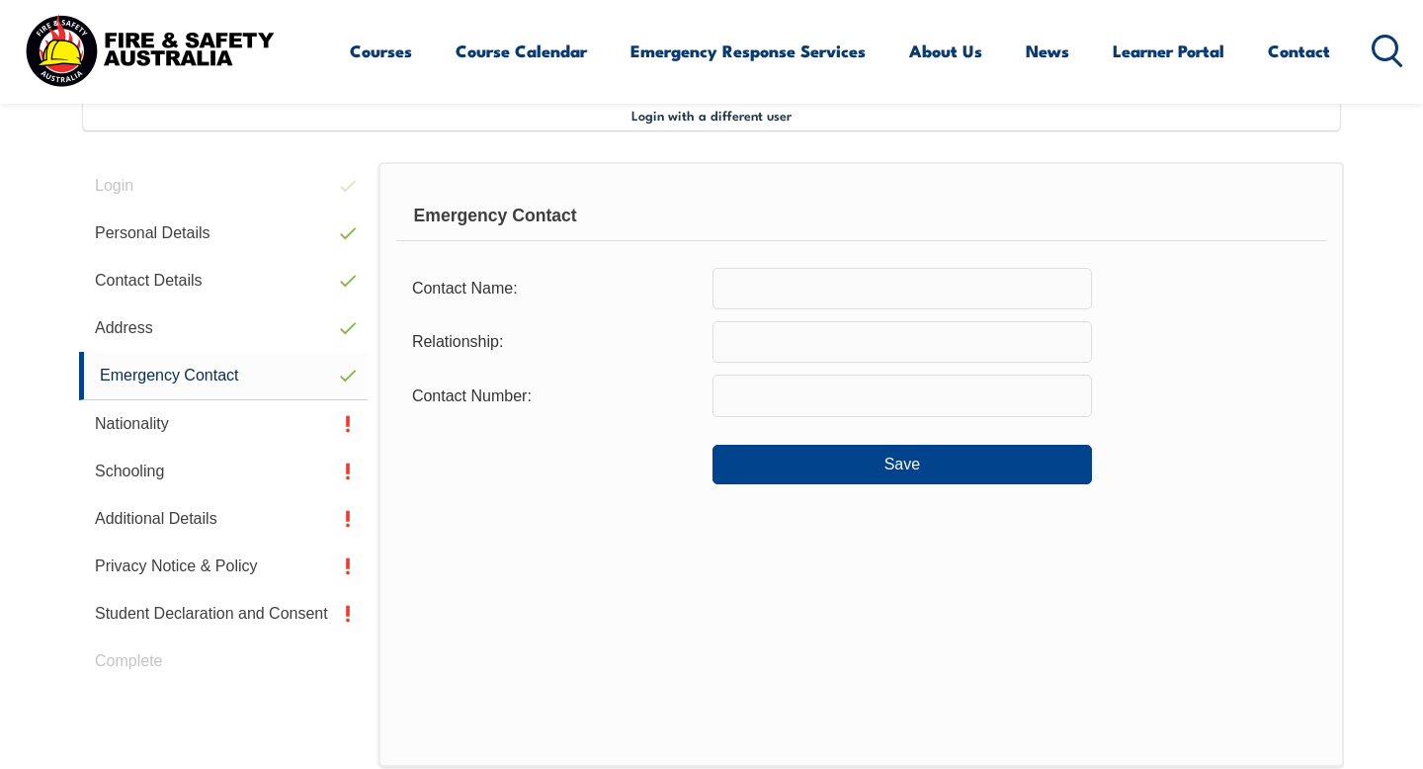
click at [849, 285] on input "text" at bounding box center [903, 289] width 380 height 42
type input "Lin"
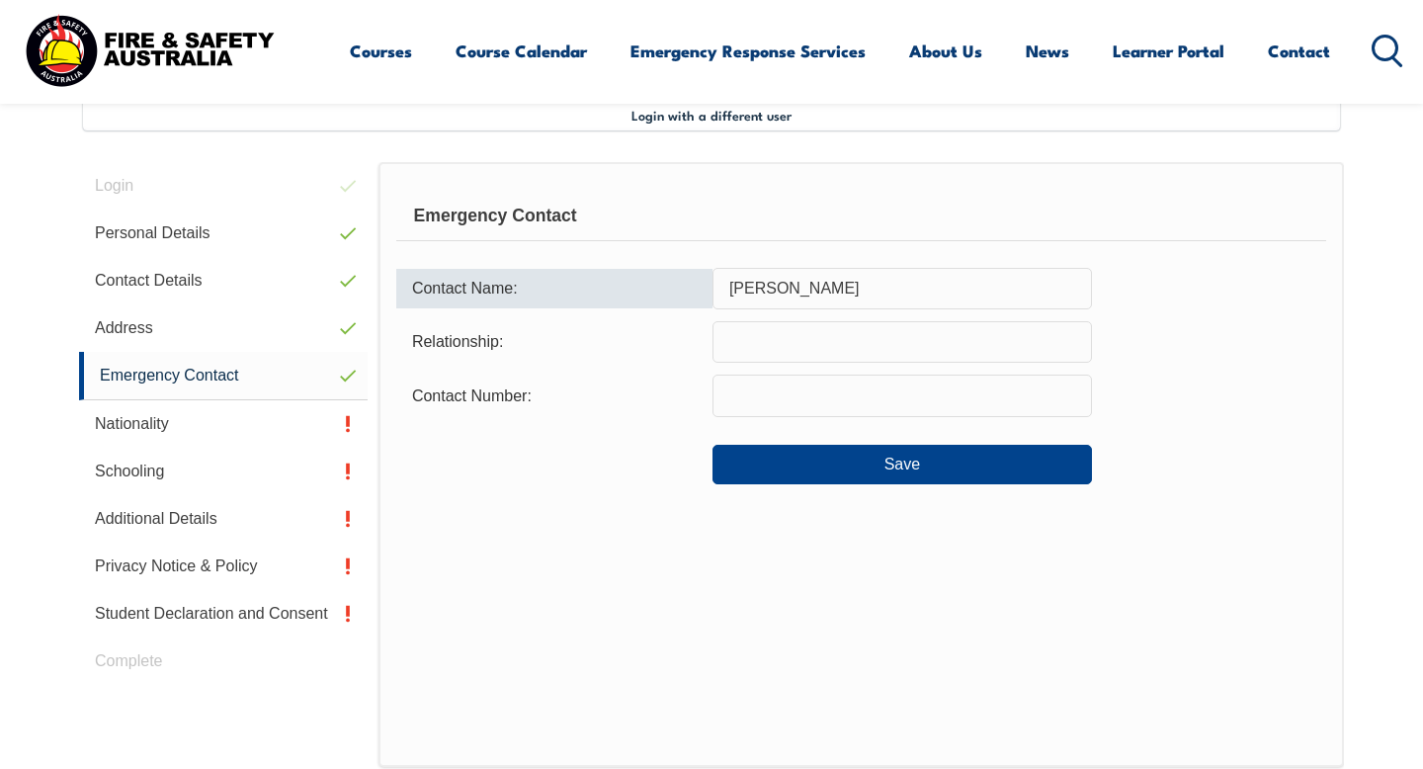
drag, startPoint x: 887, startPoint y: 297, endPoint x: 675, endPoint y: 276, distance: 212.5
click at [675, 276] on div "Contact Name: Lin" at bounding box center [861, 289] width 930 height 42
type input "A"
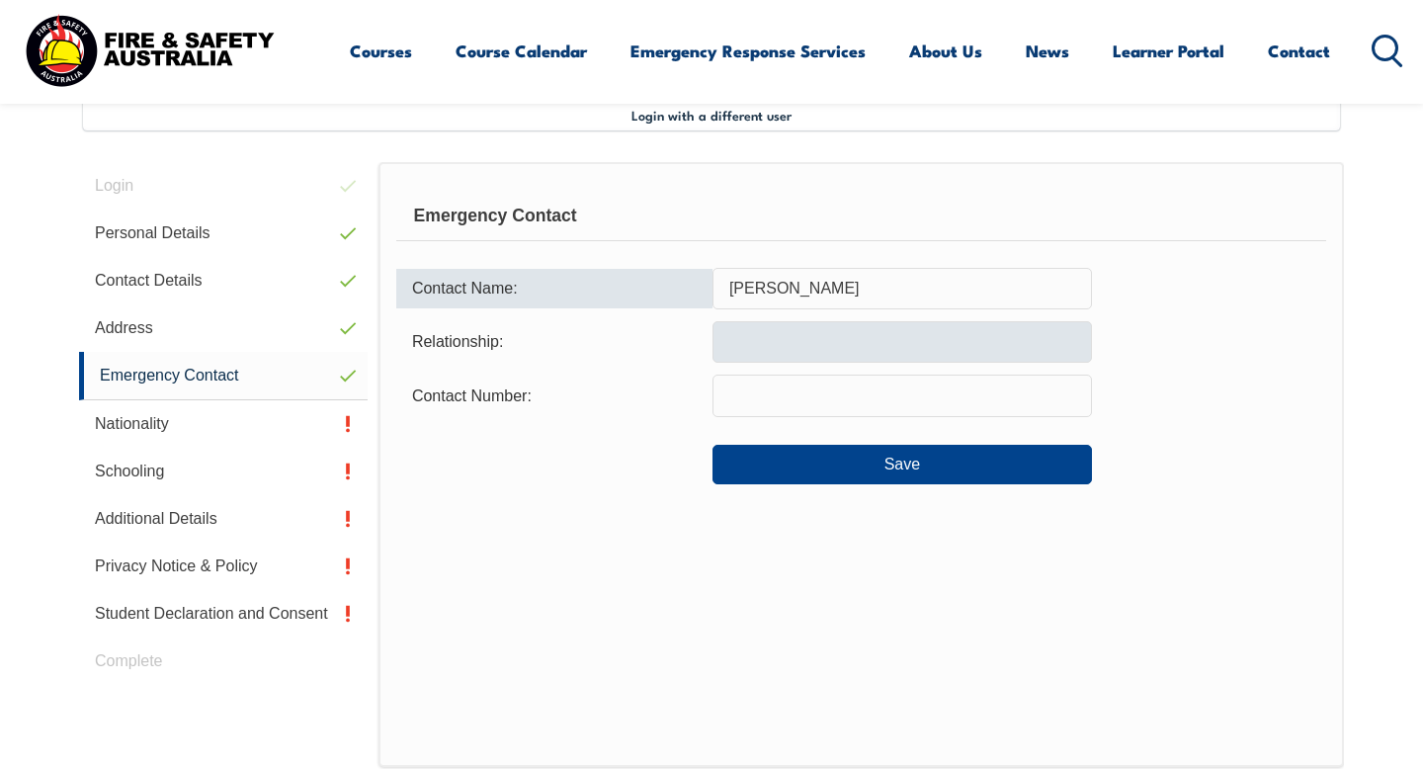
type input "Rohit Kumar"
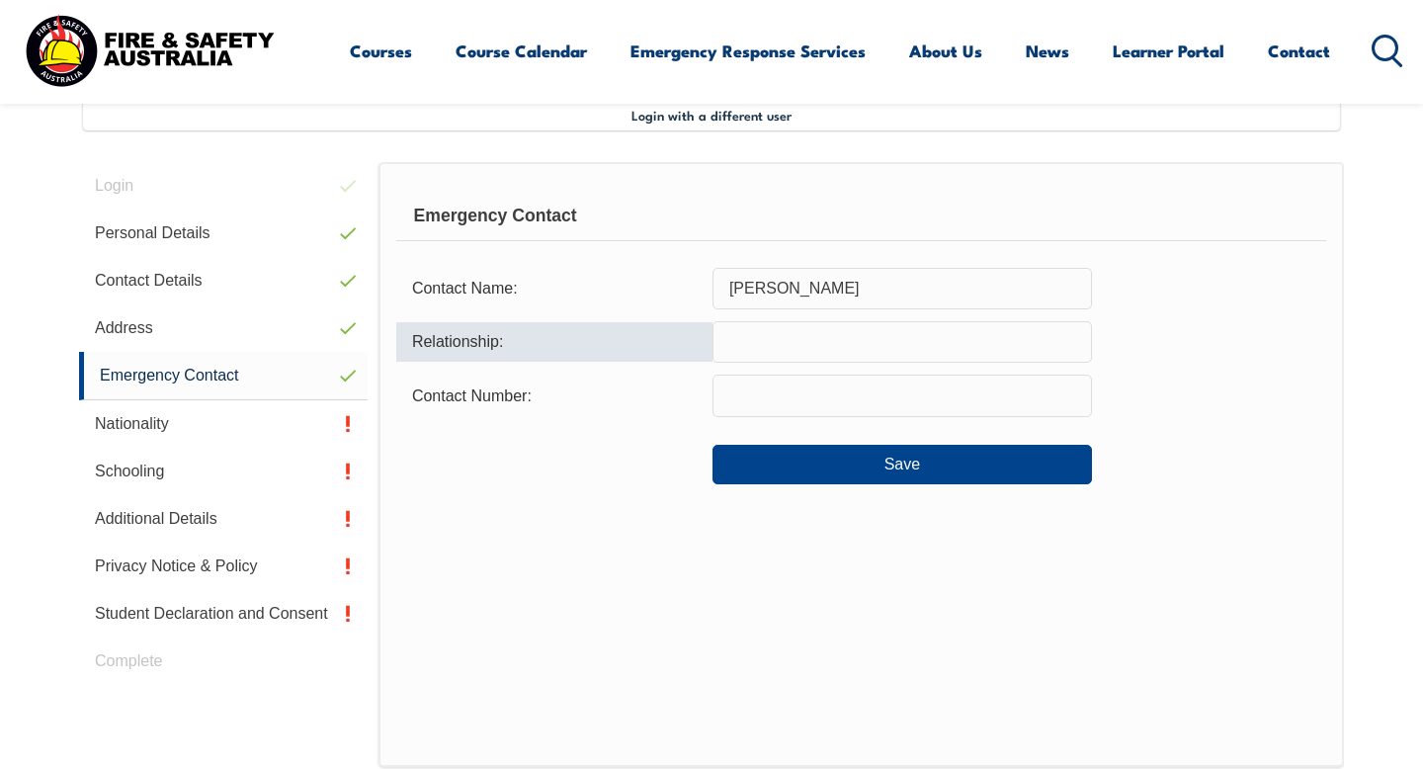
click at [761, 337] on input "text" at bounding box center [903, 342] width 380 height 42
type input "Brother"
click at [788, 422] on form "Contact Name: Rohit Kumar Relationship: Brother Contact Number: Save" at bounding box center [861, 376] width 930 height 217
click at [802, 401] on input "text" at bounding box center [903, 396] width 380 height 42
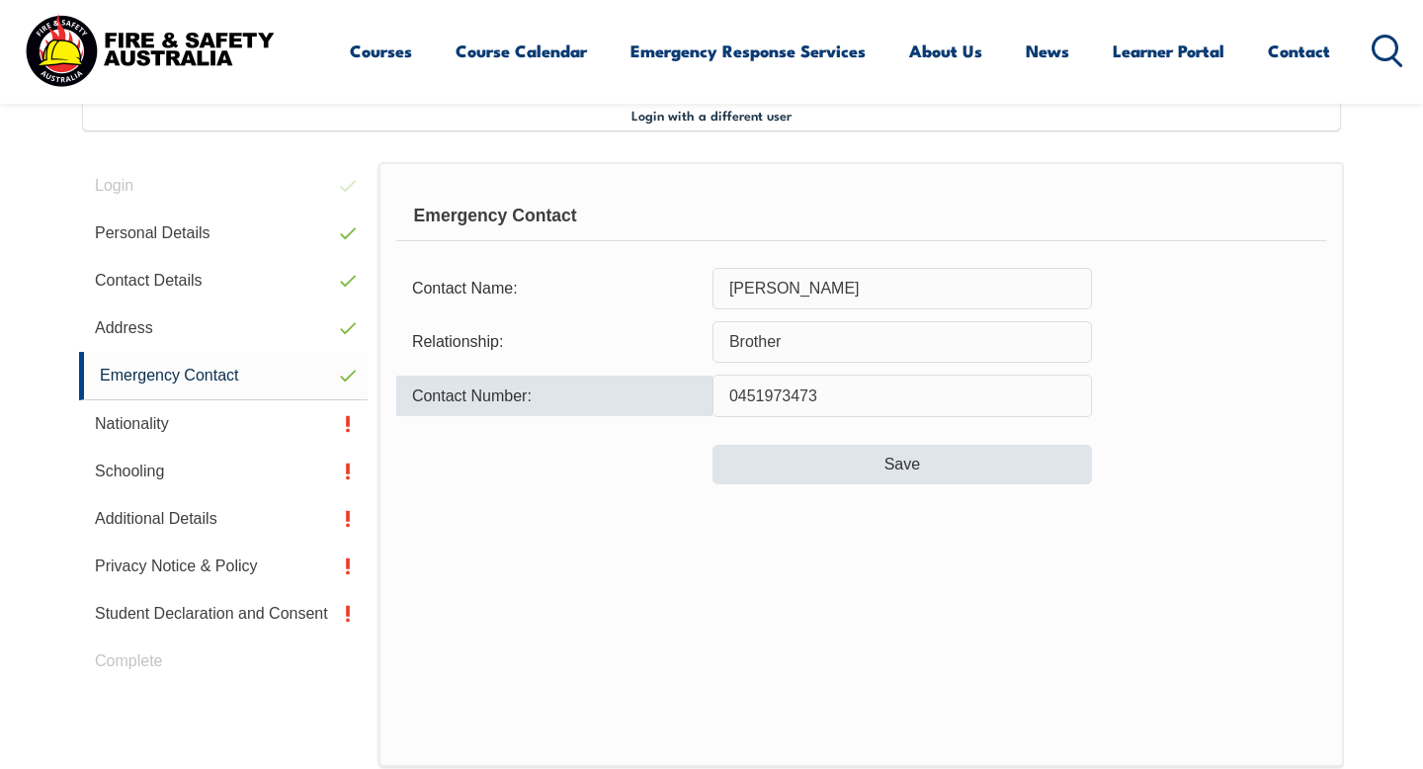
type input "0451973473"
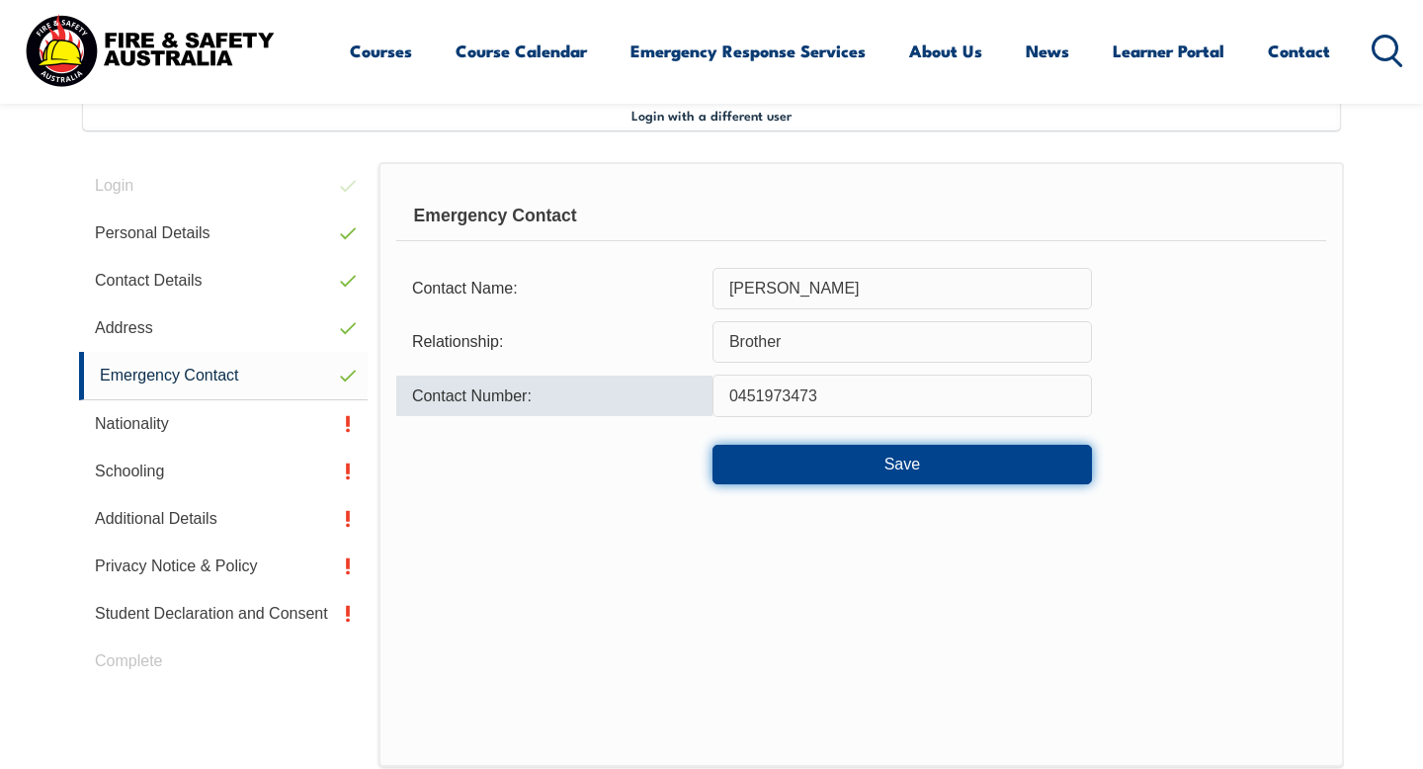
click at [838, 480] on button "Save" at bounding box center [903, 465] width 380 height 40
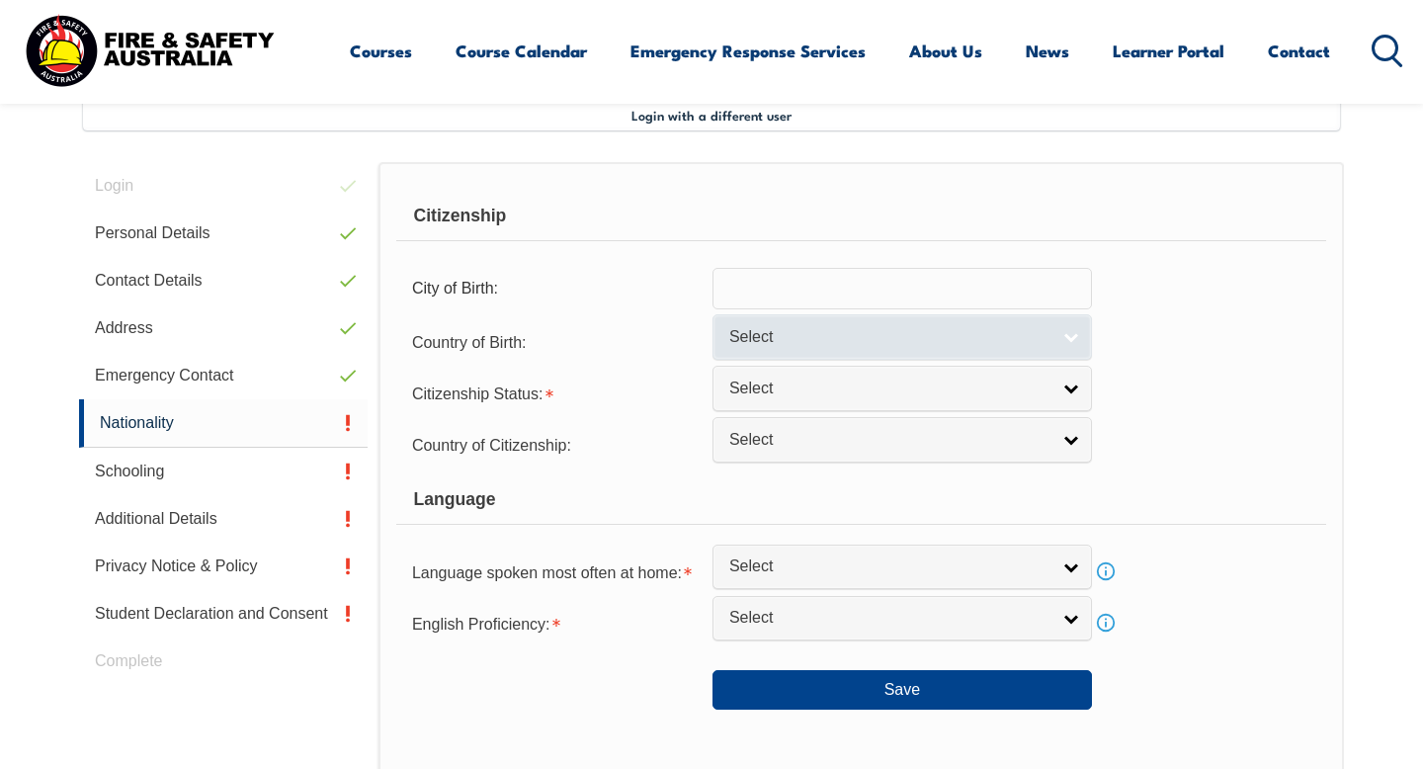
click at [847, 334] on span "Select" at bounding box center [889, 337] width 320 height 21
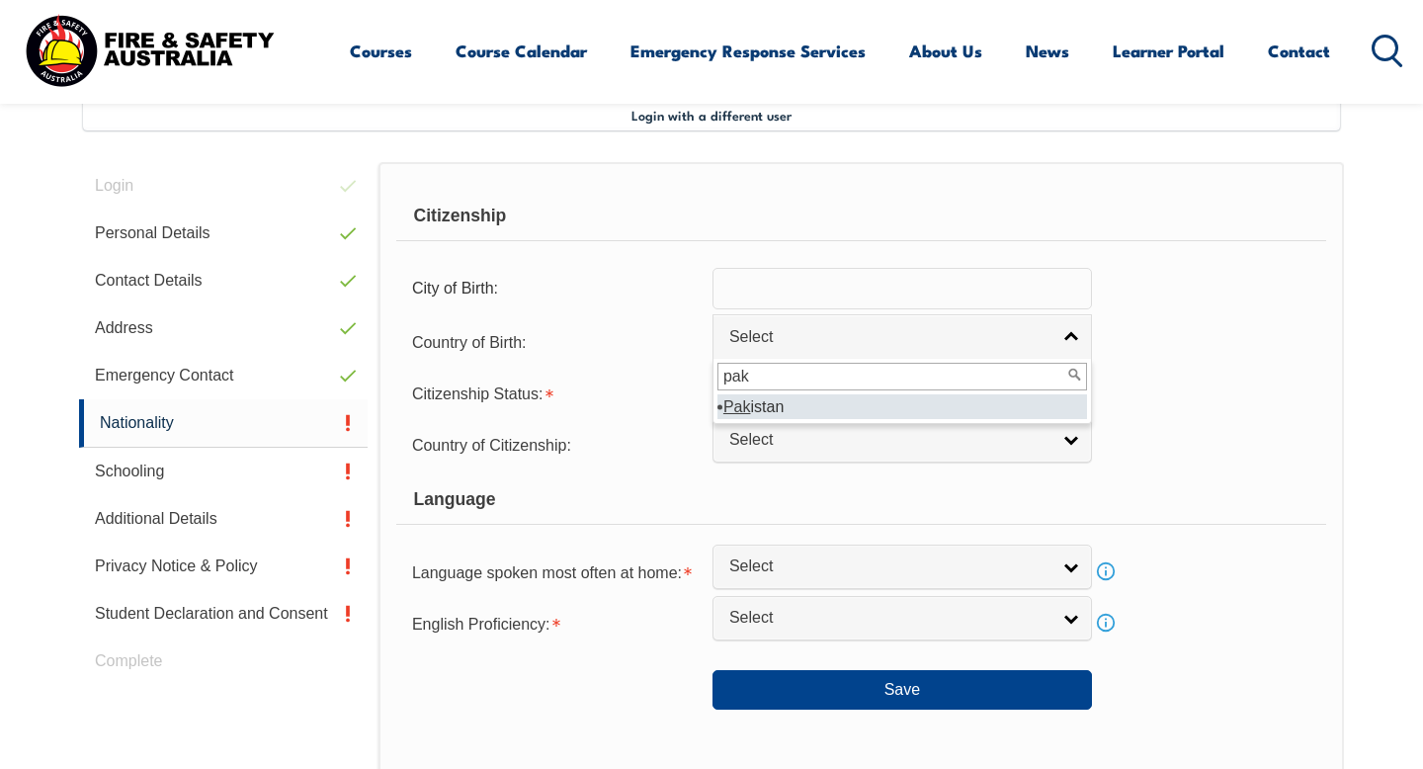
type input "pak"
click at [838, 411] on li "Pak istan" at bounding box center [903, 406] width 370 height 25
select select "7106"
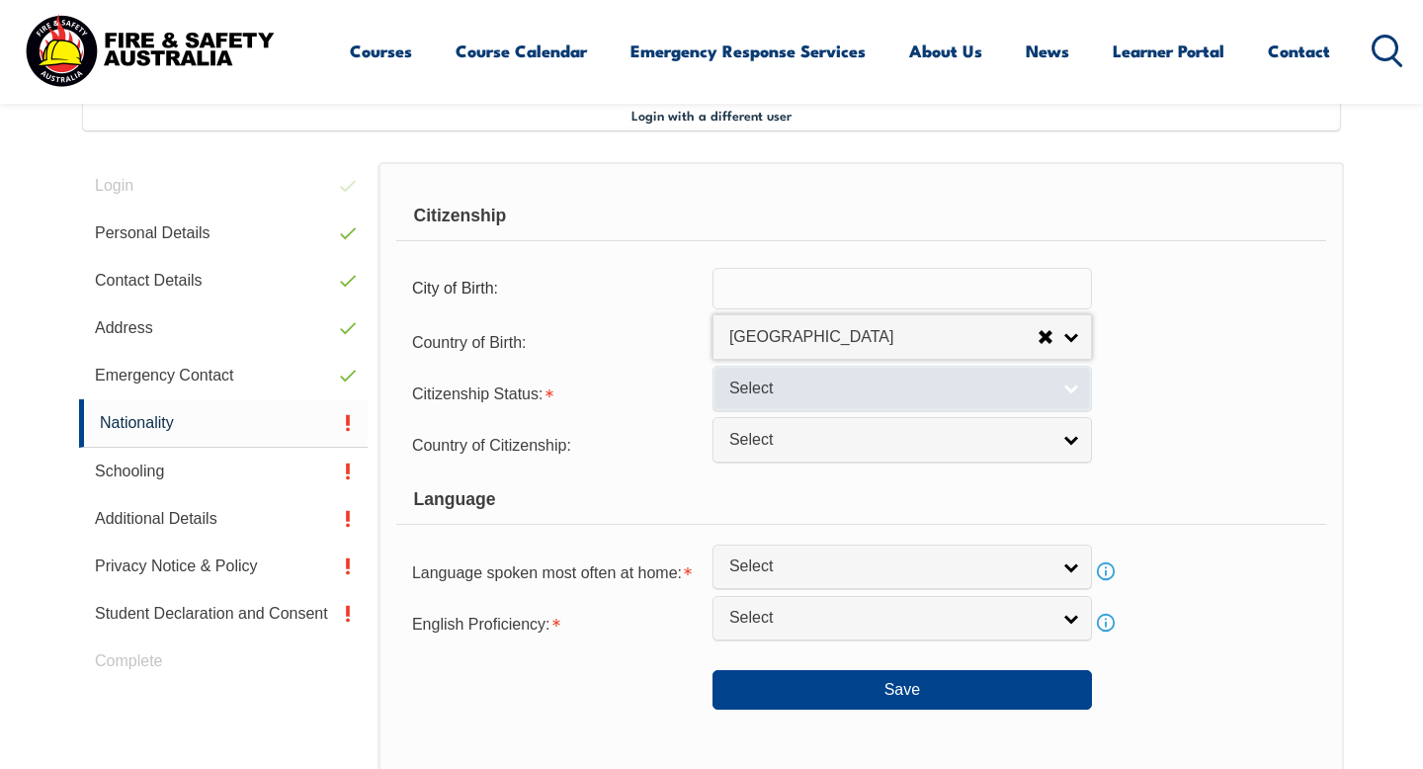
click at [826, 385] on span "Select" at bounding box center [889, 389] width 320 height 21
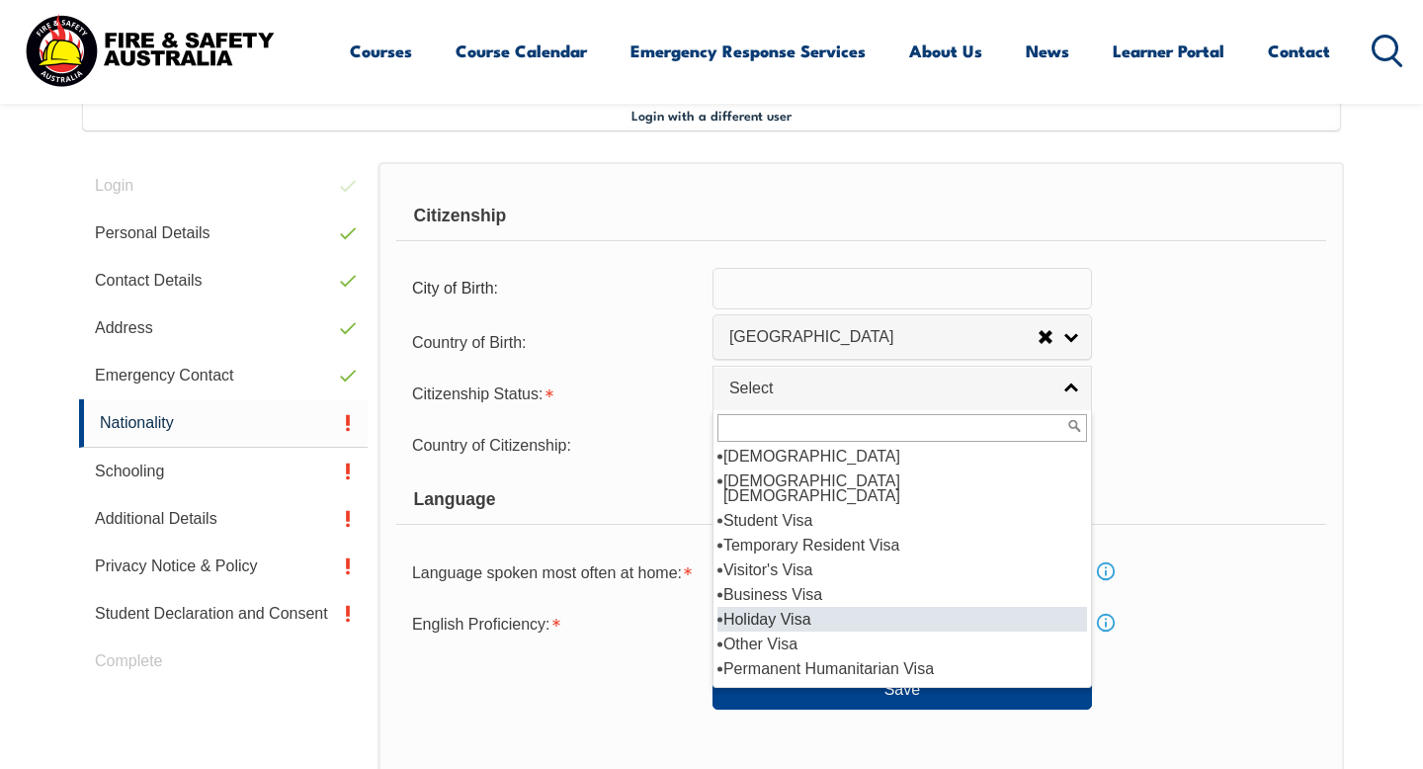
scroll to position [35, 0]
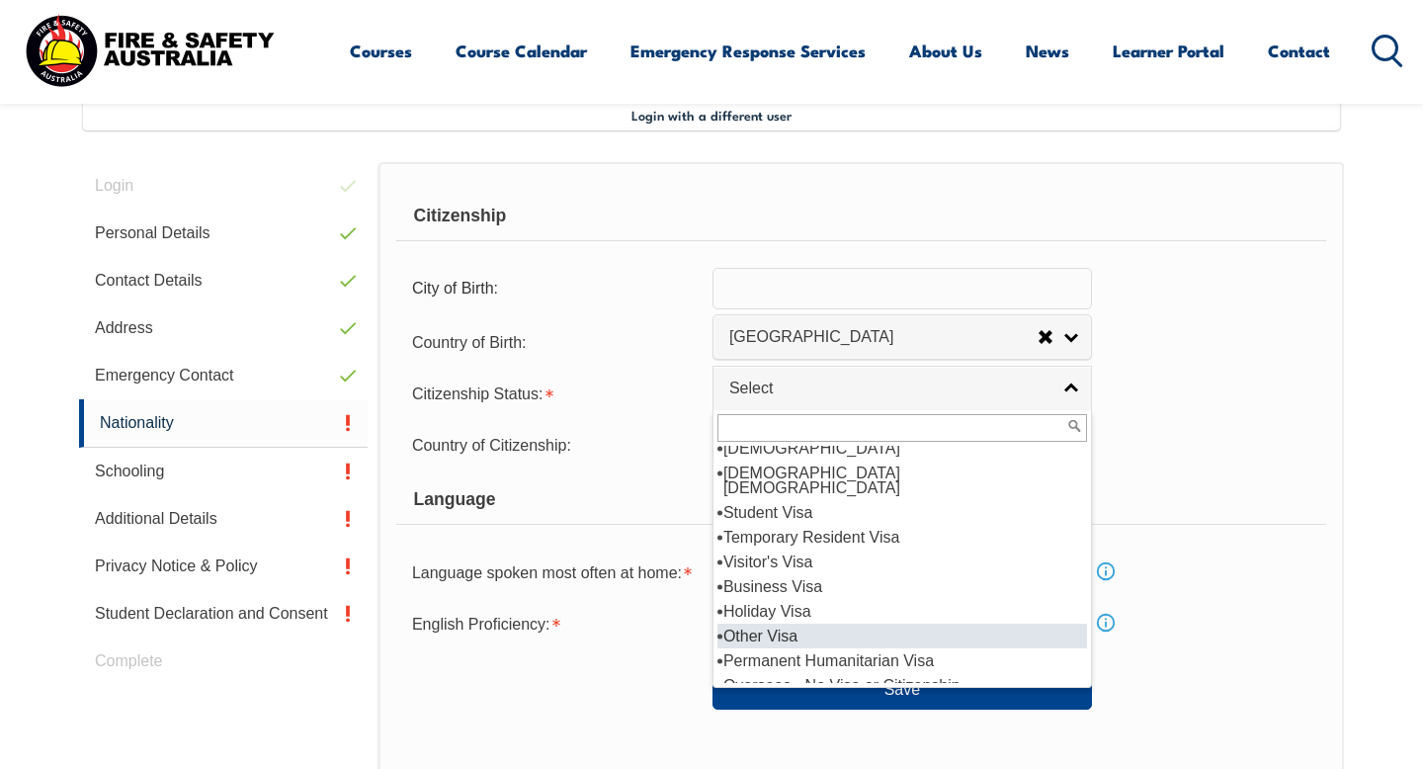
click at [806, 624] on li "Other Visa" at bounding box center [903, 636] width 370 height 25
select select "9"
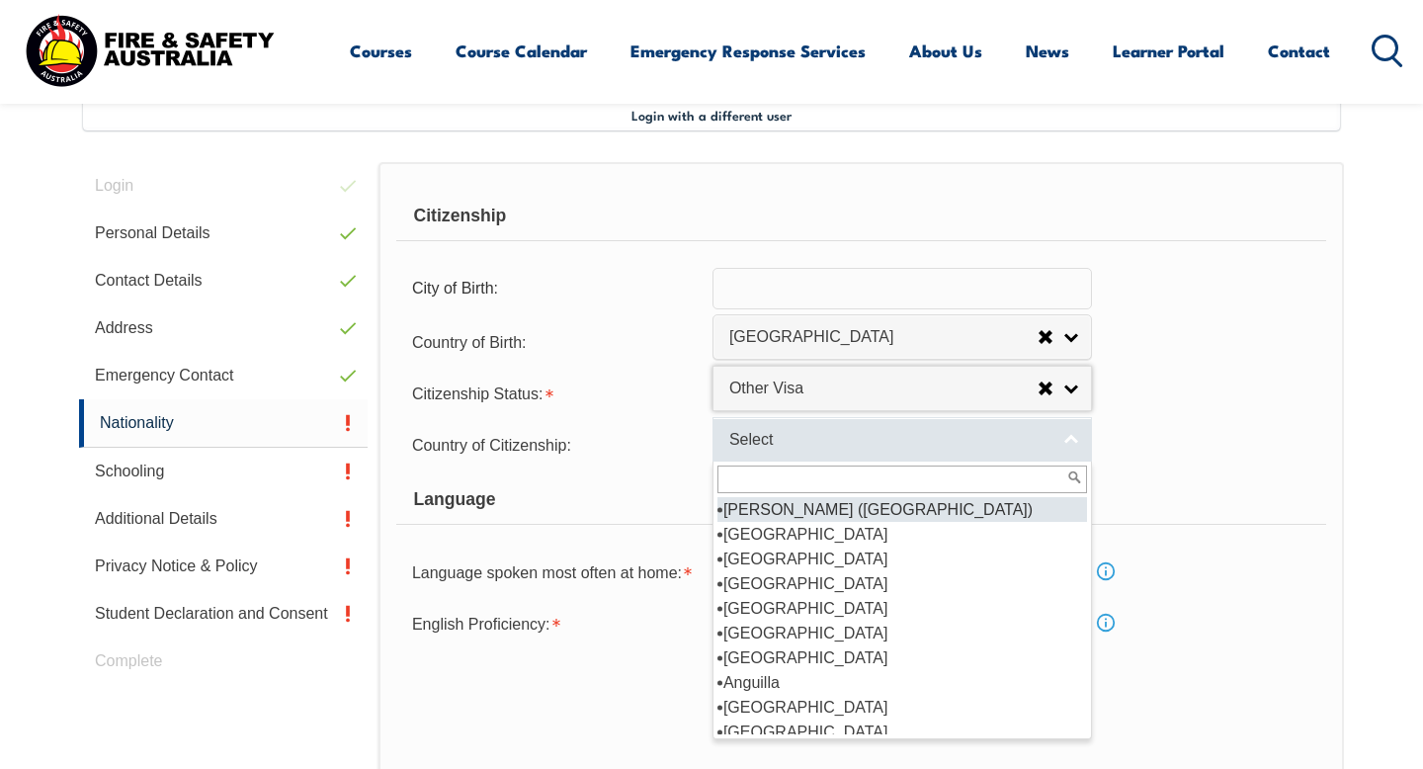
click at [829, 435] on span "Select" at bounding box center [889, 440] width 320 height 21
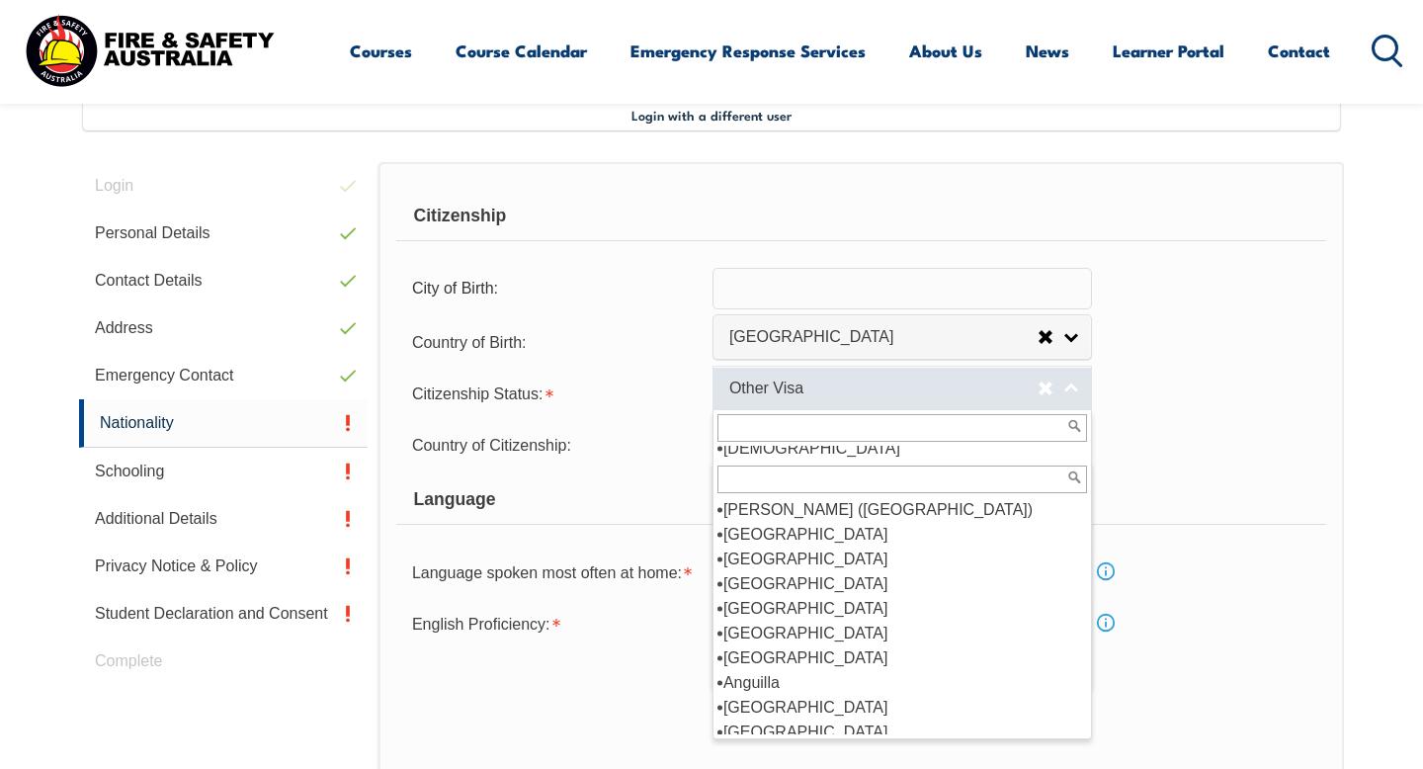
click at [843, 398] on span "Other Visa" at bounding box center [883, 389] width 308 height 21
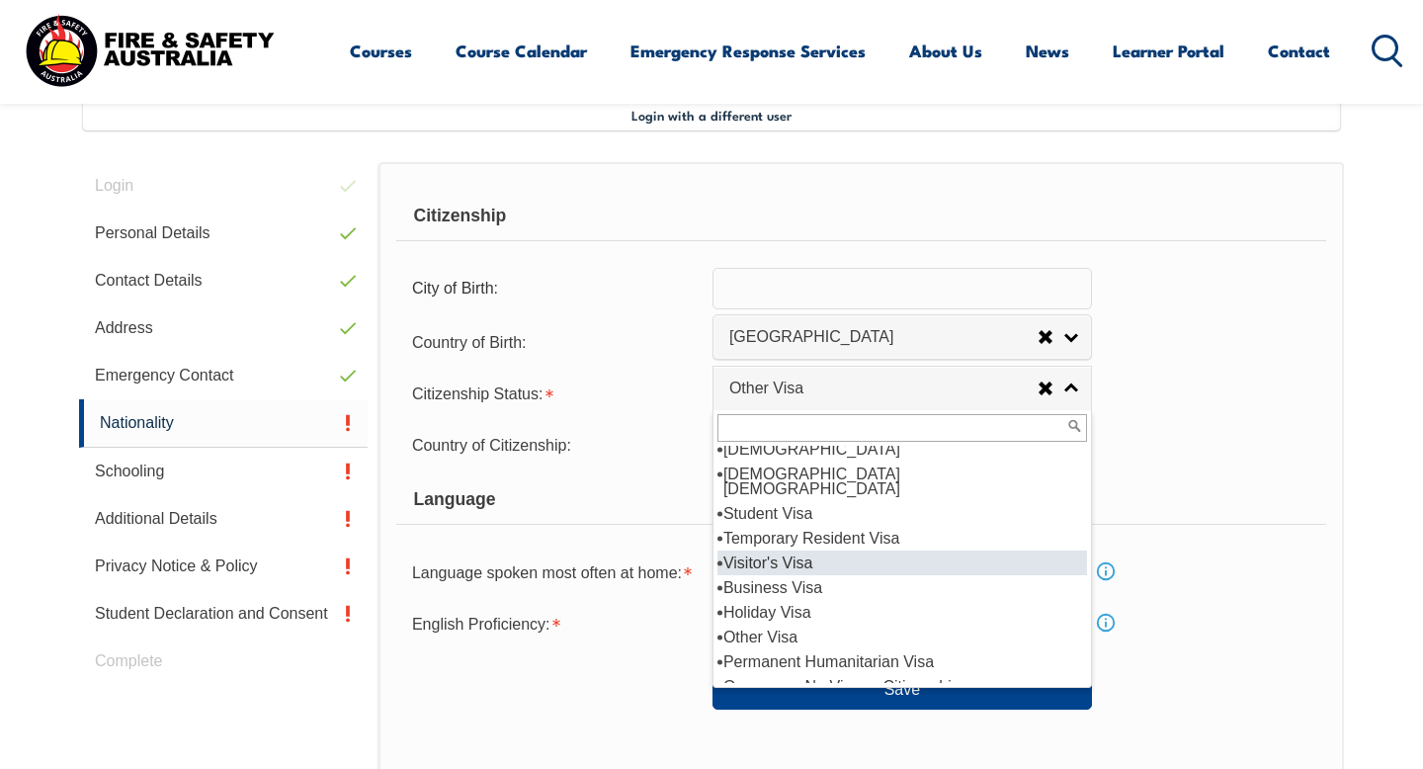
scroll to position [0, 0]
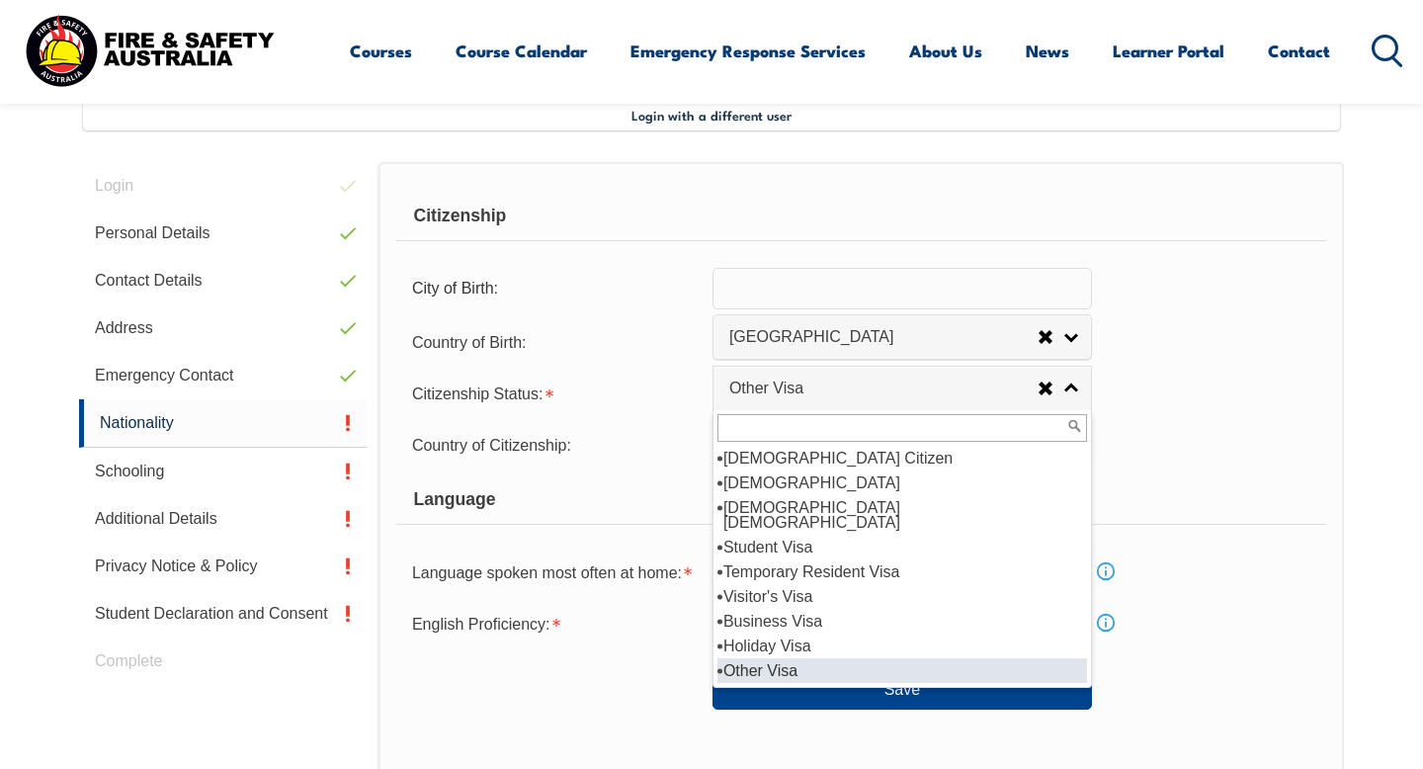
click at [766, 662] on li "Other Visa" at bounding box center [903, 670] width 370 height 25
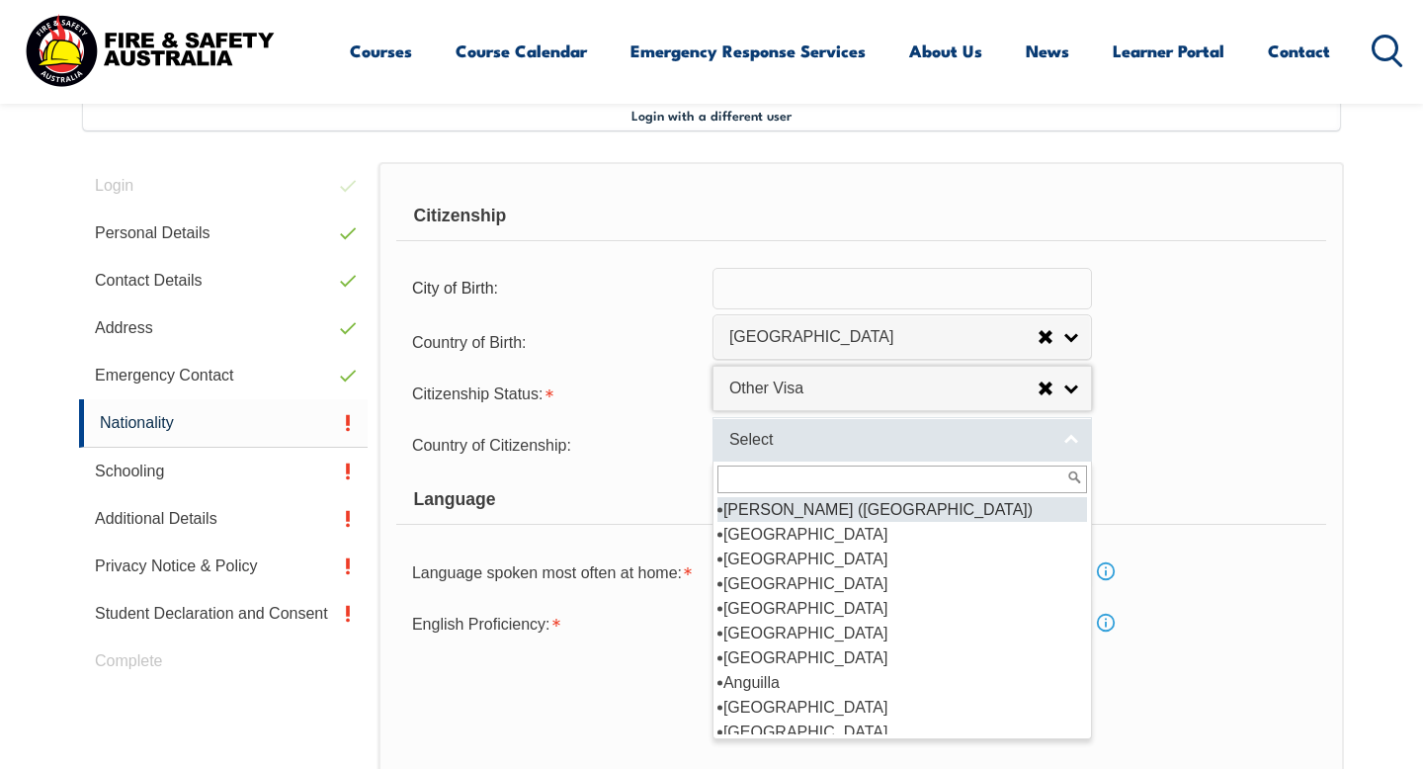
click at [817, 445] on span "Select" at bounding box center [889, 440] width 320 height 21
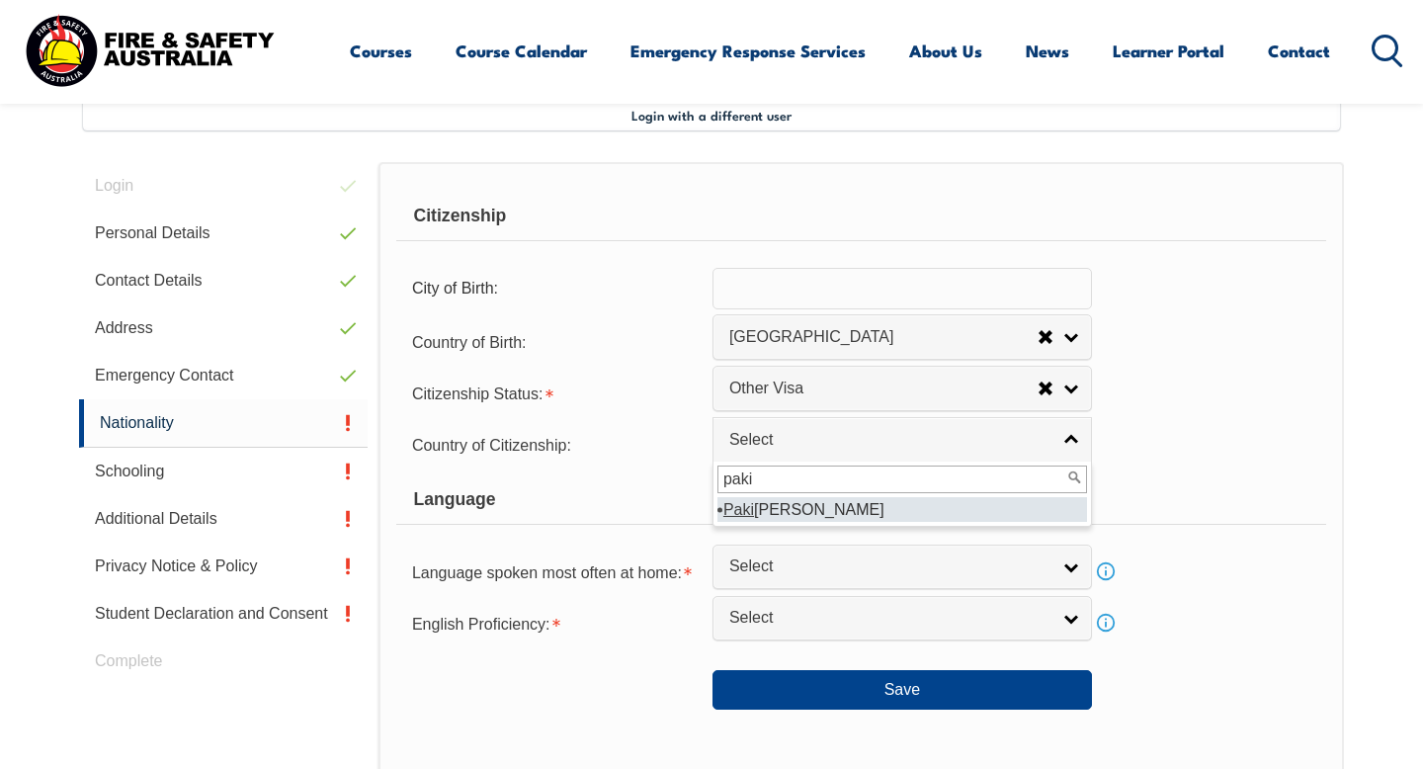
type input "paki"
click at [787, 516] on li "Paki stan" at bounding box center [903, 509] width 370 height 25
select select "7106"
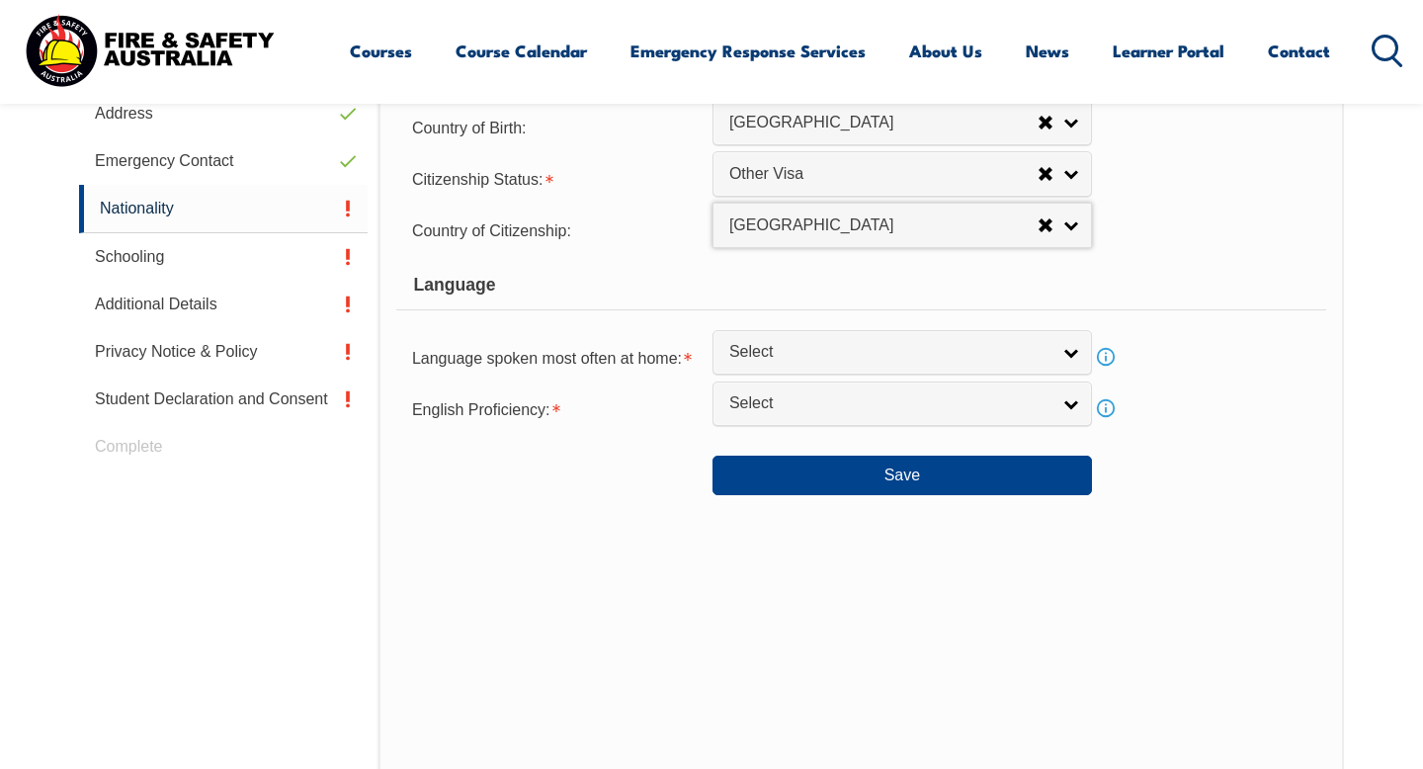
scroll to position [756, 0]
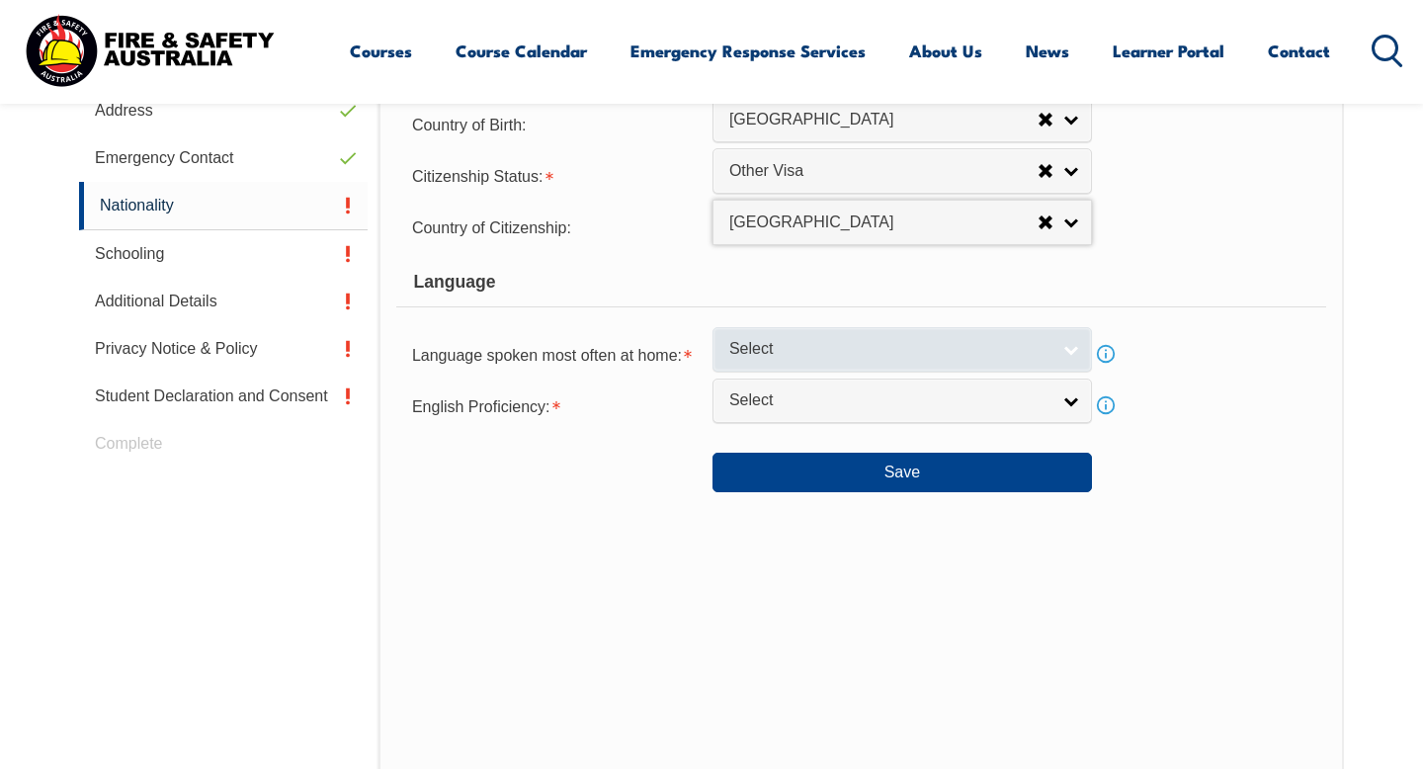
click at [861, 359] on span "Select" at bounding box center [889, 349] width 320 height 21
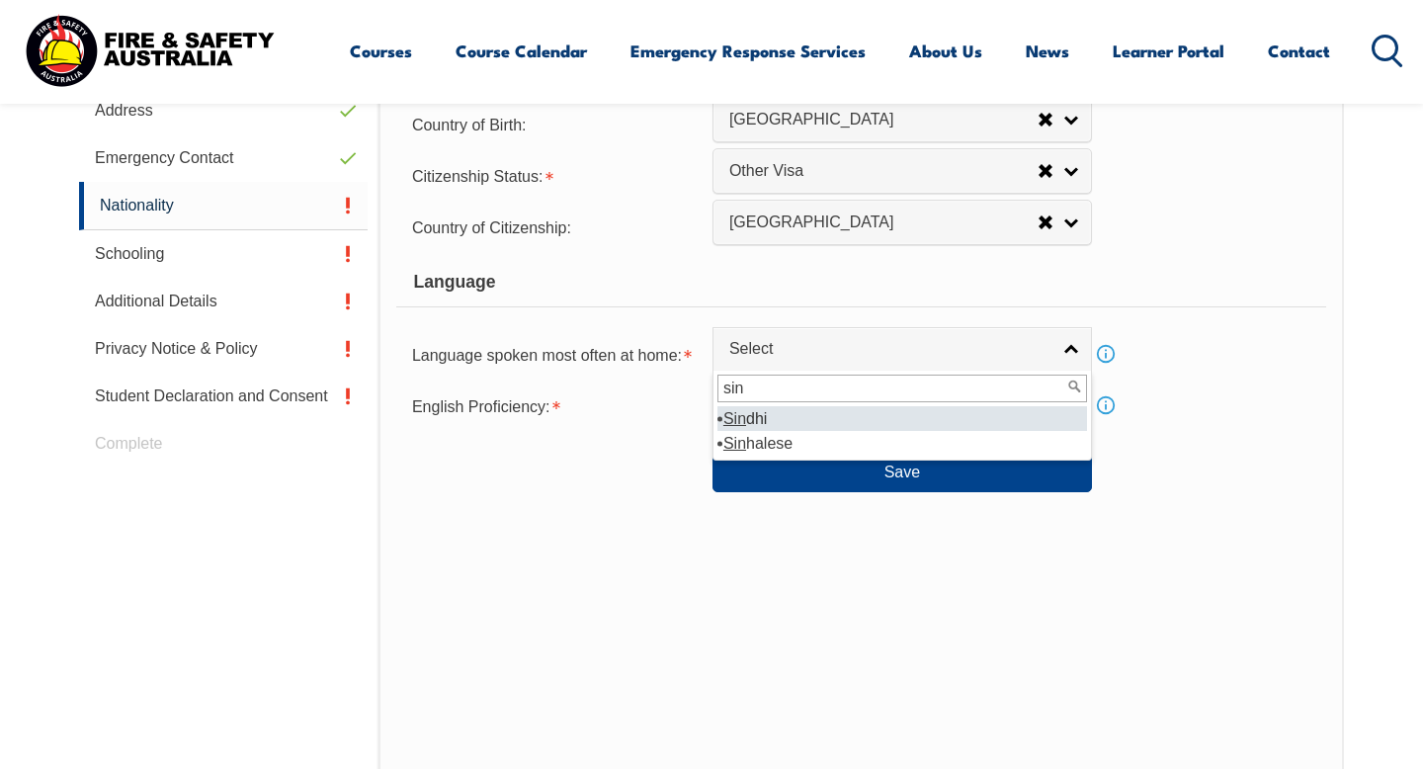
type input "sin"
click at [812, 412] on li "Sin dhi" at bounding box center [903, 418] width 370 height 25
select select "5208"
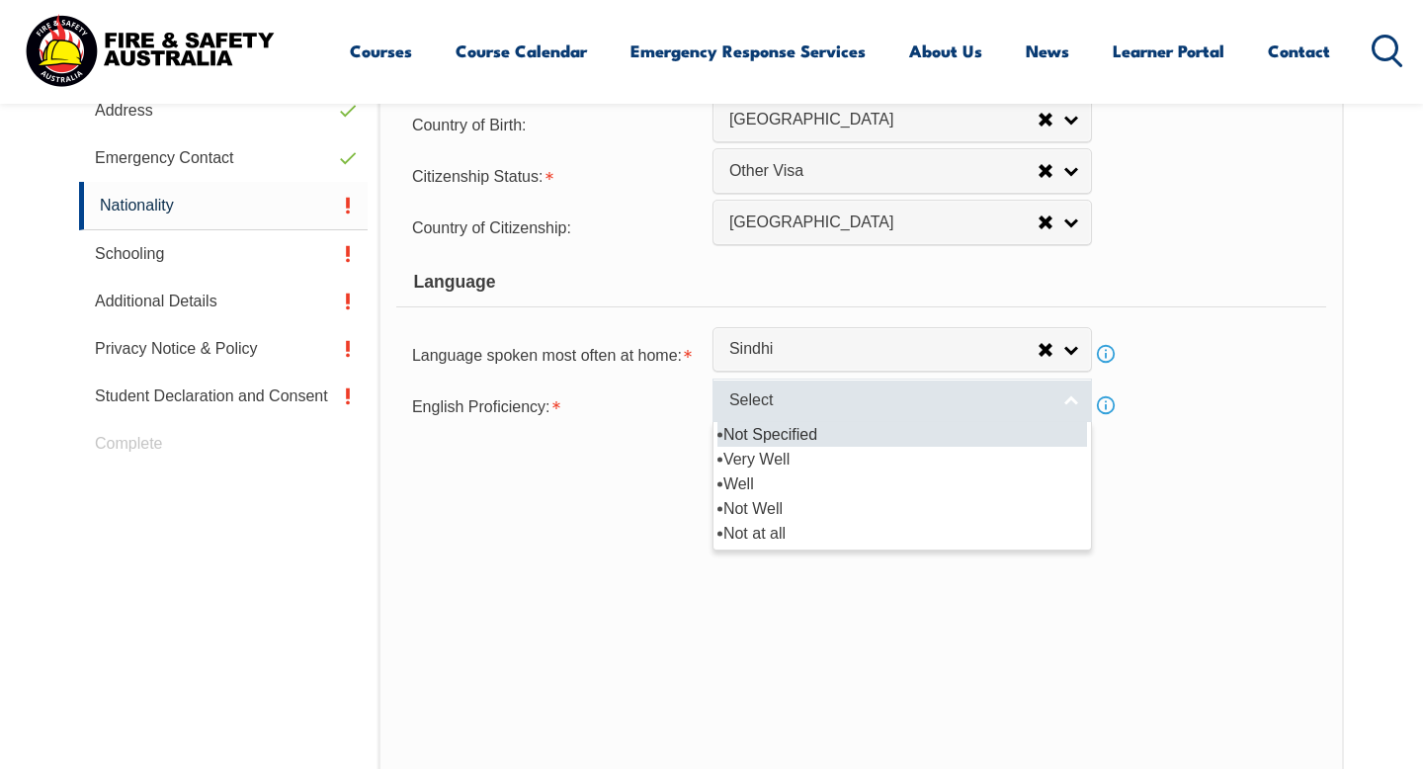
click at [782, 401] on span "Select" at bounding box center [889, 400] width 320 height 21
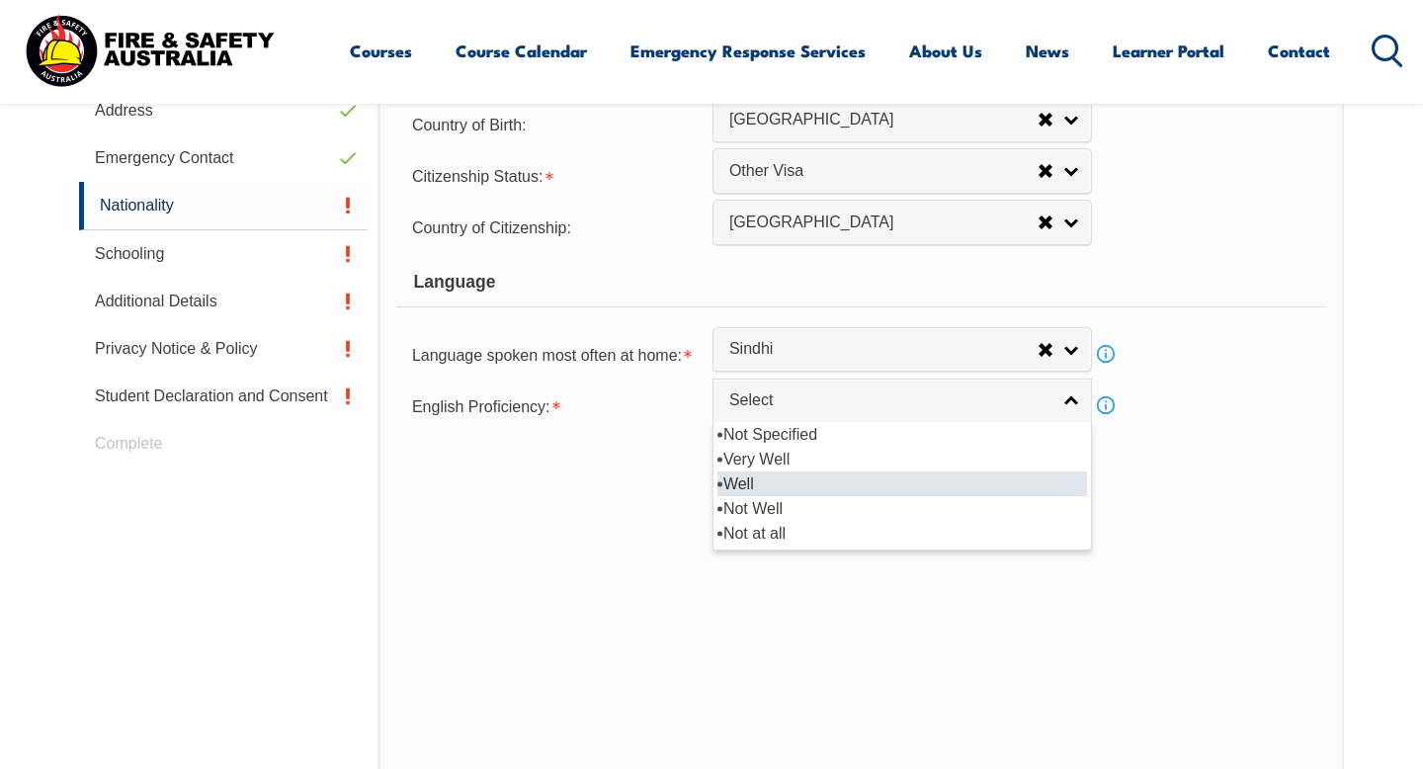
click at [757, 485] on li "Well" at bounding box center [903, 483] width 370 height 25
select select "2"
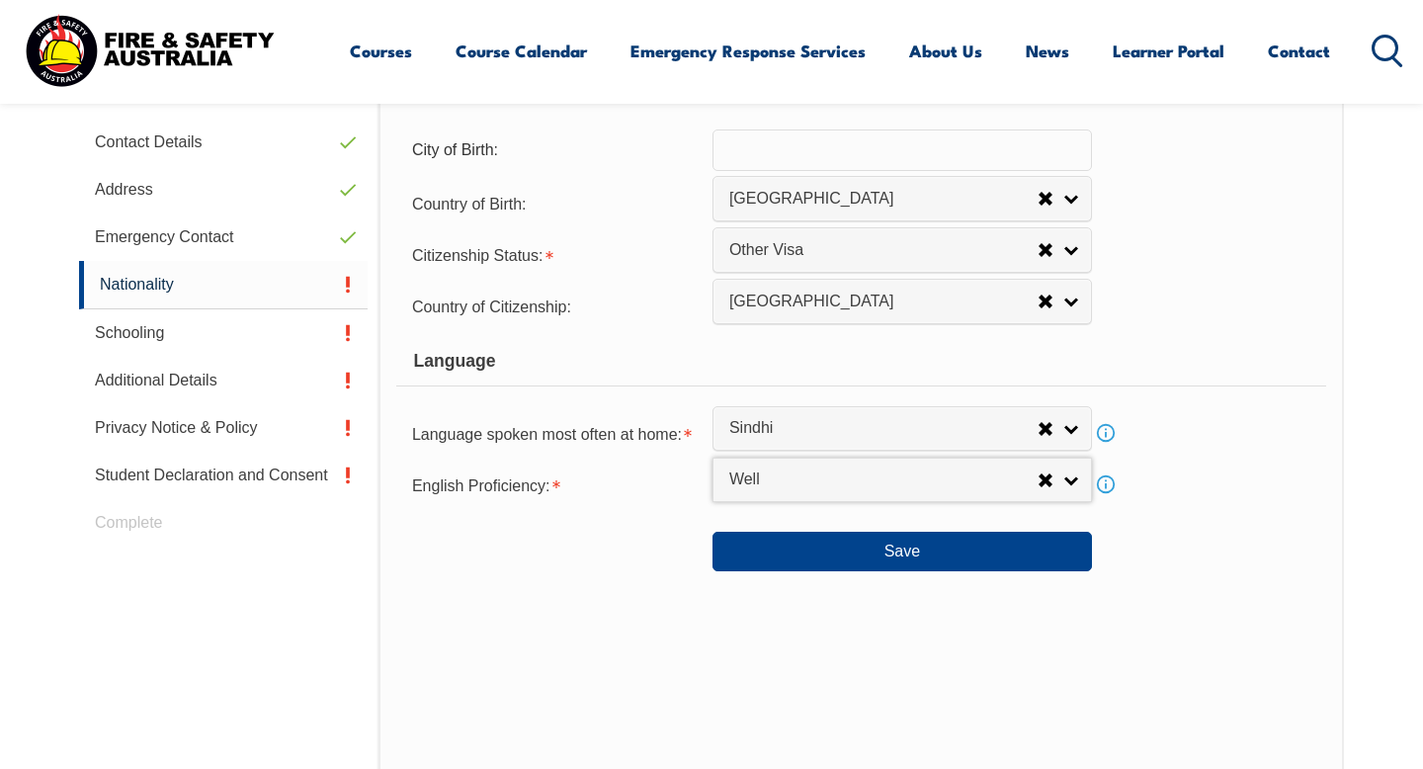
scroll to position [672, 0]
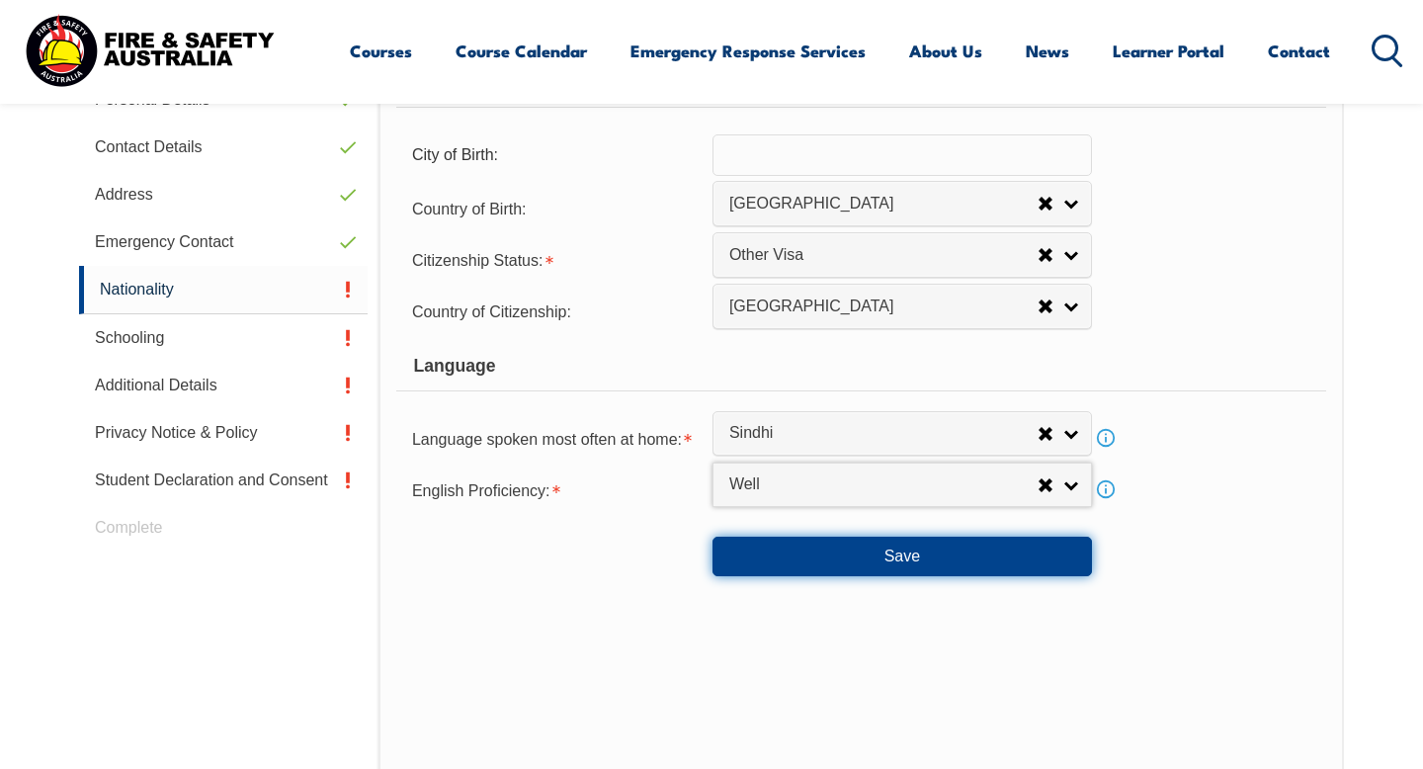
click at [859, 550] on button "Save" at bounding box center [903, 557] width 380 height 40
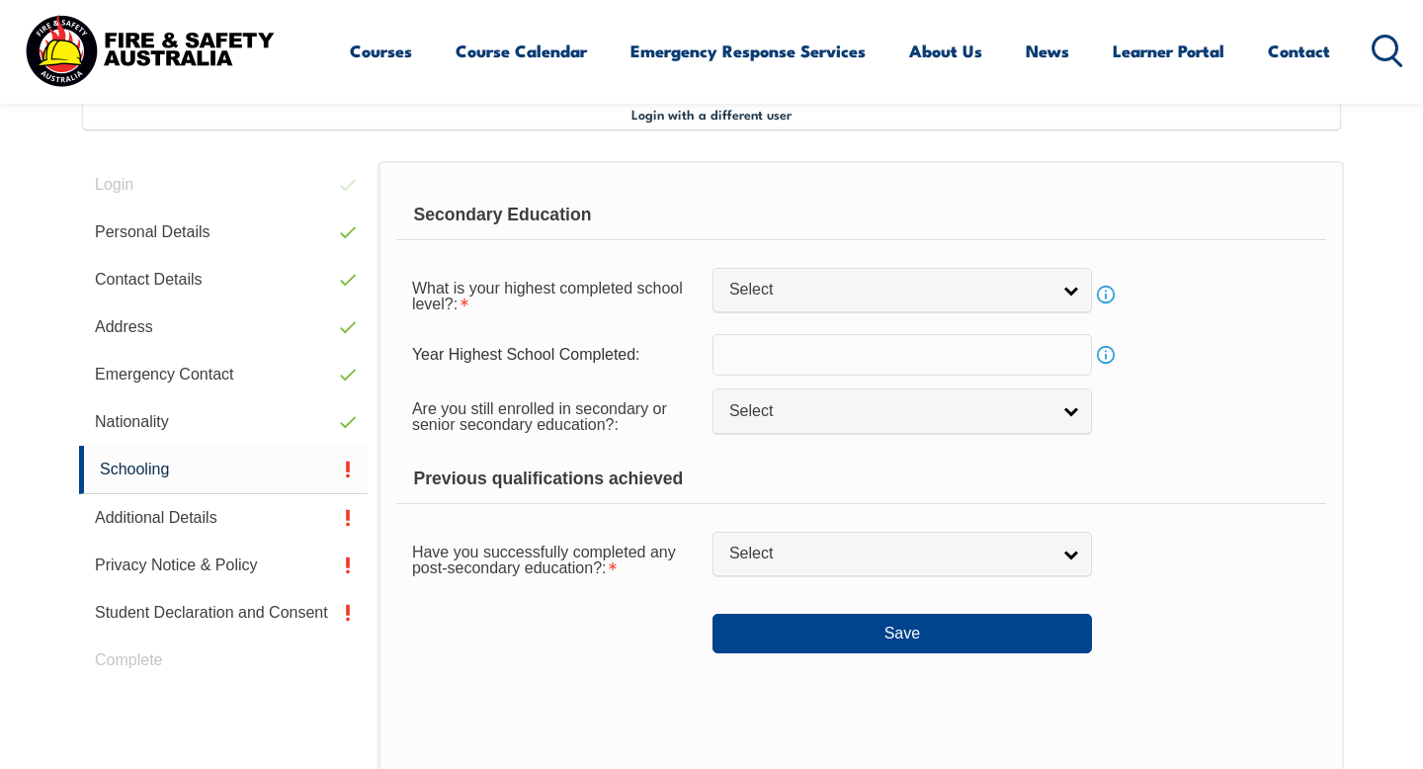
scroll to position [539, 0]
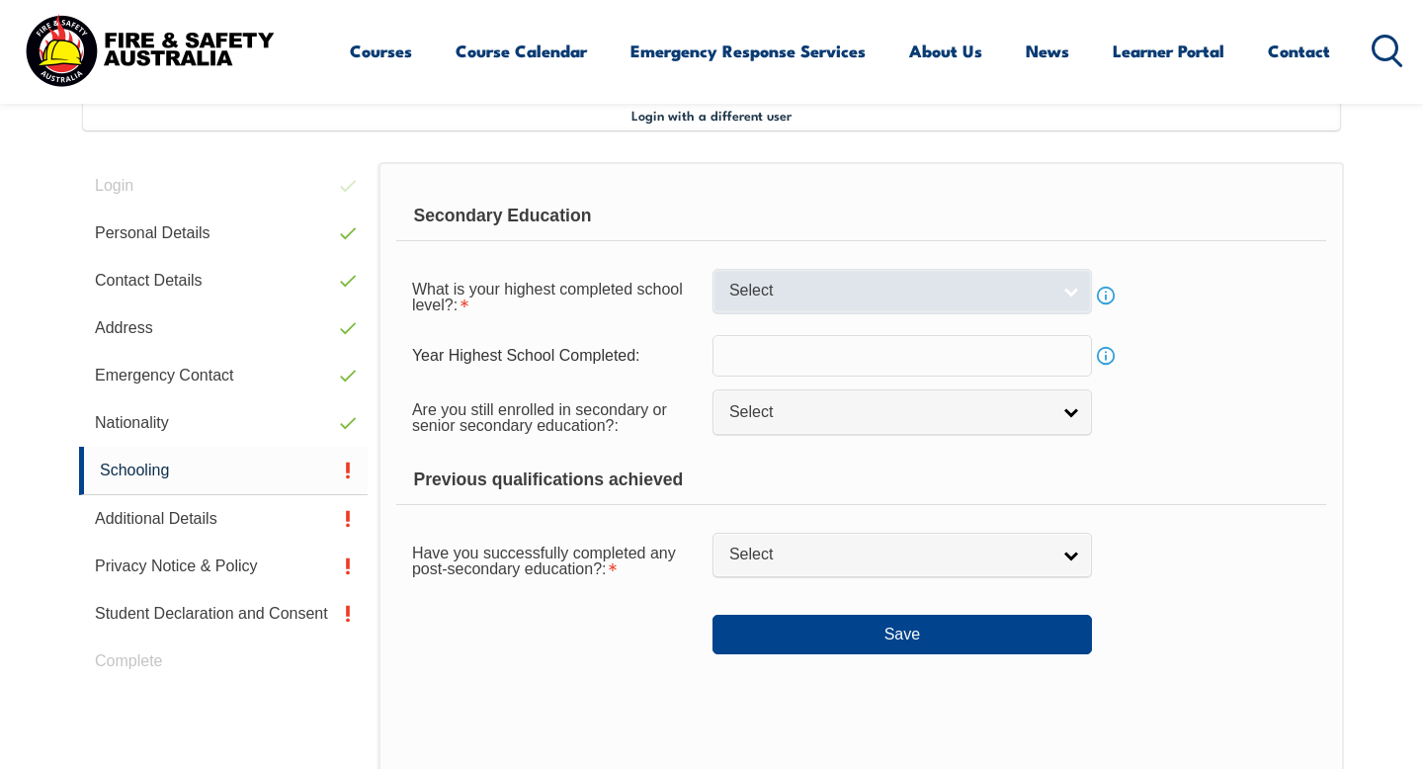
click at [829, 285] on span "Select" at bounding box center [889, 291] width 320 height 21
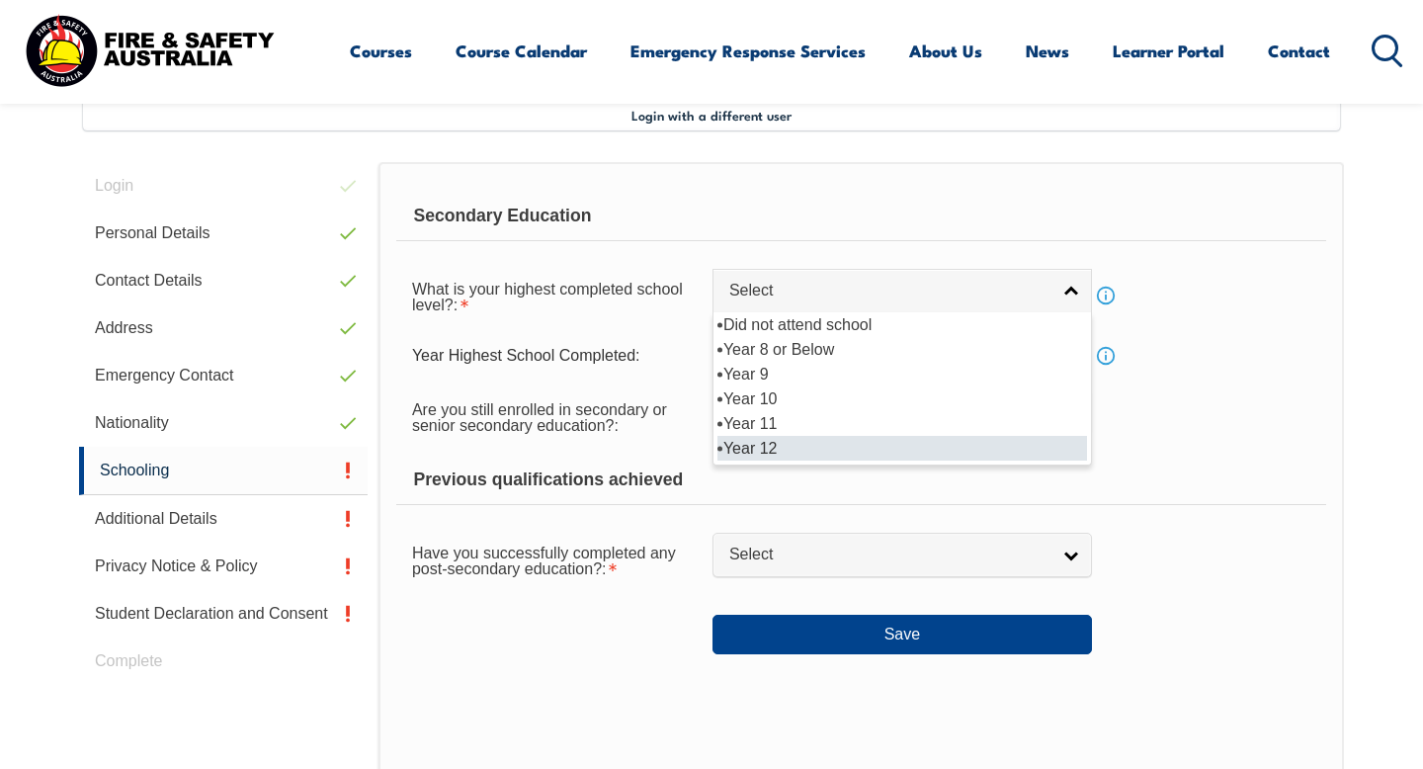
click at [783, 448] on li "Year 12" at bounding box center [903, 448] width 370 height 25
select select "12"
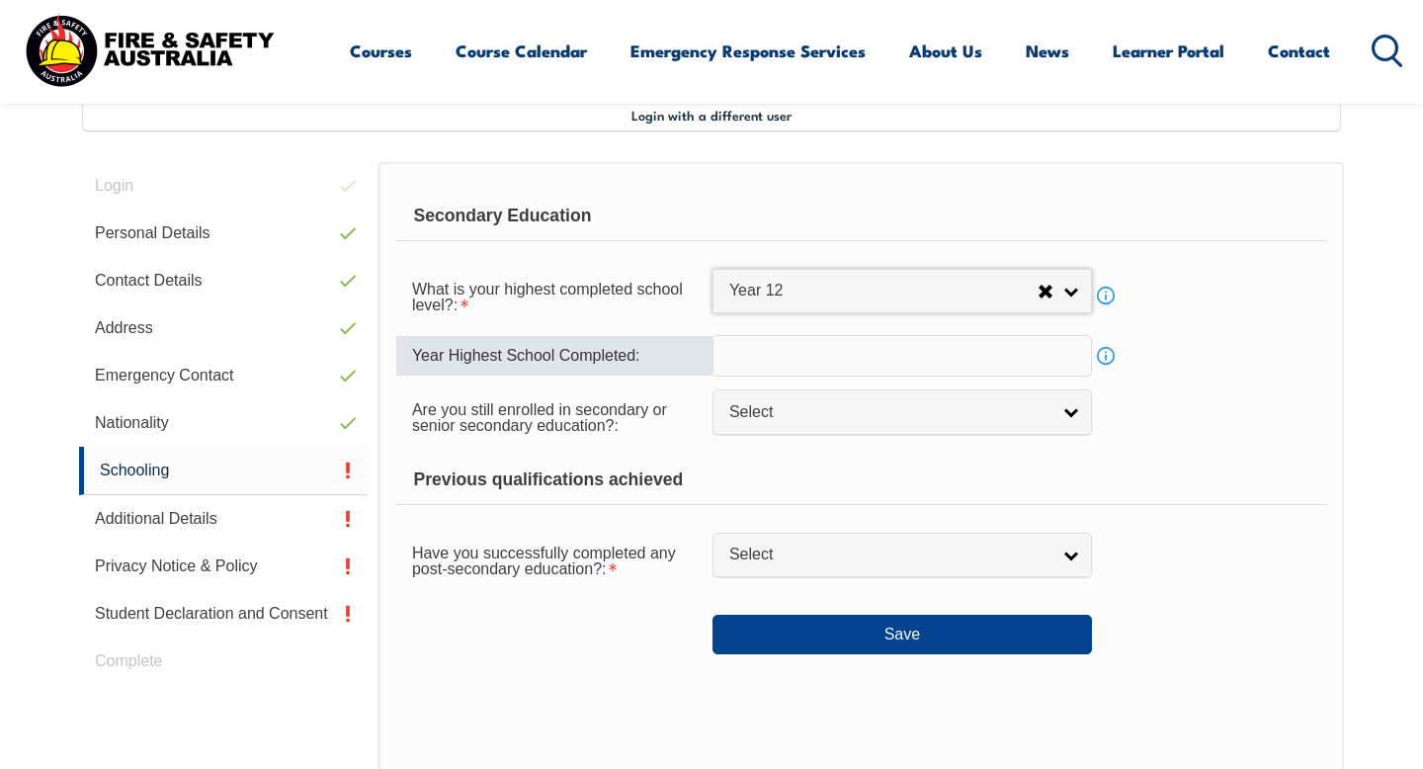
click at [829, 357] on input "text" at bounding box center [903, 356] width 380 height 42
click at [1111, 357] on link "Info" at bounding box center [1106, 356] width 28 height 28
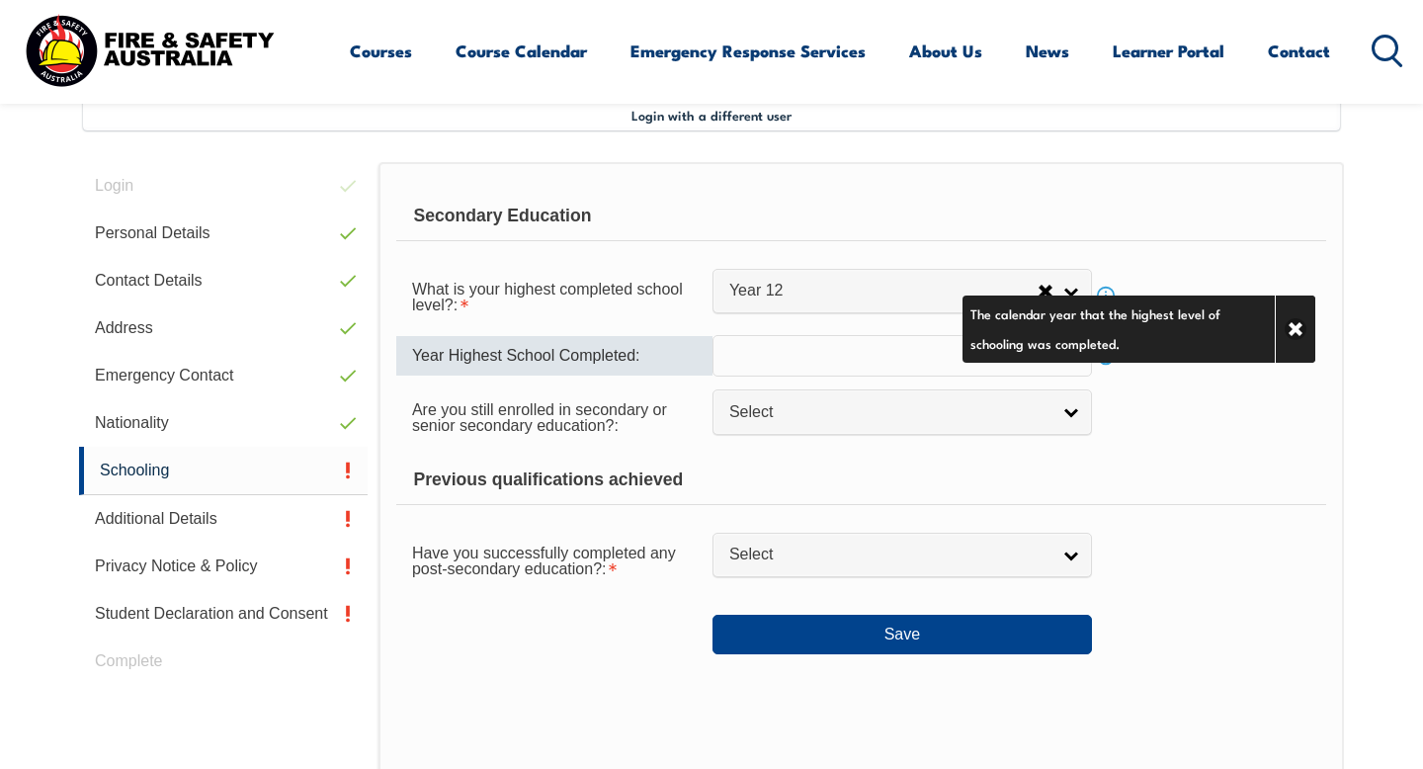
click at [917, 374] on input "text" at bounding box center [903, 356] width 380 height 42
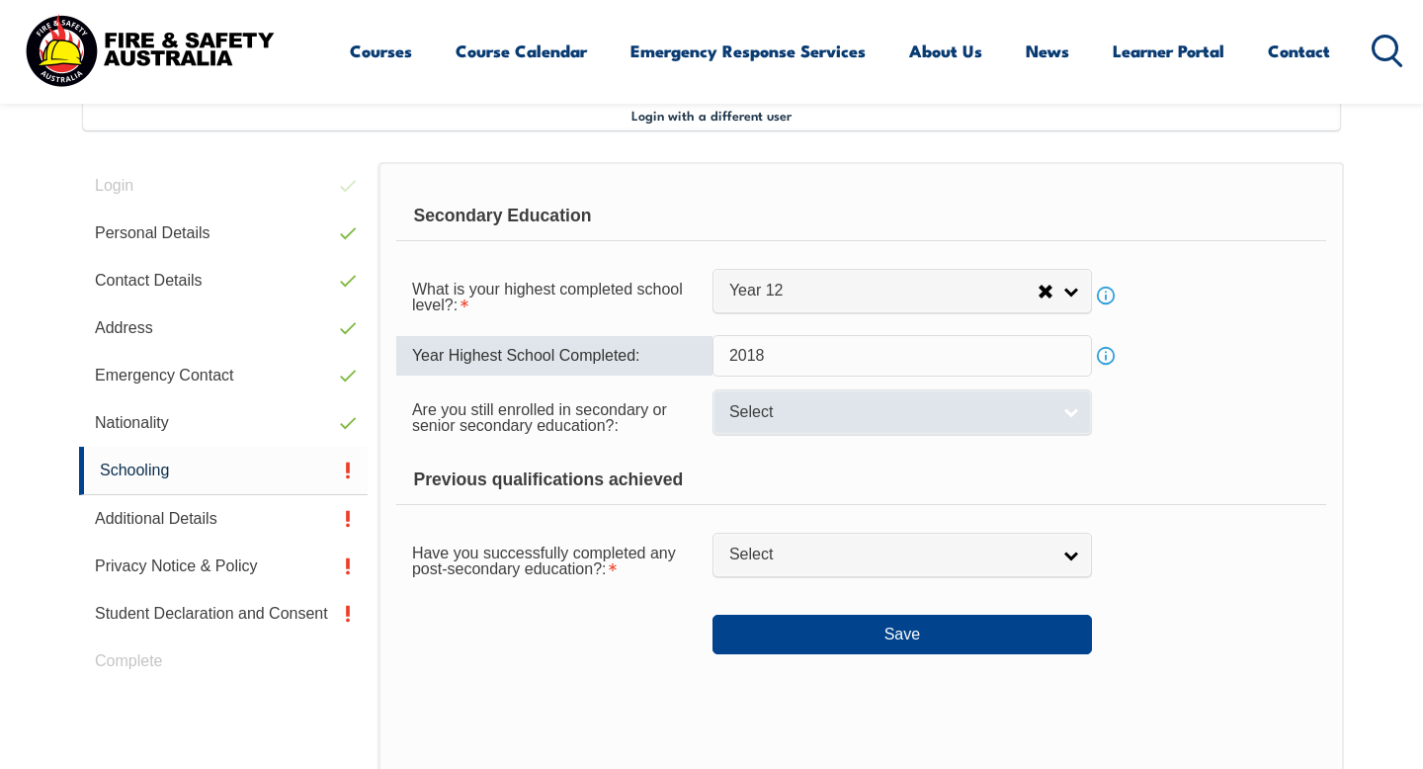
type input "2018"
click at [780, 410] on span "Select" at bounding box center [889, 412] width 320 height 21
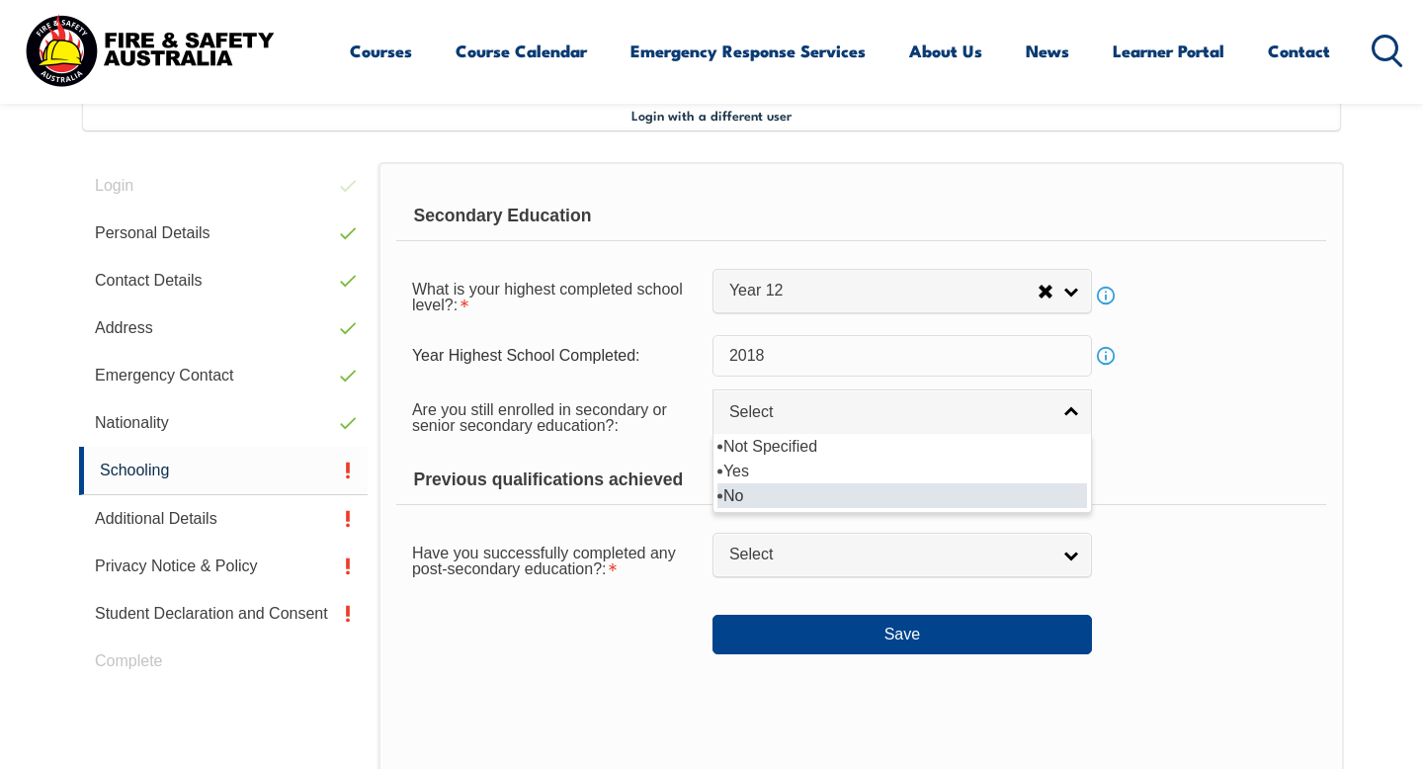
click at [767, 487] on li "No" at bounding box center [903, 495] width 370 height 25
select select "false"
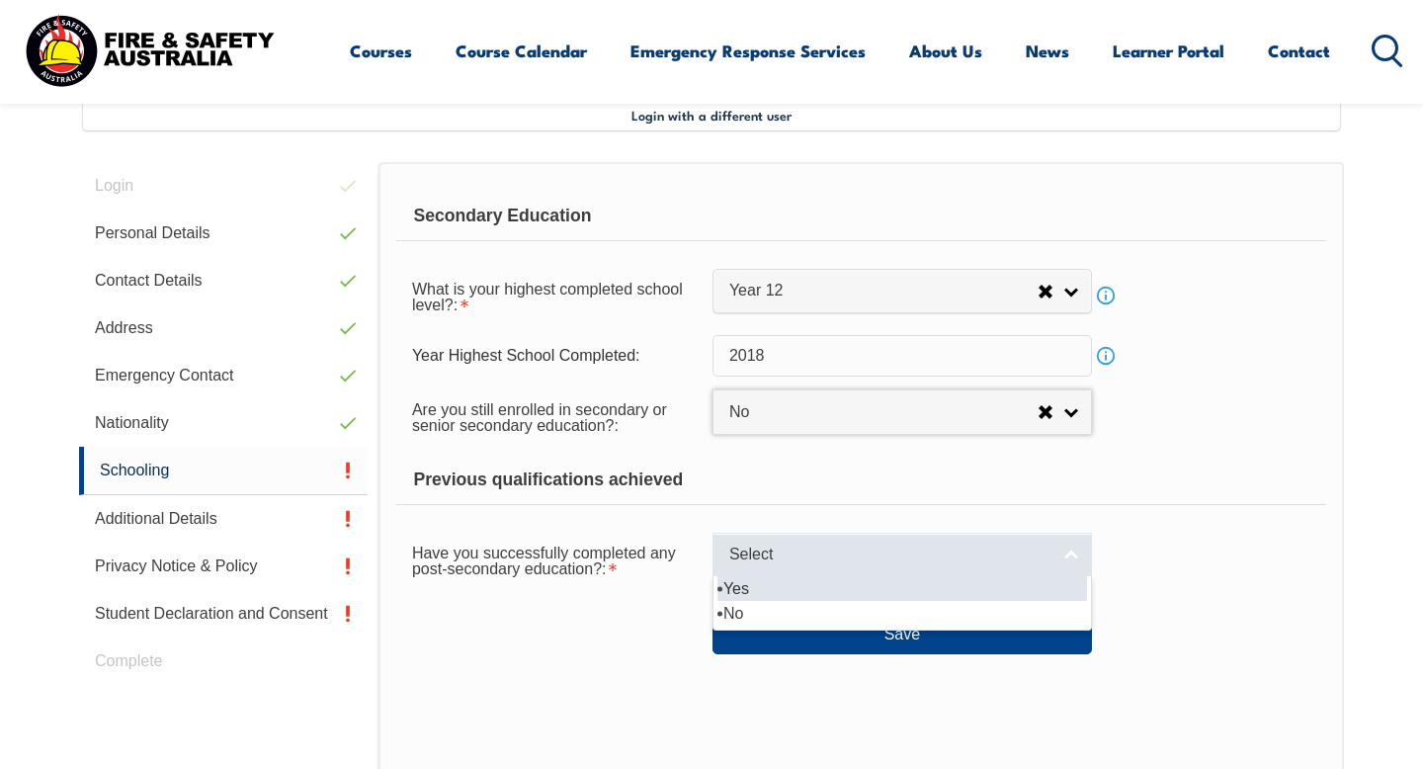
click at [818, 553] on span "Select" at bounding box center [889, 555] width 320 height 21
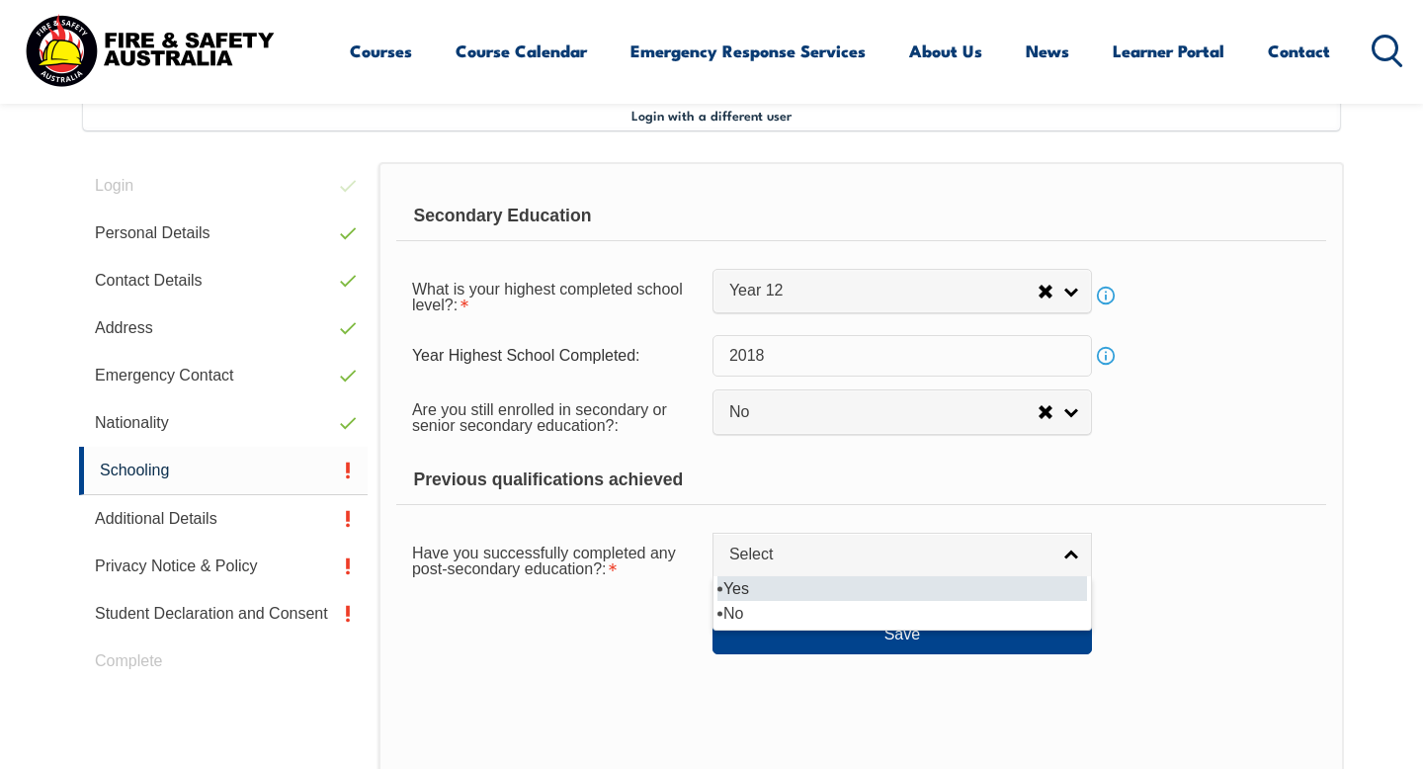
click at [782, 593] on li "Yes" at bounding box center [903, 588] width 370 height 25
select select "true"
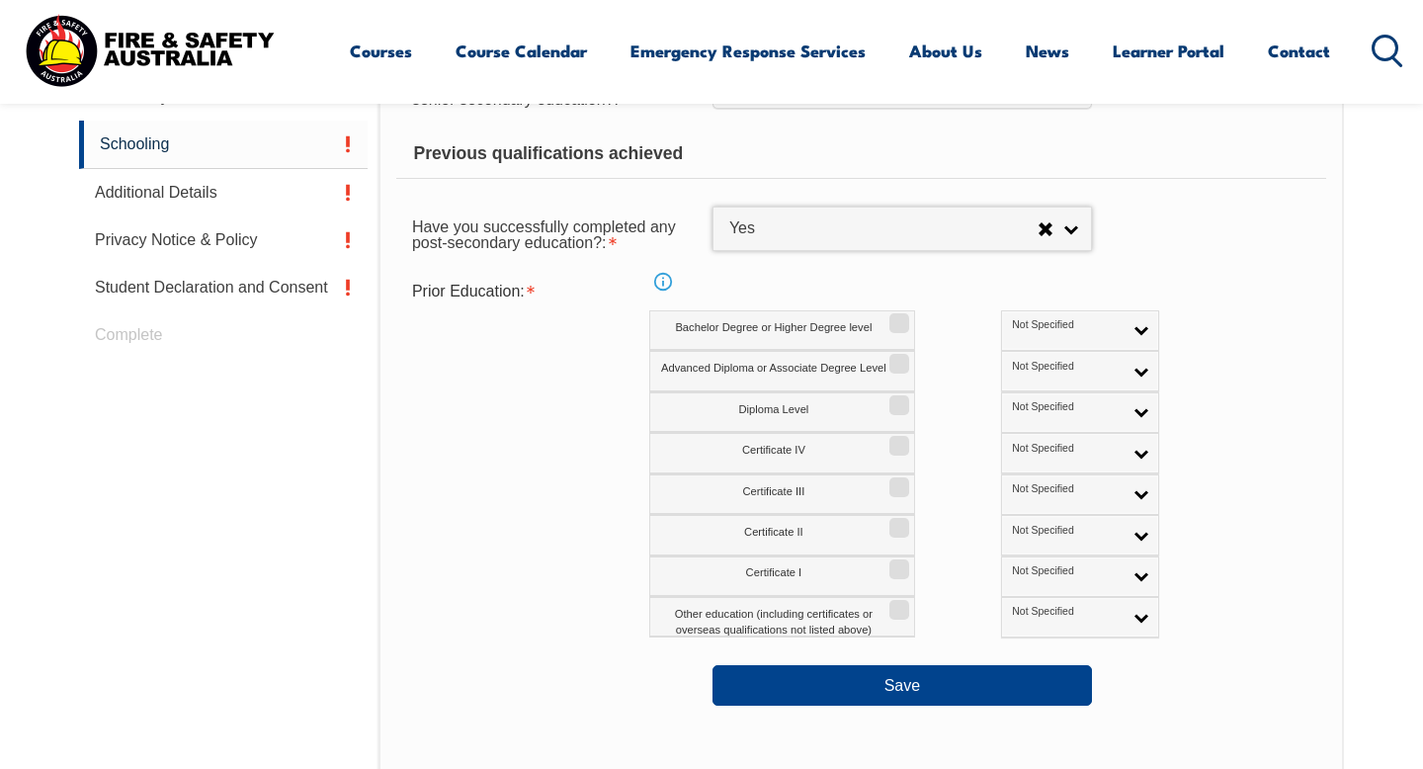
scroll to position [867, 0]
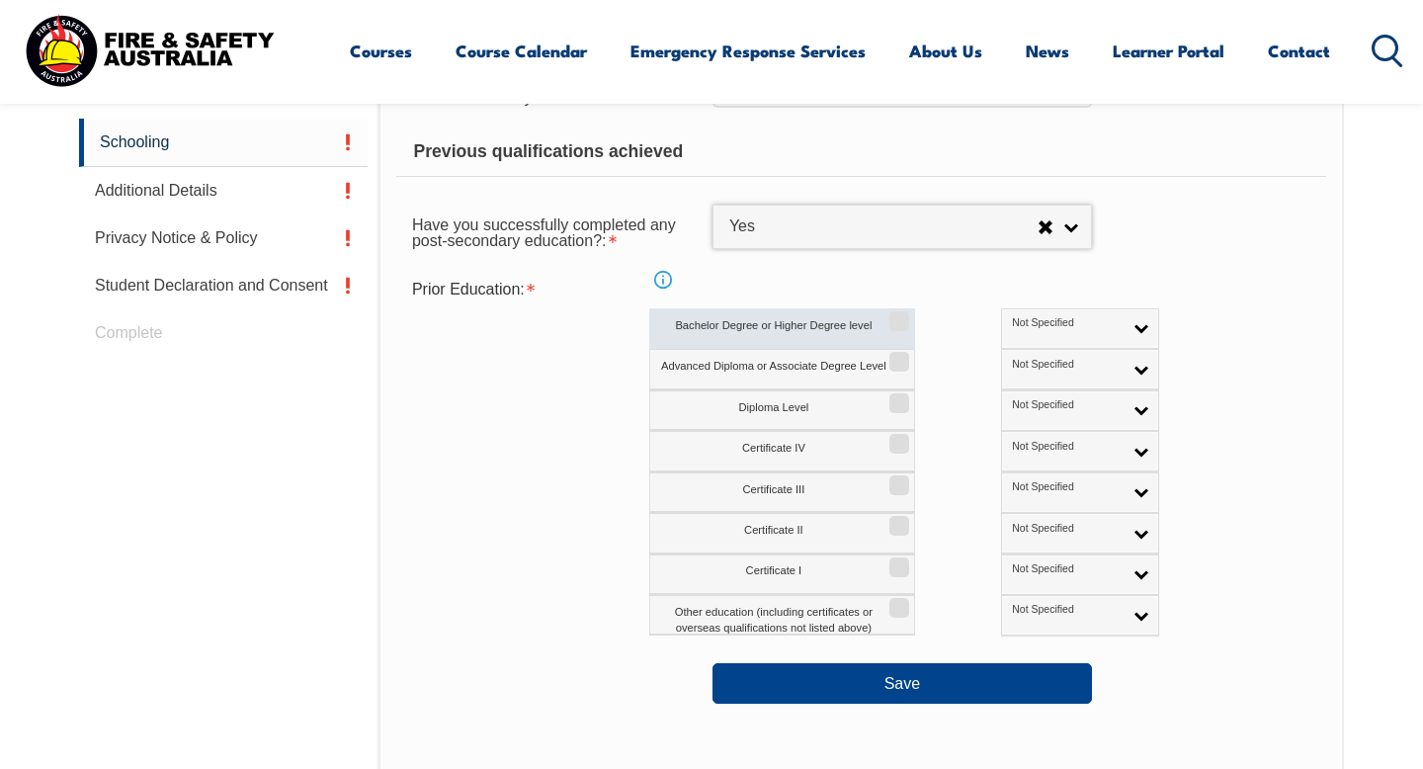
click at [804, 339] on label "Bachelor Degree or Higher Degree level" at bounding box center [782, 328] width 266 height 41
click at [890, 315] on input "Bachelor Degree or Higher Degree level" at bounding box center [896, 314] width 12 height 2
checkbox input "true"
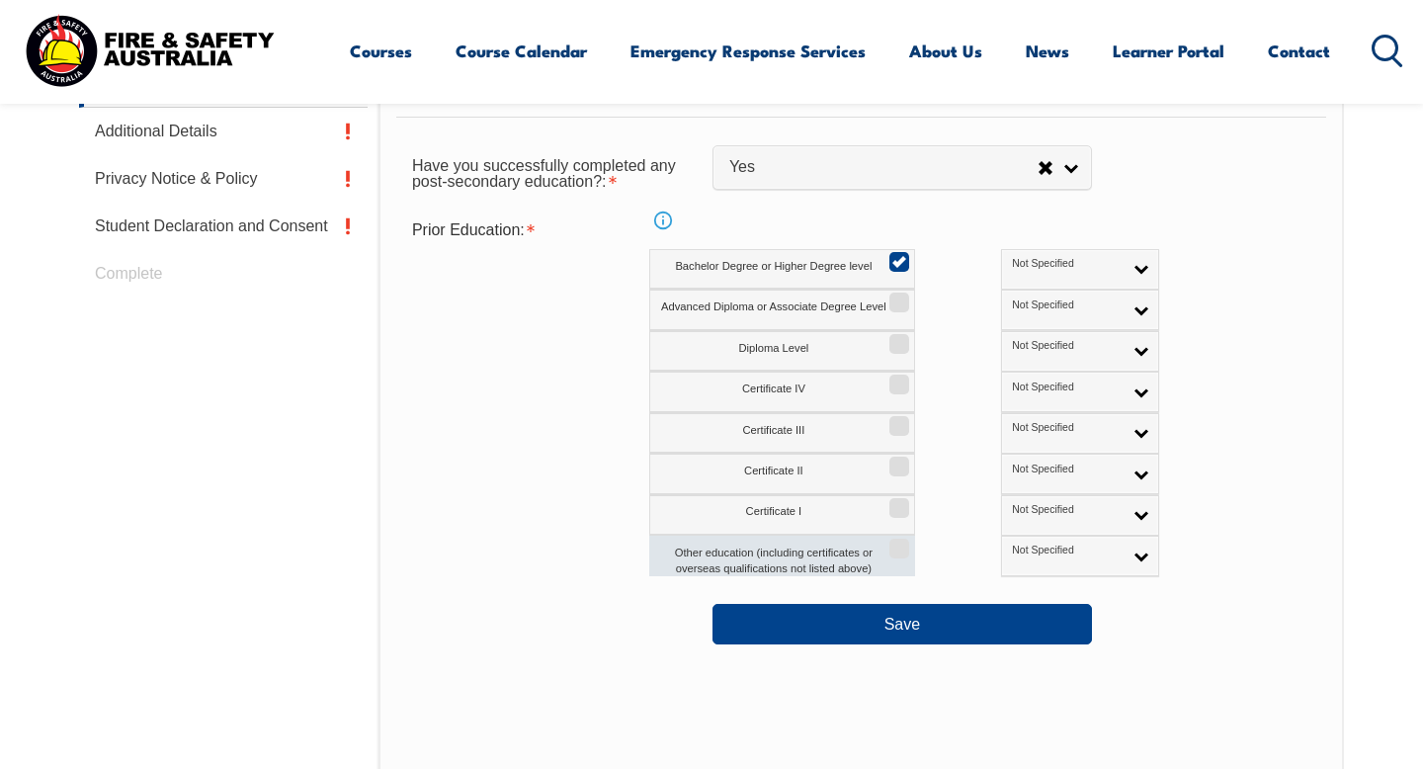
scroll to position [929, 0]
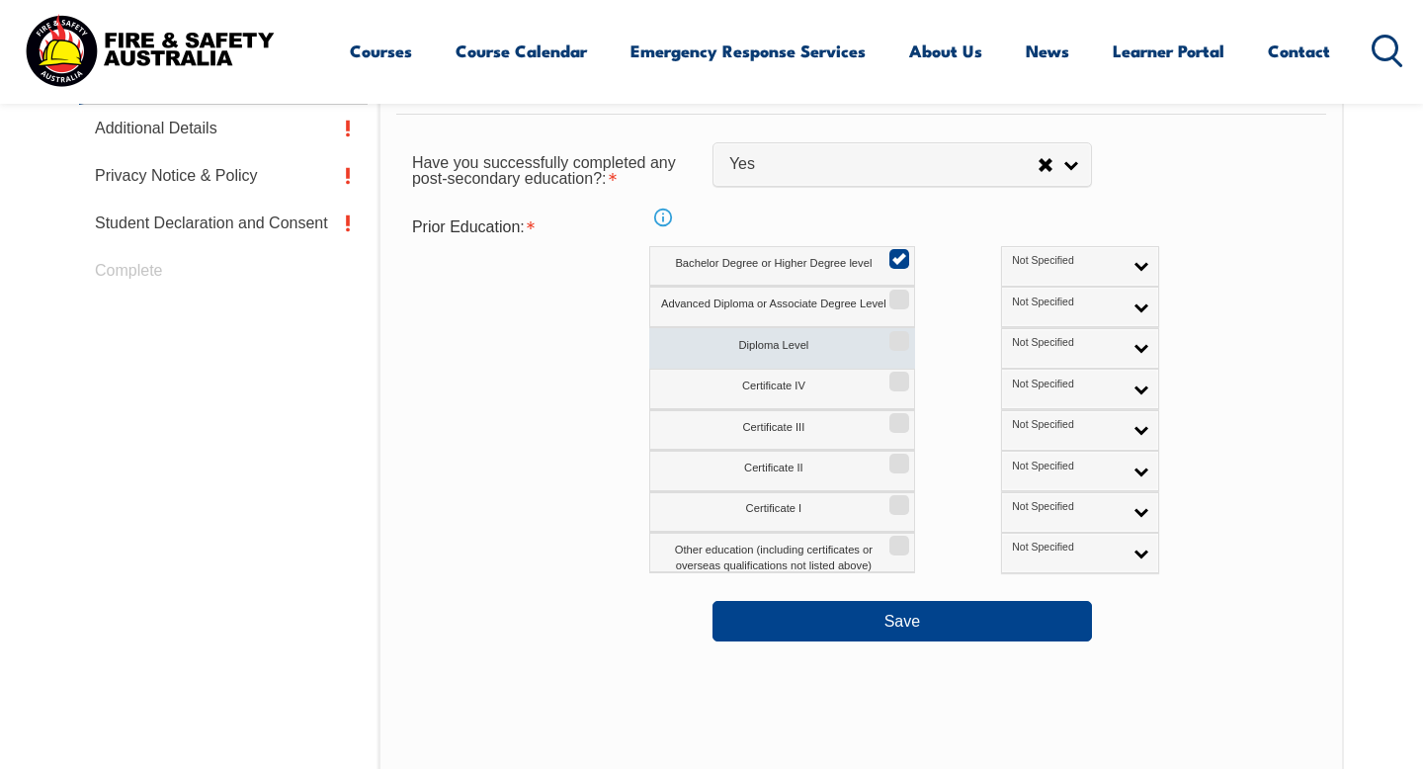
click at [897, 335] on input "Diploma Level" at bounding box center [896, 334] width 12 height 2
click at [895, 335] on input "Diploma Level" at bounding box center [896, 334] width 12 height 2
checkbox input "false"
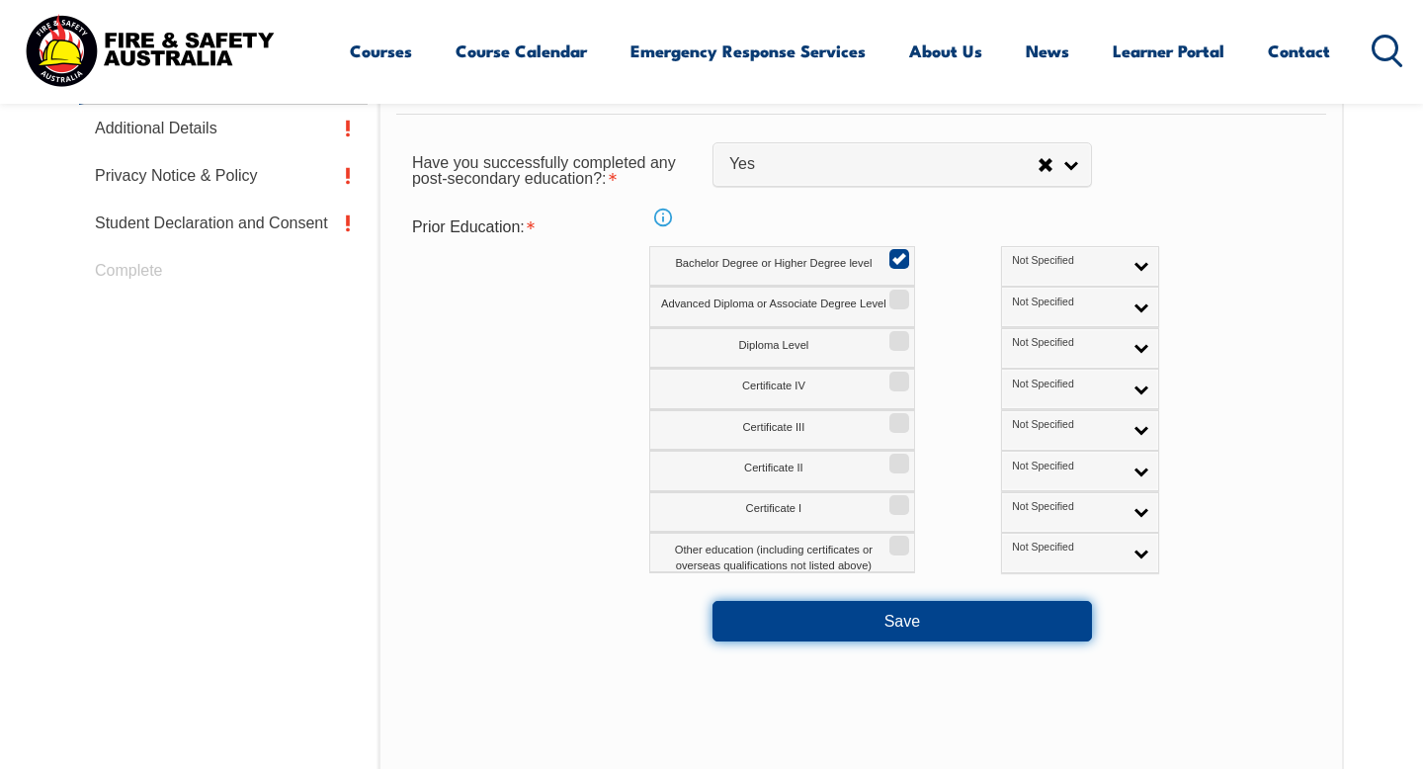
click at [882, 621] on button "Save" at bounding box center [903, 621] width 380 height 40
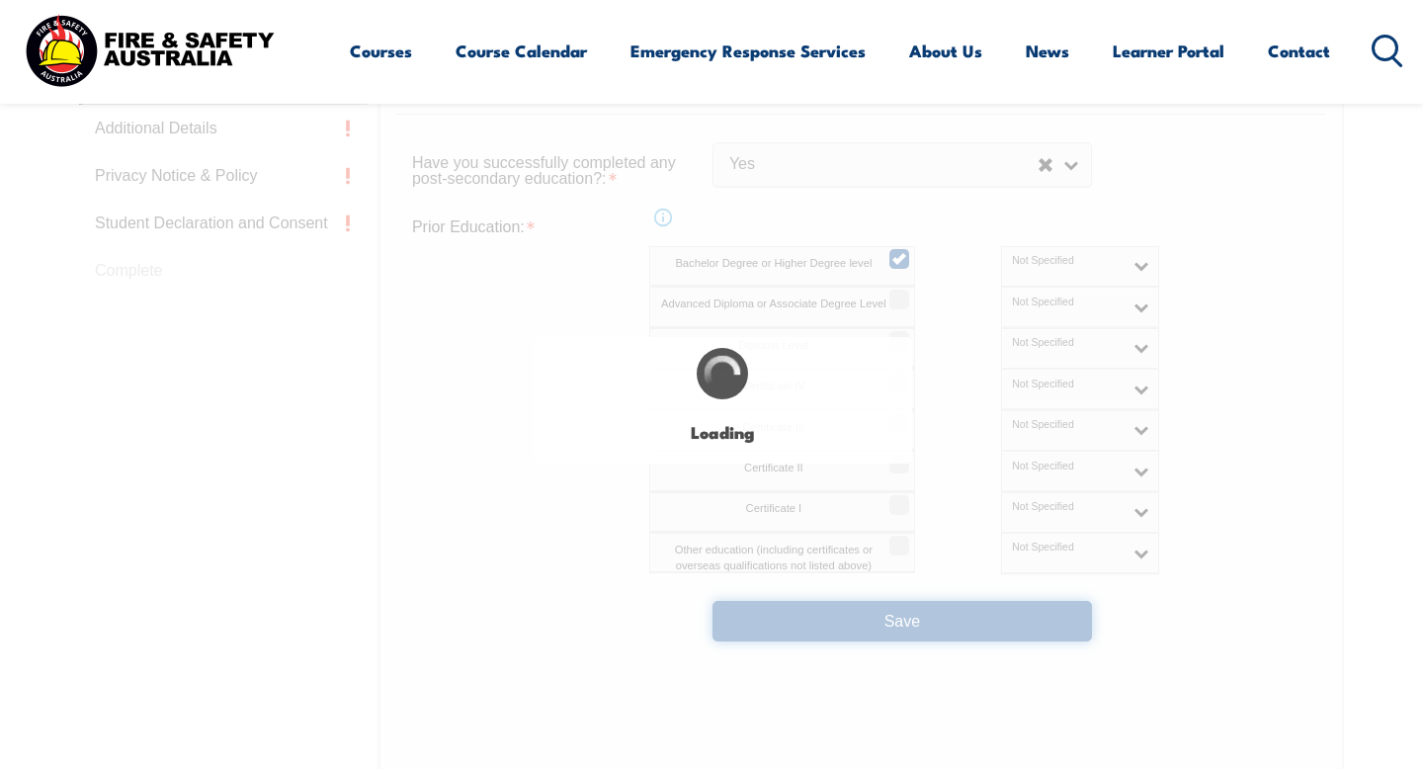
select select
select select "false"
select select "true"
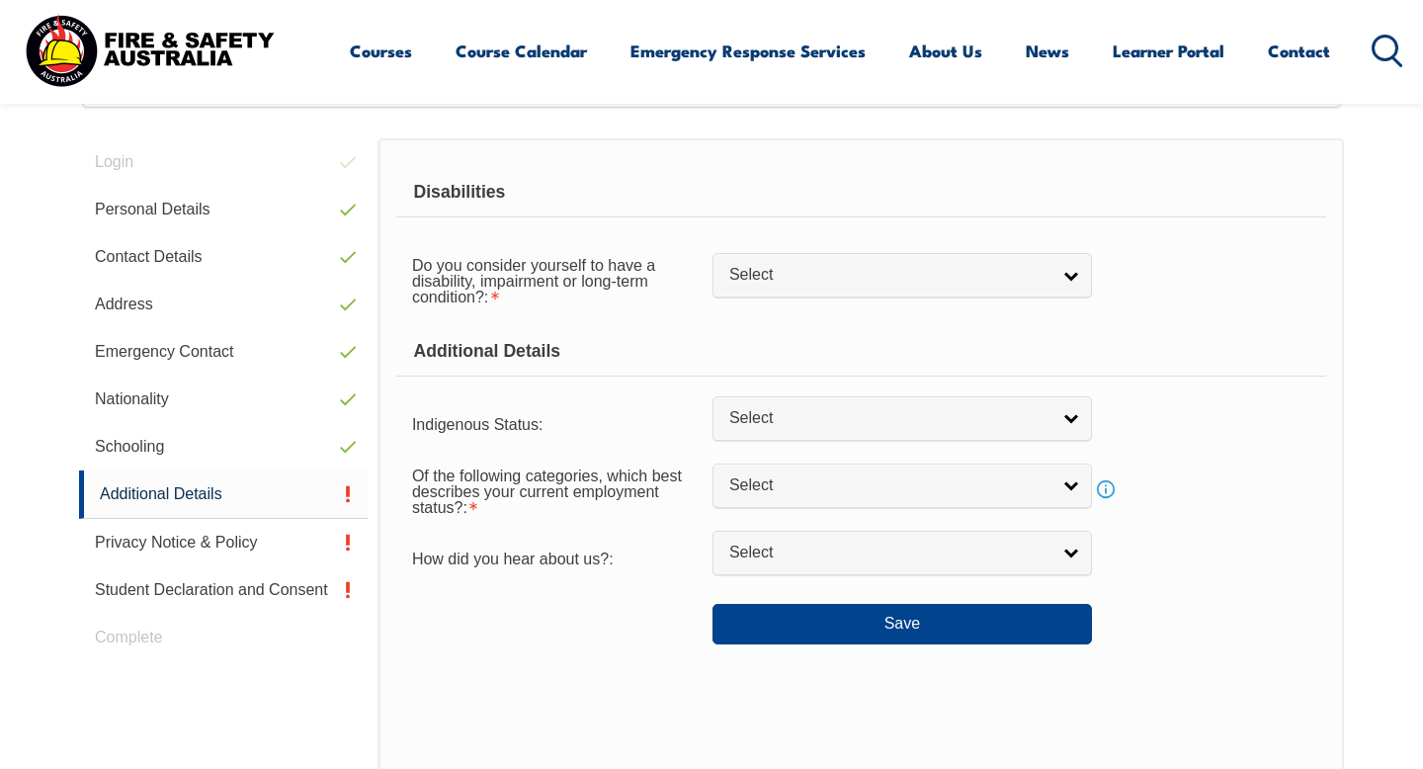
scroll to position [580, 0]
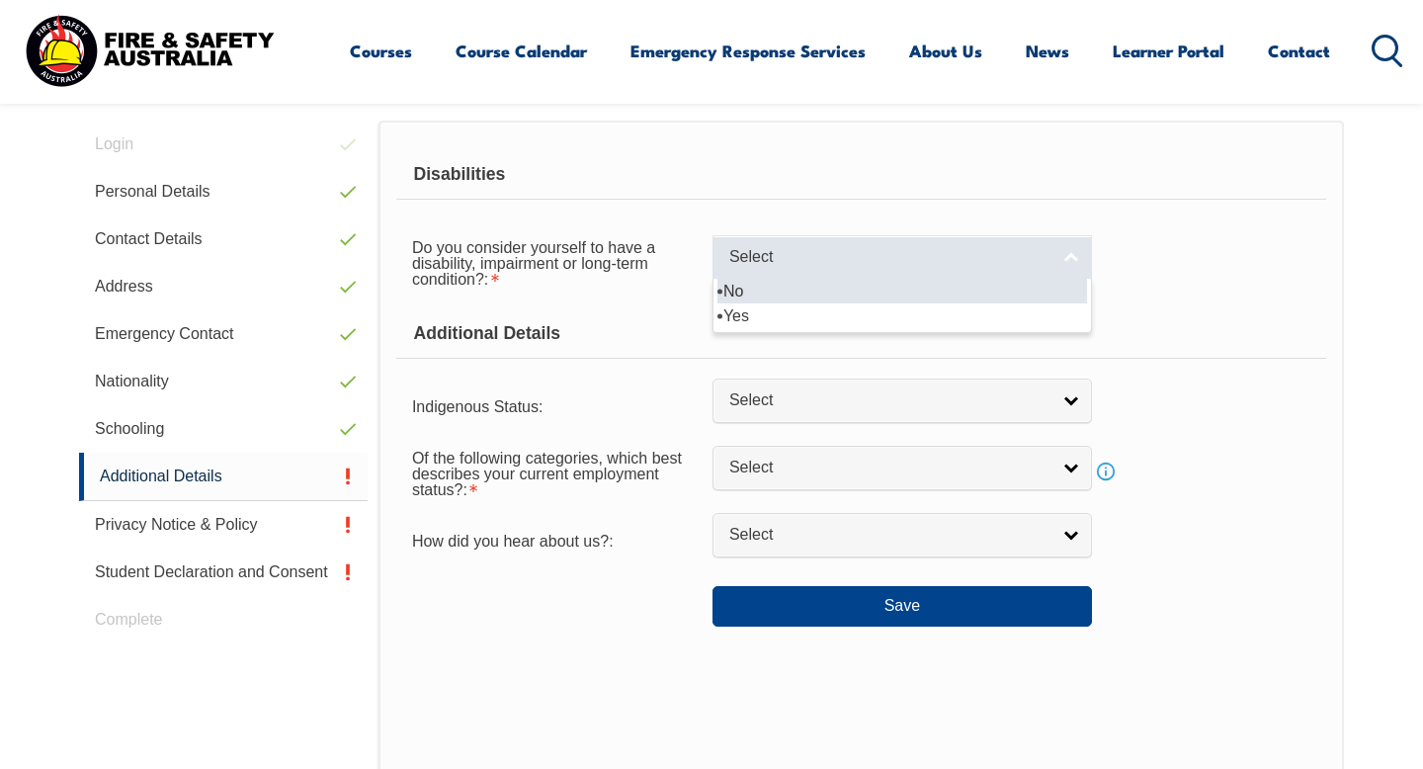
click at [799, 262] on span "Select" at bounding box center [889, 257] width 320 height 21
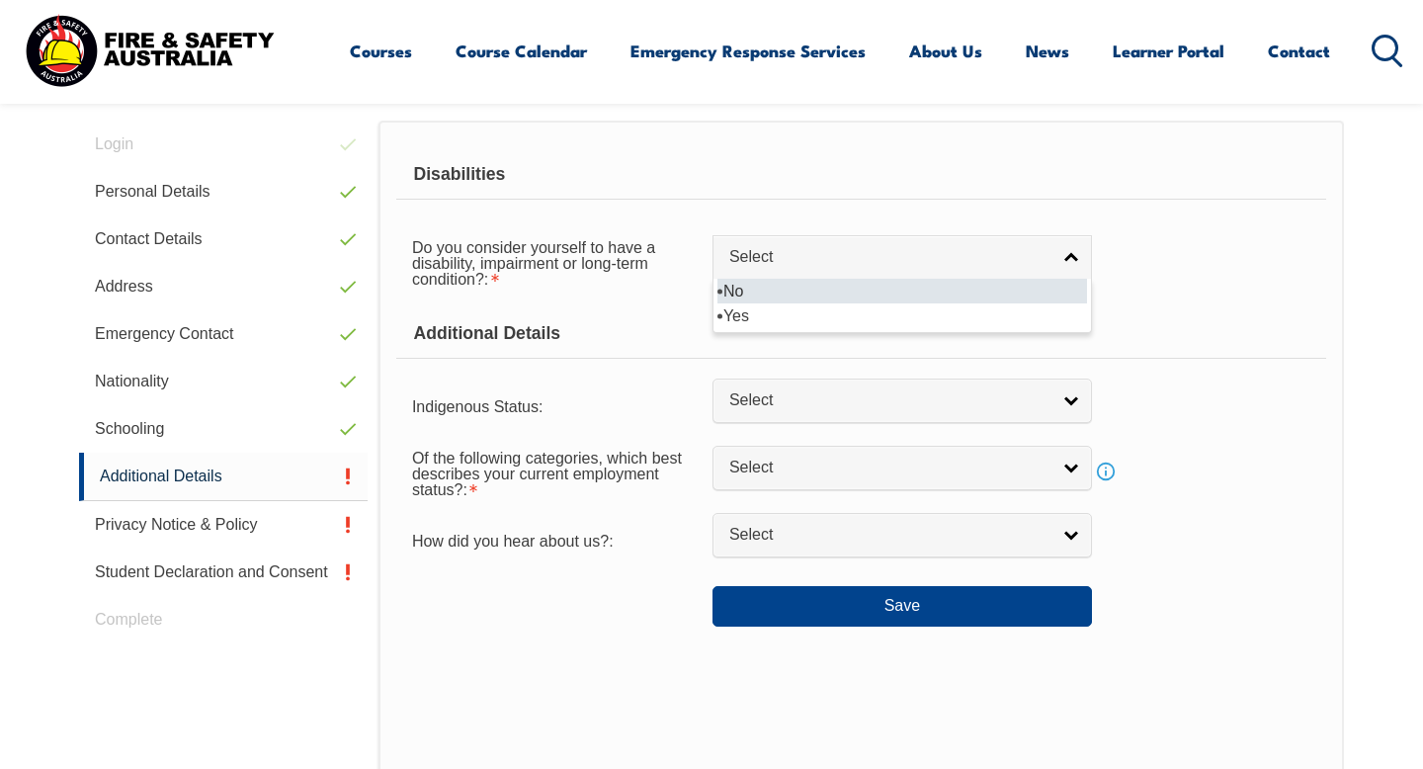
click at [780, 299] on li "No" at bounding box center [903, 291] width 370 height 25
select select "false"
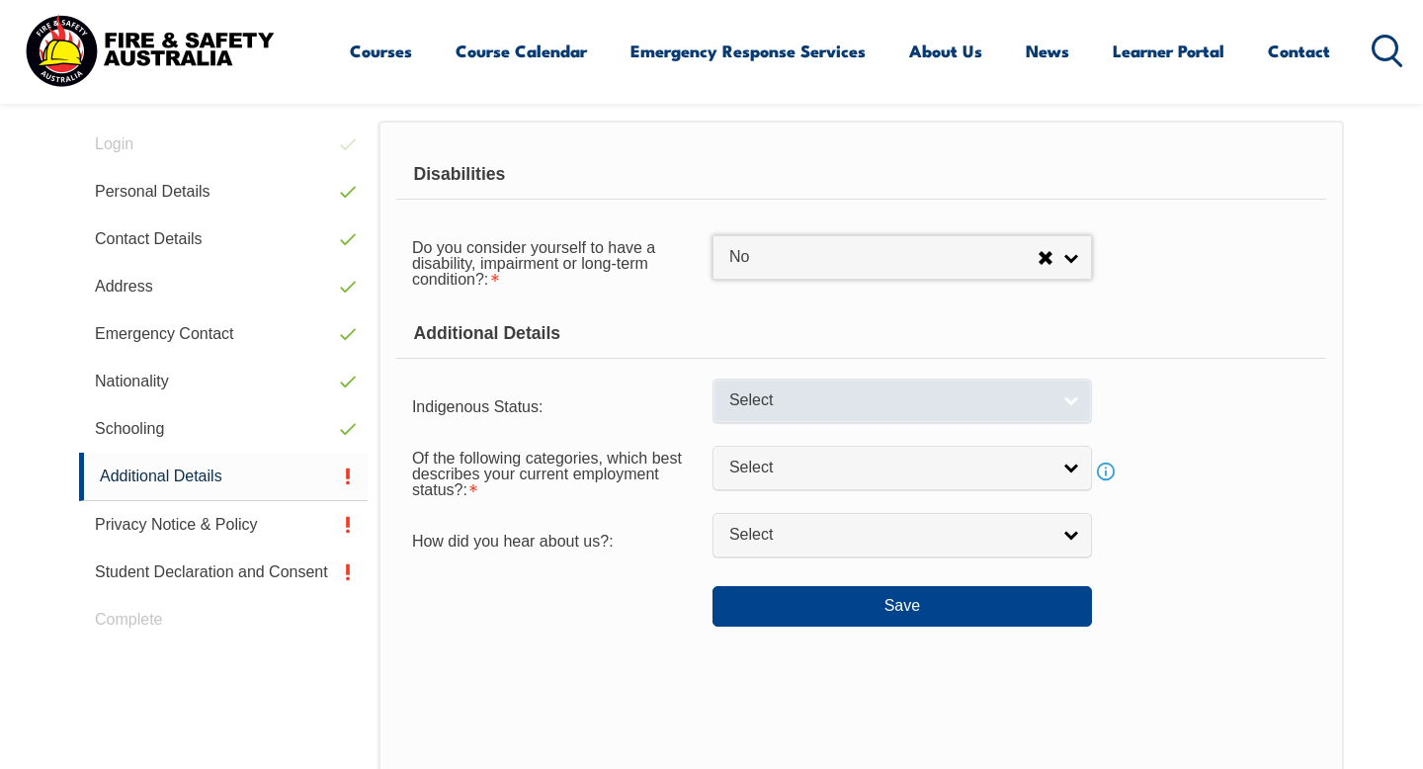
click at [834, 407] on span "Select" at bounding box center [889, 400] width 320 height 21
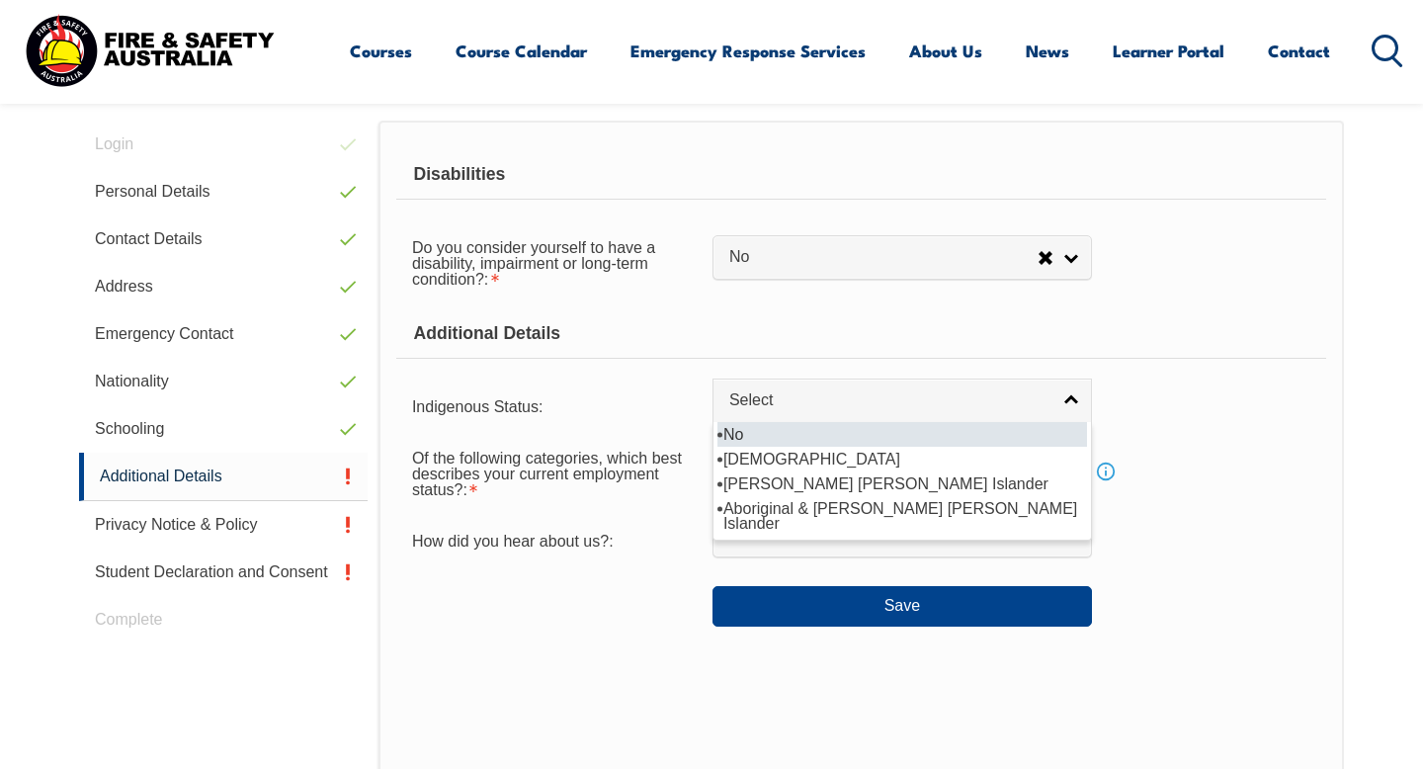
click at [824, 433] on li "No" at bounding box center [903, 434] width 370 height 25
select select "4"
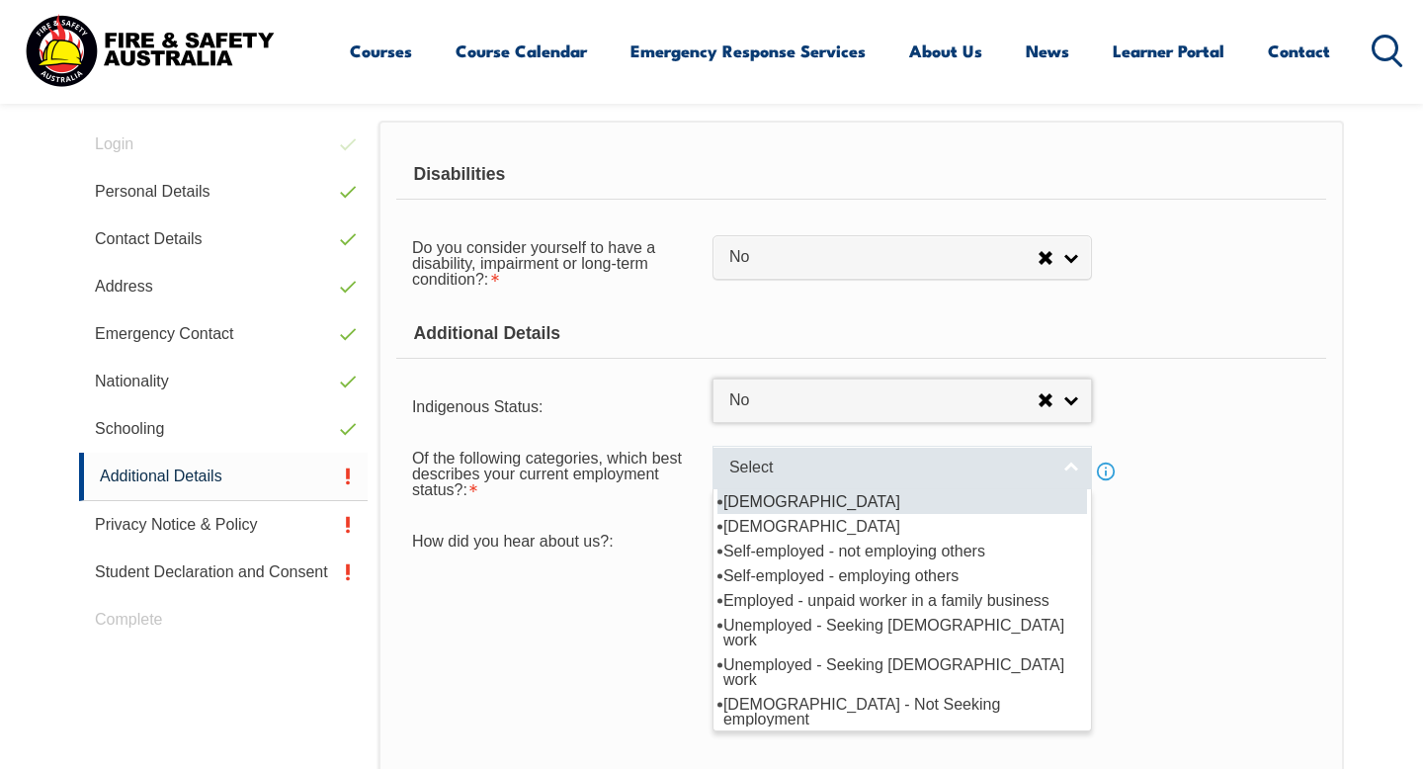
click at [810, 466] on span "Select" at bounding box center [889, 468] width 320 height 21
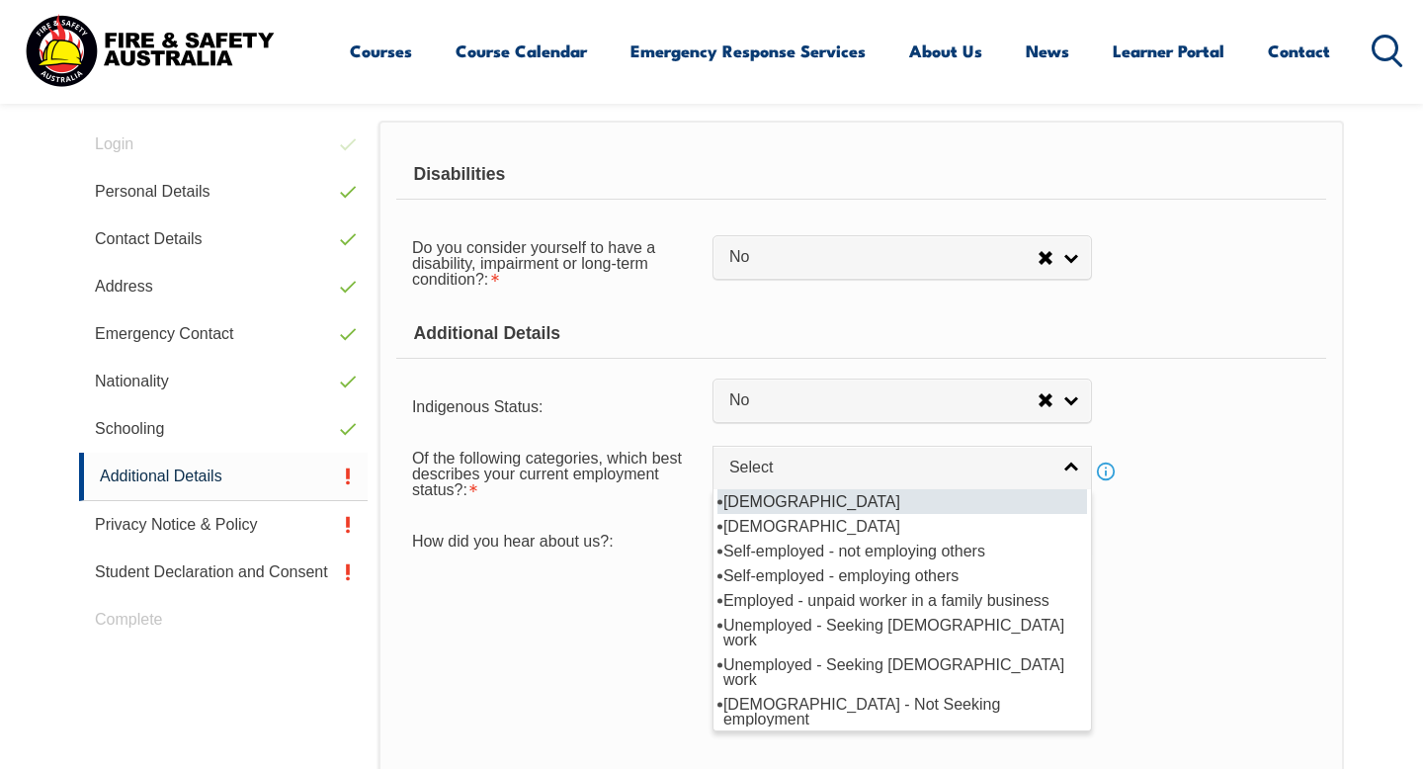
click at [800, 503] on li "Full-time employee" at bounding box center [903, 501] width 370 height 25
select select "1"
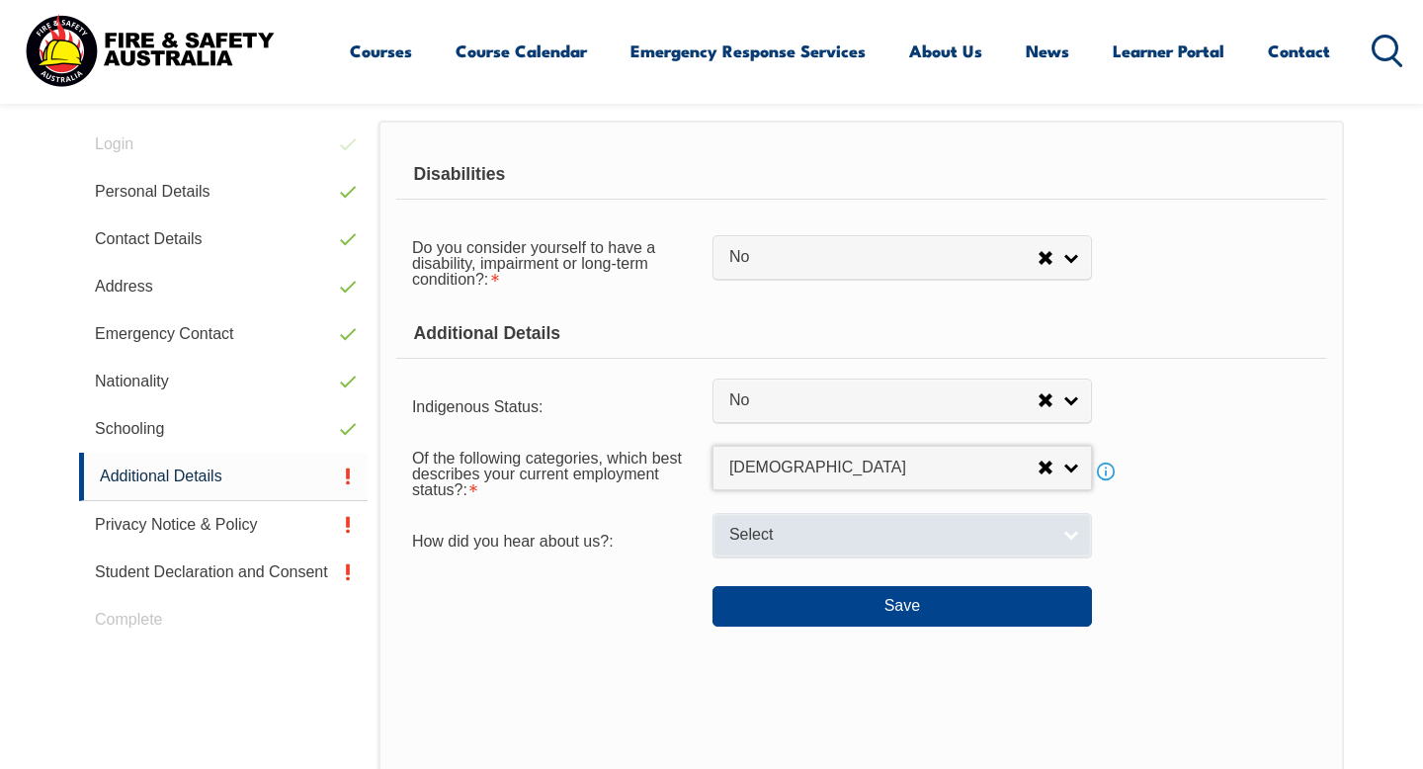
click at [808, 537] on span "Select" at bounding box center [889, 535] width 320 height 21
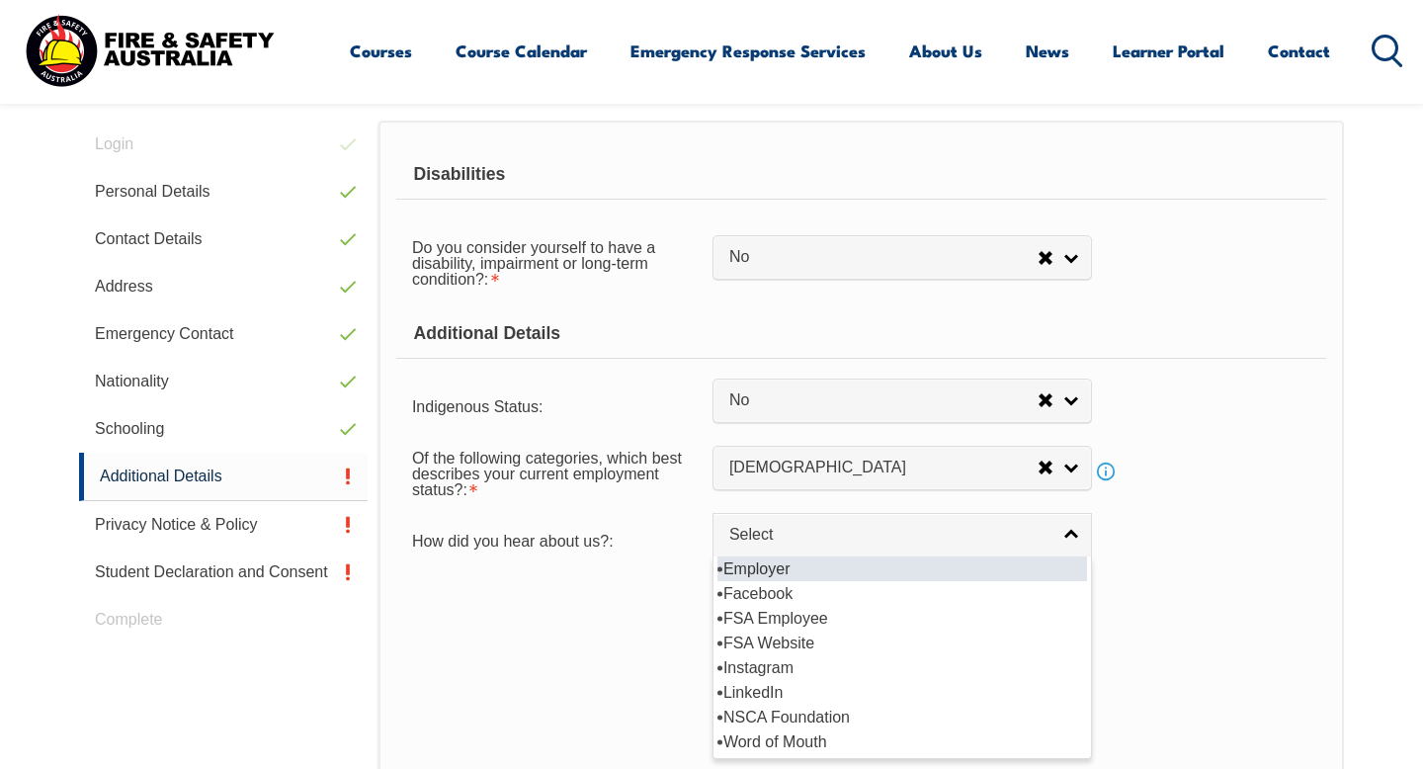
click at [799, 564] on li "Employer" at bounding box center [903, 568] width 370 height 25
select select "8019"
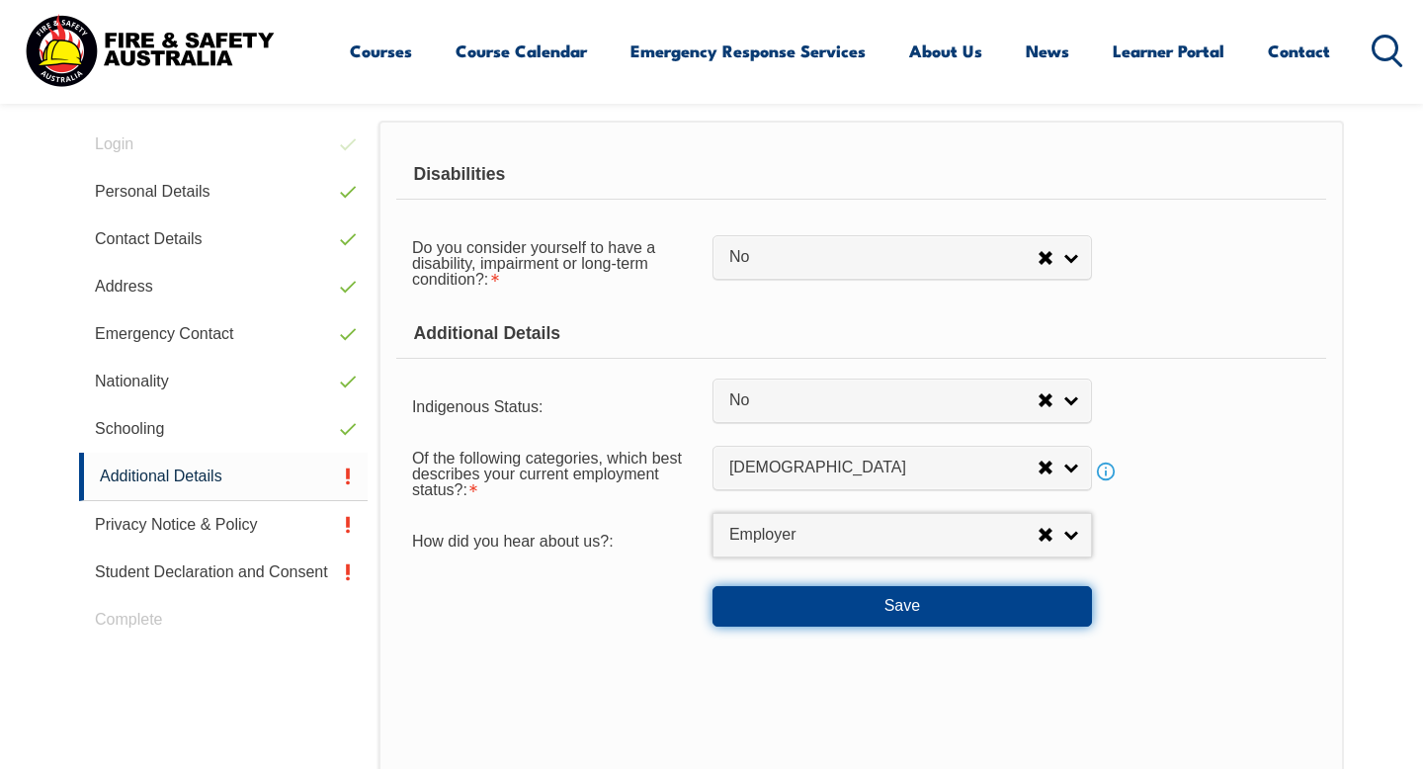
click at [833, 606] on button "Save" at bounding box center [903, 606] width 380 height 40
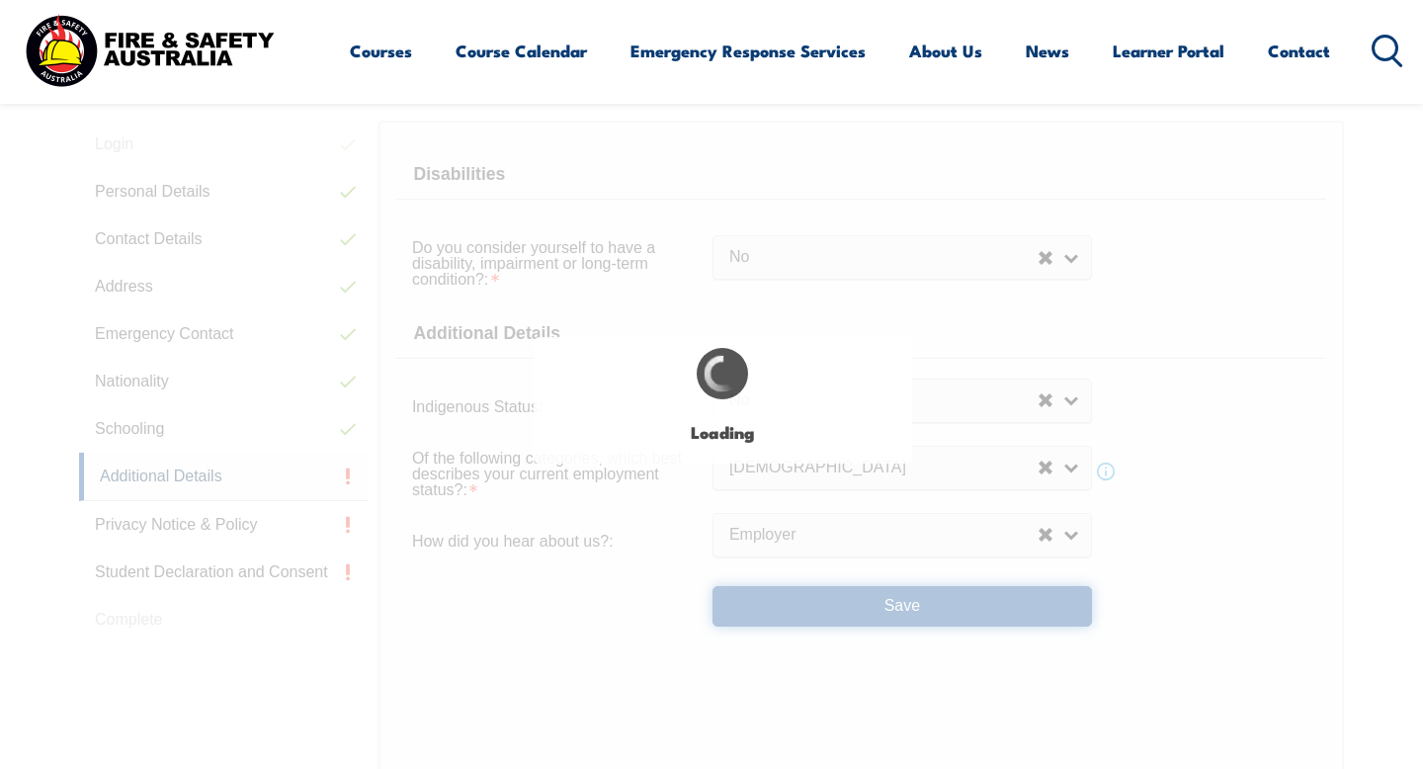
select select "false"
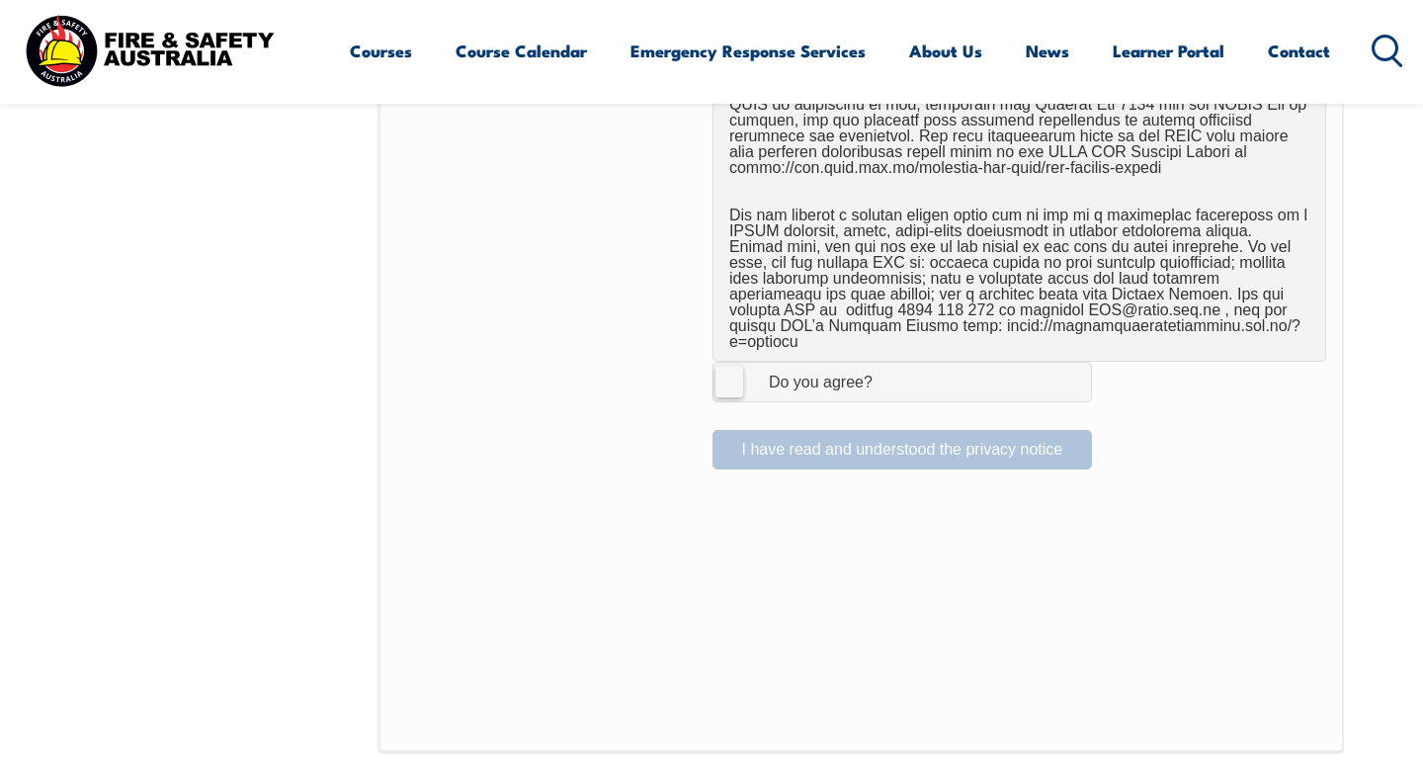
scroll to position [1304, 0]
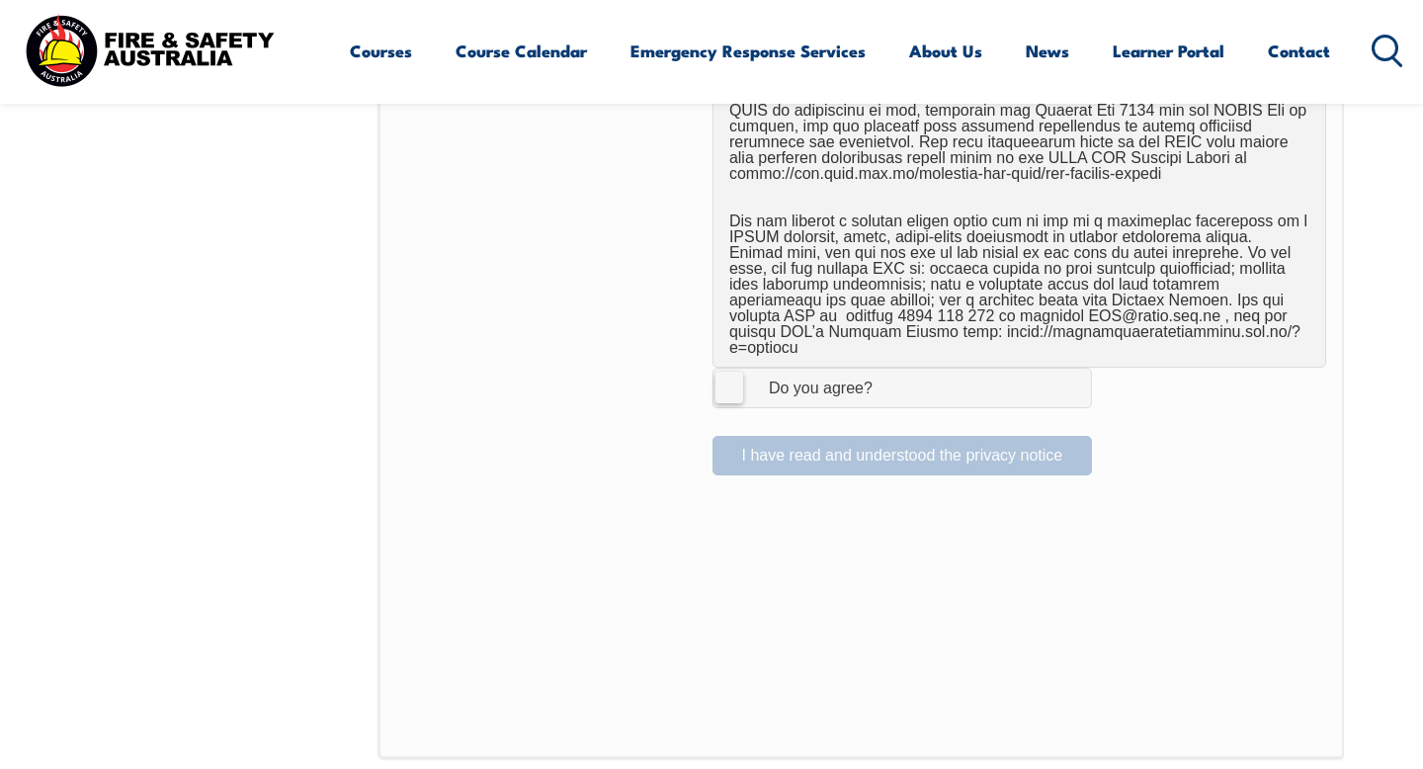
click at [733, 368] on label "I Agree Do you agree?" at bounding box center [903, 388] width 380 height 40
click at [889, 369] on input "I Agree Do you agree?" at bounding box center [906, 388] width 34 height 38
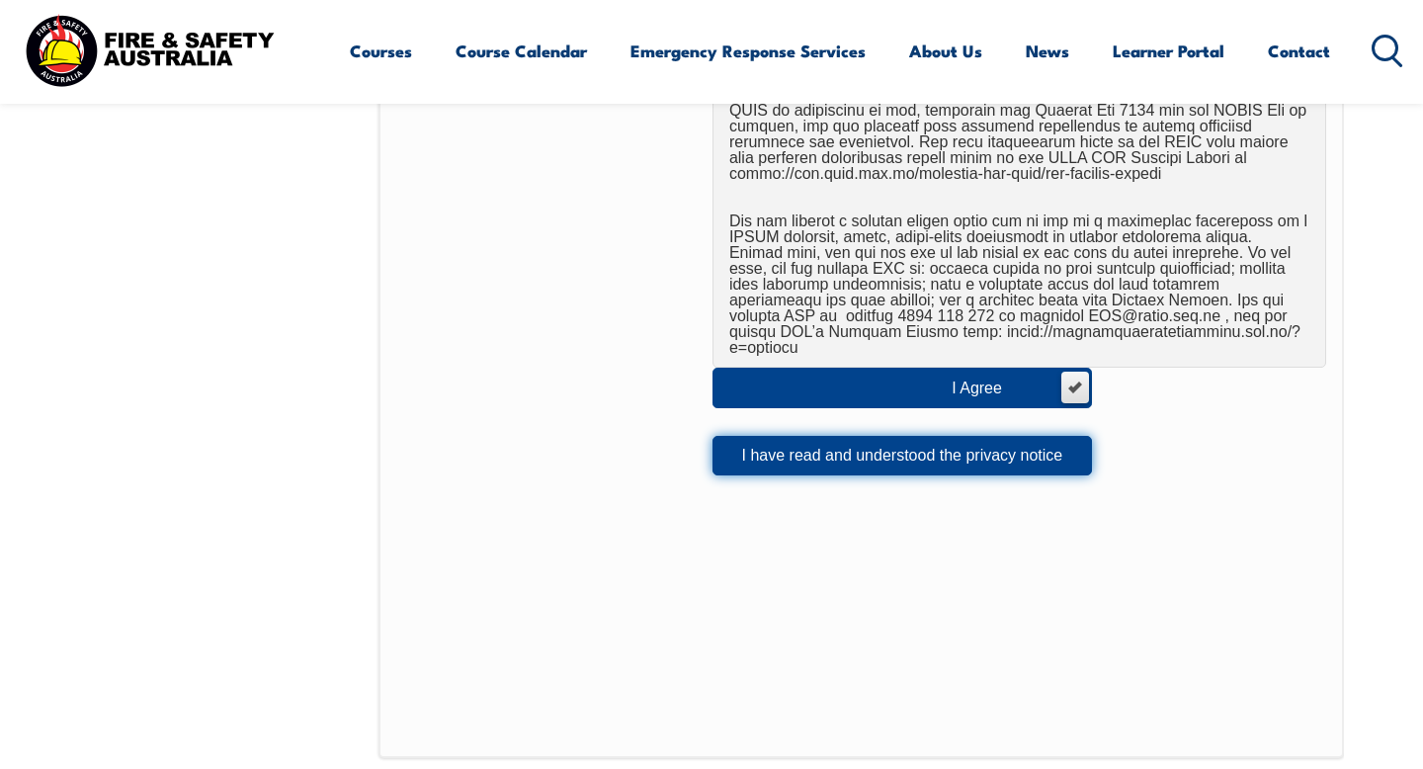
click at [754, 436] on button "I have read and understood the privacy notice" at bounding box center [903, 456] width 380 height 40
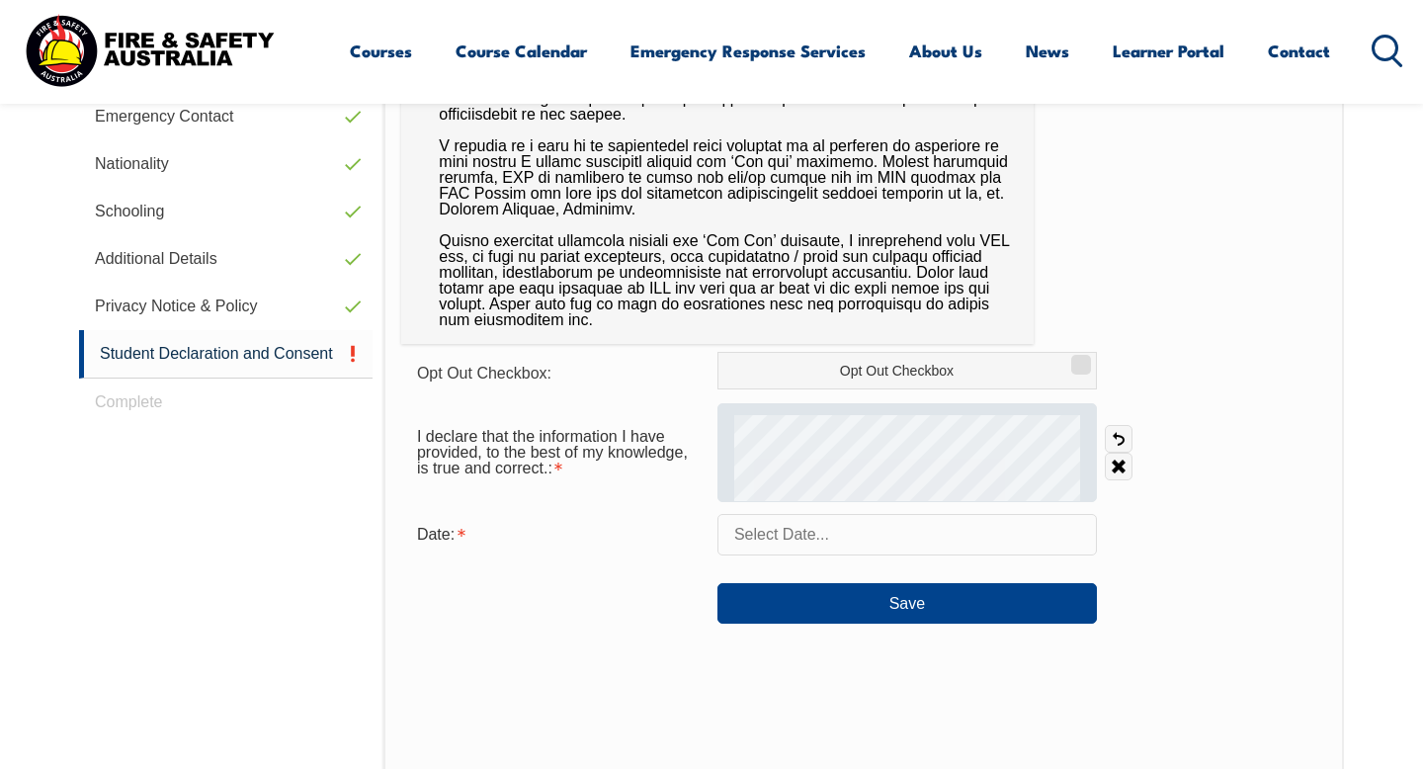
scroll to position [803, 0]
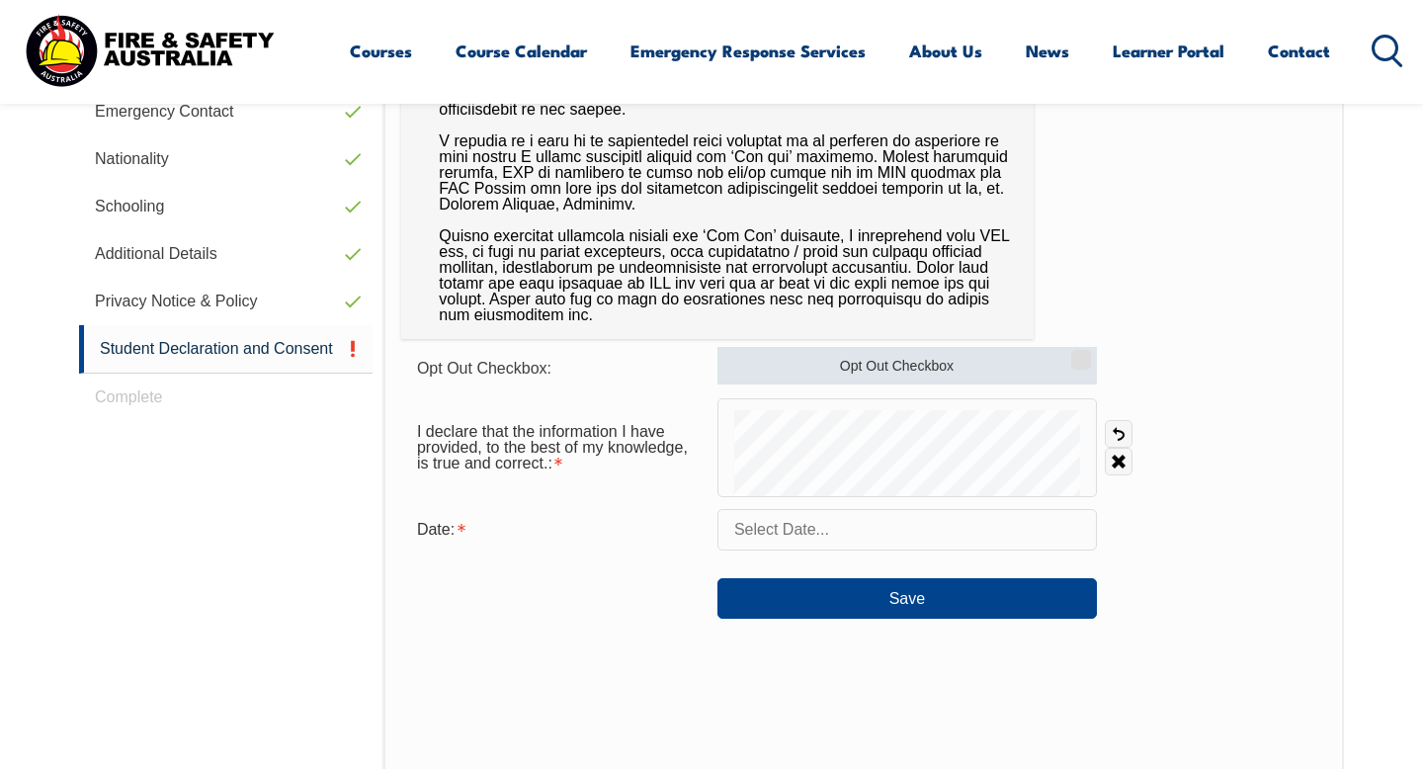
click at [1078, 354] on input "Opt Out Checkbox" at bounding box center [1078, 353] width 12 height 2
checkbox input "true"
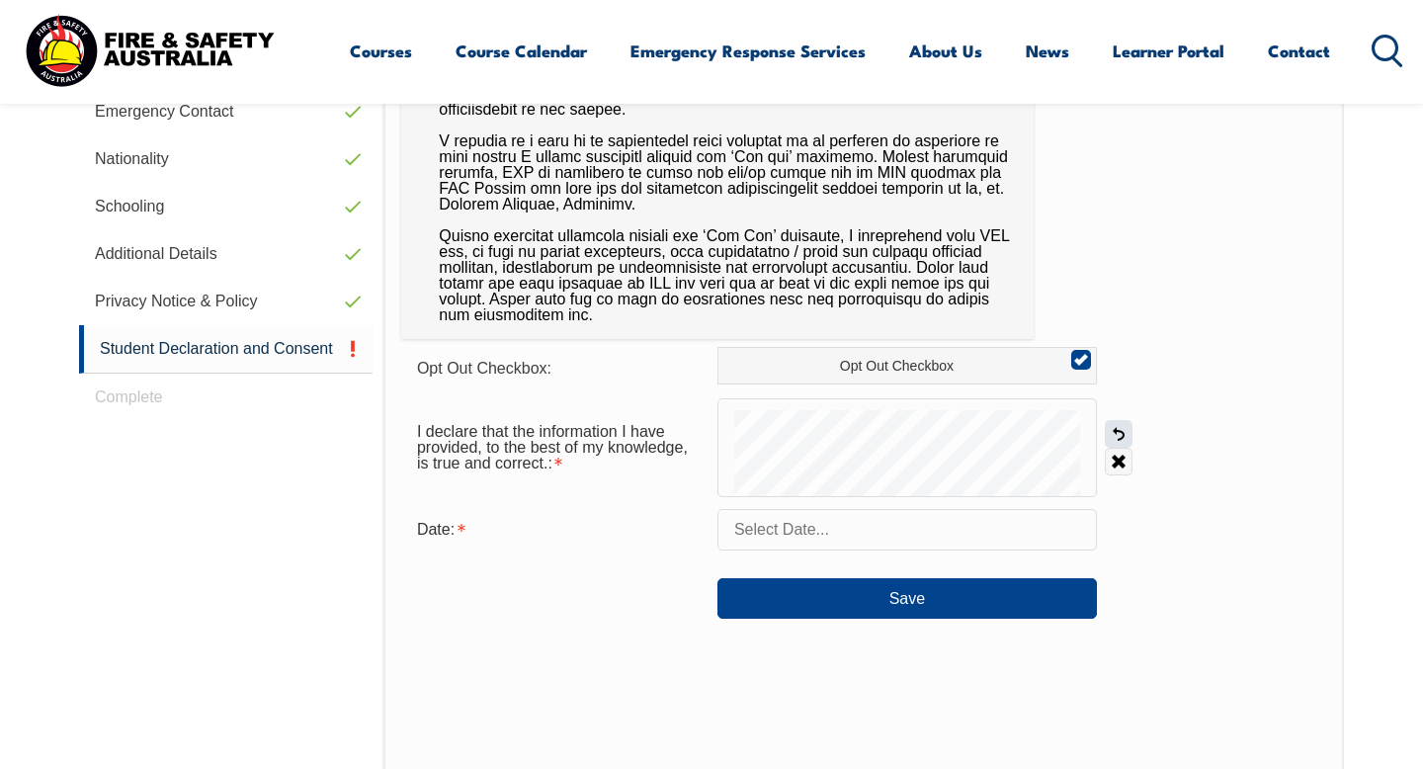
click at [1124, 437] on link "Undo" at bounding box center [1119, 434] width 28 height 28
click at [824, 532] on input "text" at bounding box center [908, 530] width 380 height 42
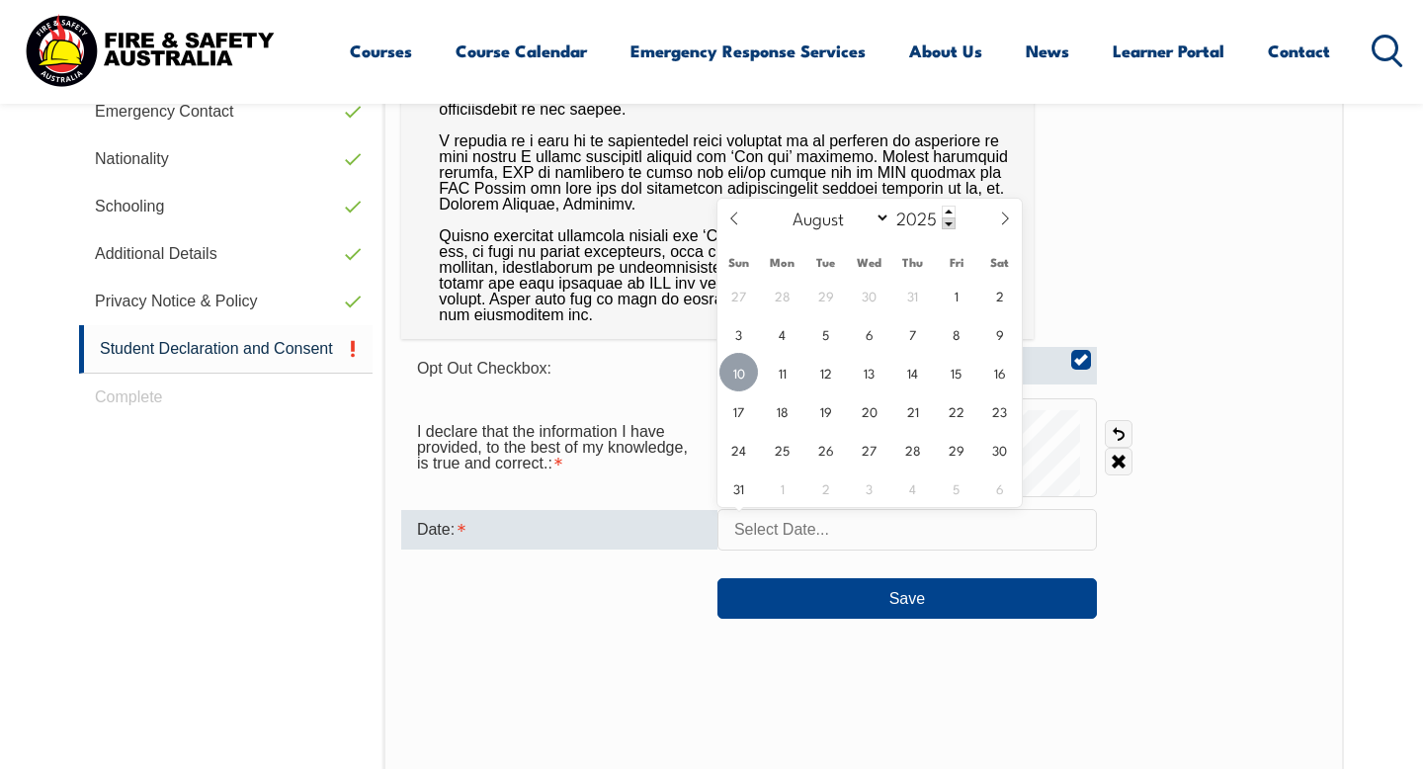
click at [742, 369] on span "10" at bounding box center [739, 372] width 39 height 39
type input "August 10, 2025"
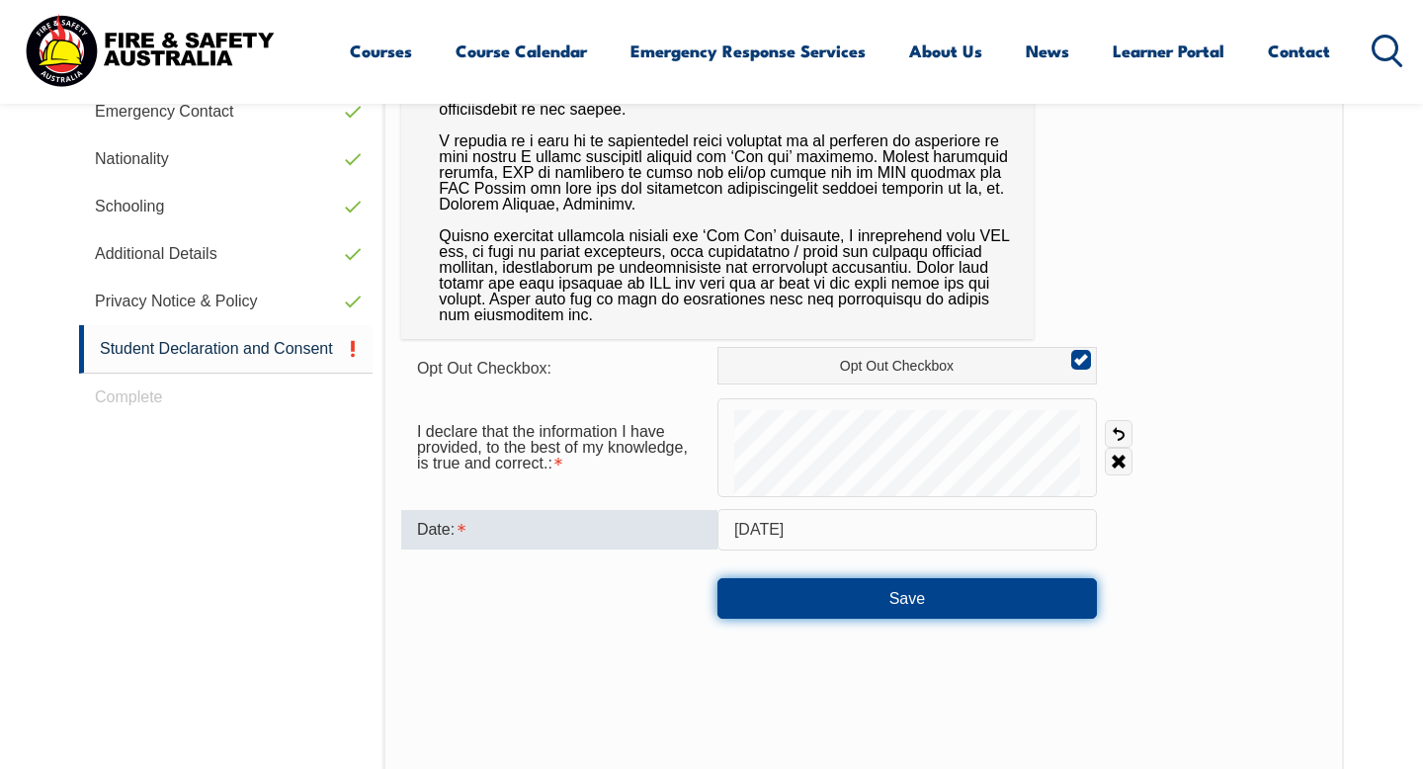
click at [794, 606] on button "Save" at bounding box center [908, 598] width 380 height 40
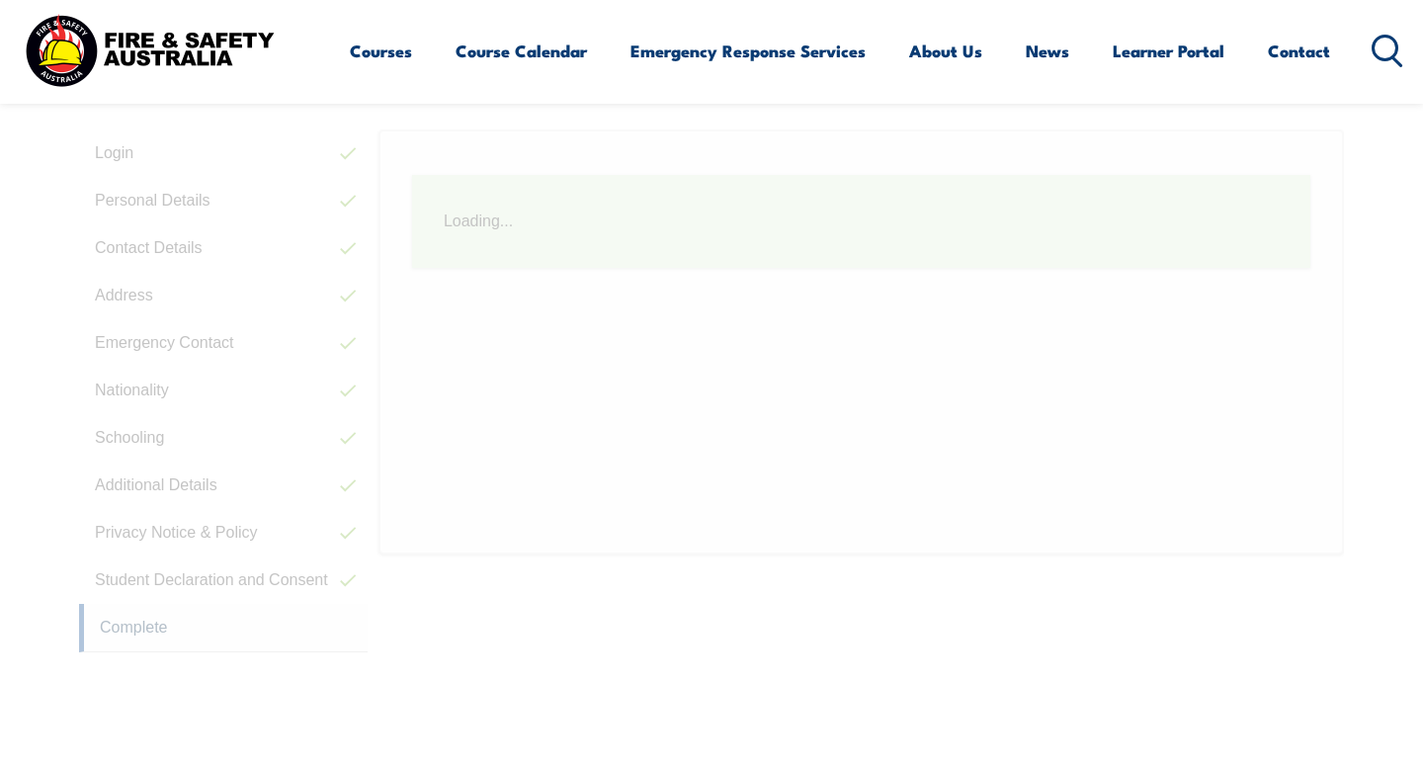
scroll to position [539, 0]
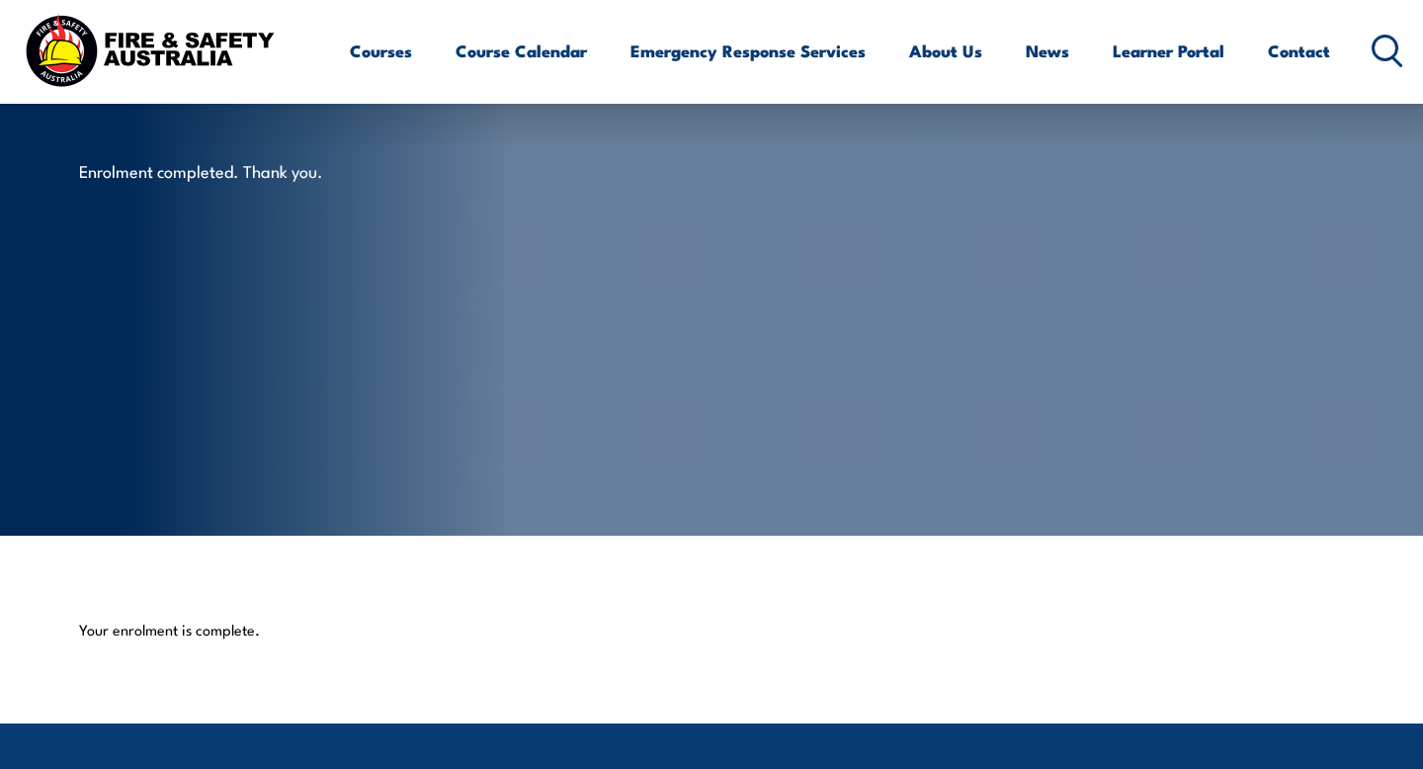
scroll to position [37, 0]
